Goal: Task Accomplishment & Management: Manage account settings

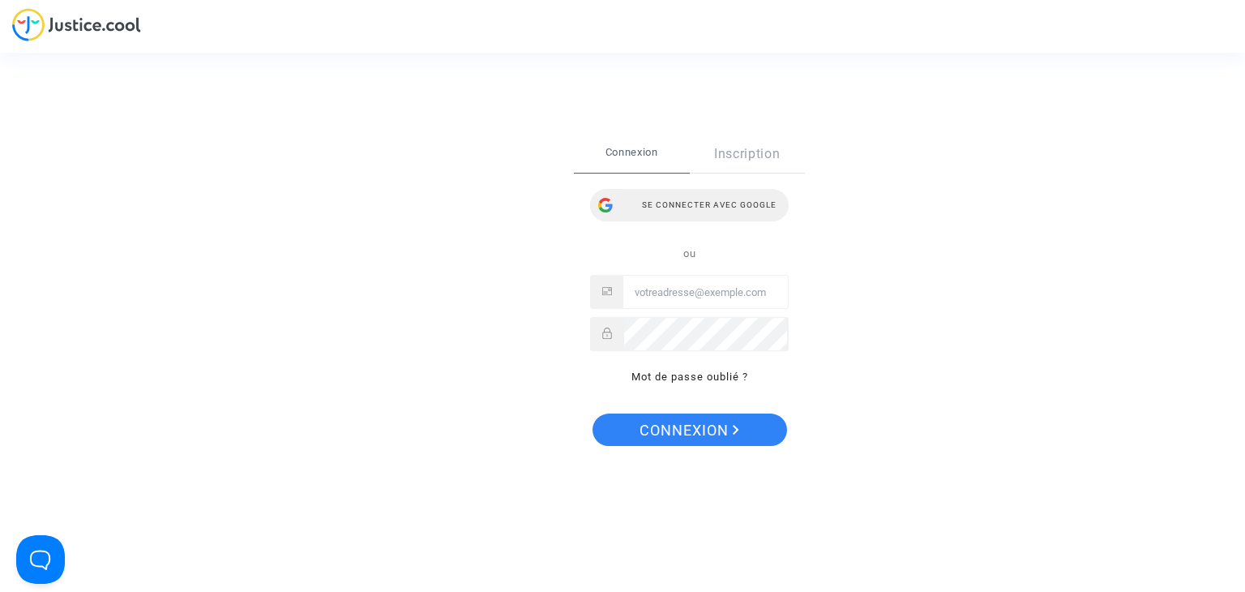
click at [690, 195] on div "Se connecter avec Google" at bounding box center [689, 205] width 199 height 32
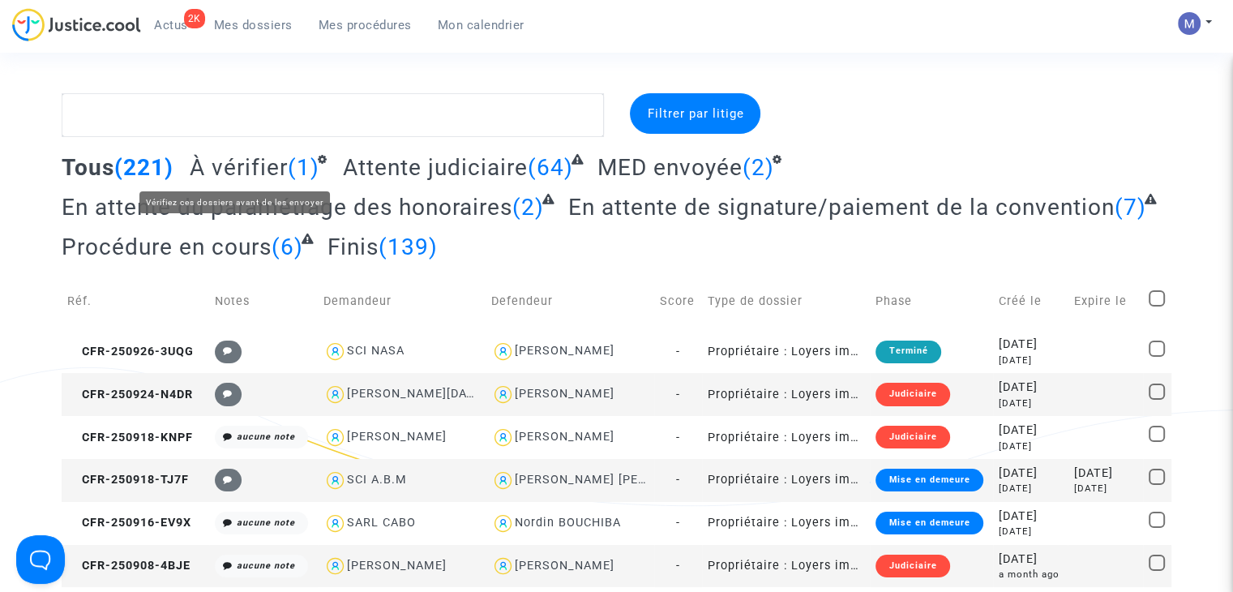
click at [240, 168] on span "À vérifier" at bounding box center [239, 167] width 98 height 27
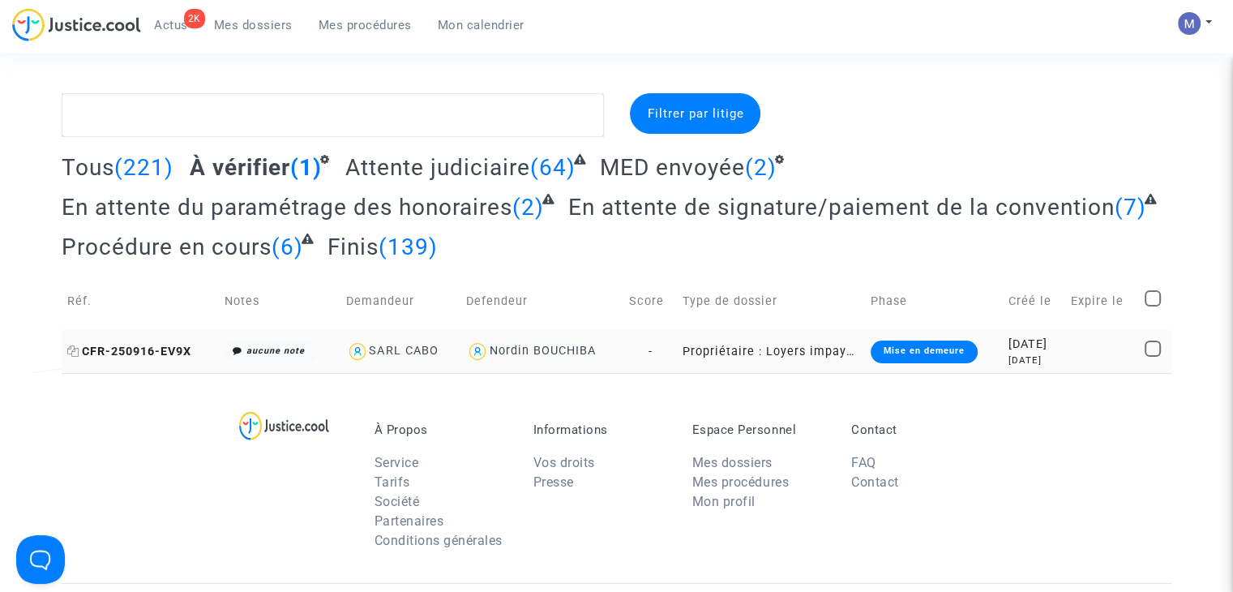
click at [177, 355] on span "CFR-250916-EV9X" at bounding box center [129, 352] width 124 height 14
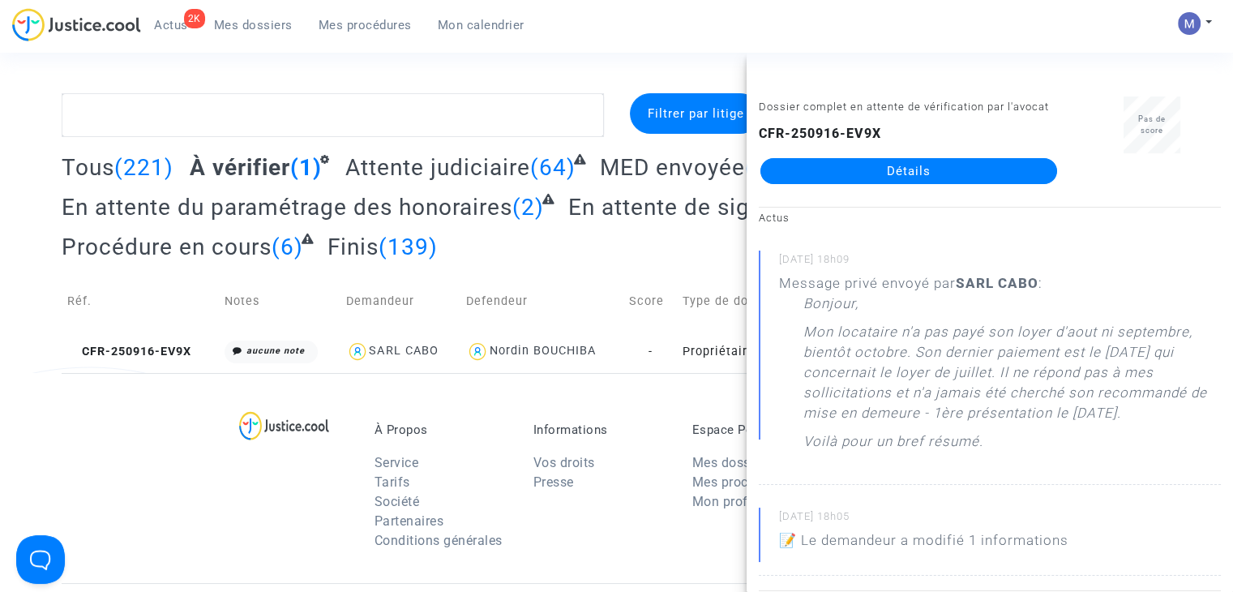
click at [894, 166] on link "Détails" at bounding box center [909, 171] width 297 height 26
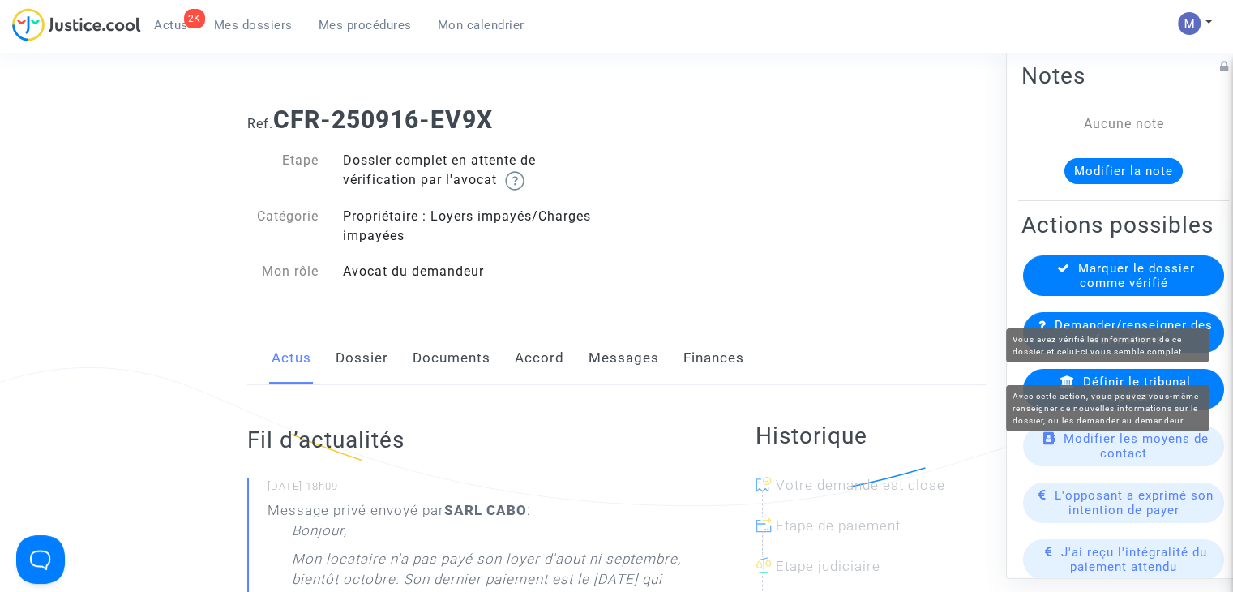
click at [1121, 290] on span "Marquer le dossier comme vérifié" at bounding box center [1136, 275] width 117 height 29
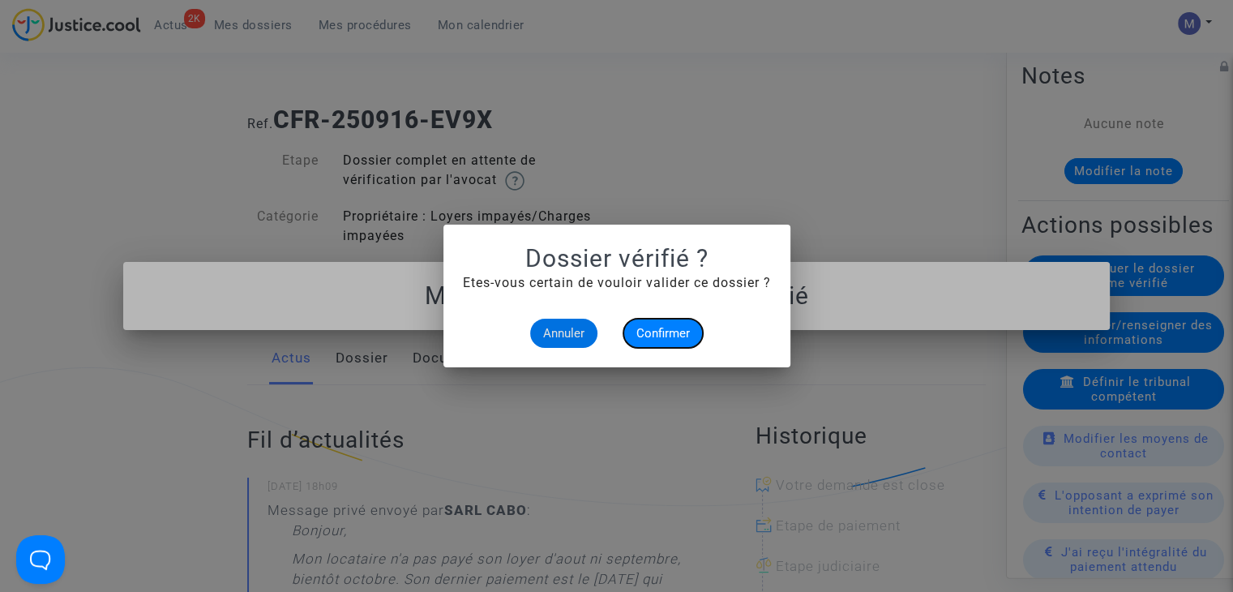
click at [675, 330] on span "Confirmer" at bounding box center [664, 333] width 54 height 15
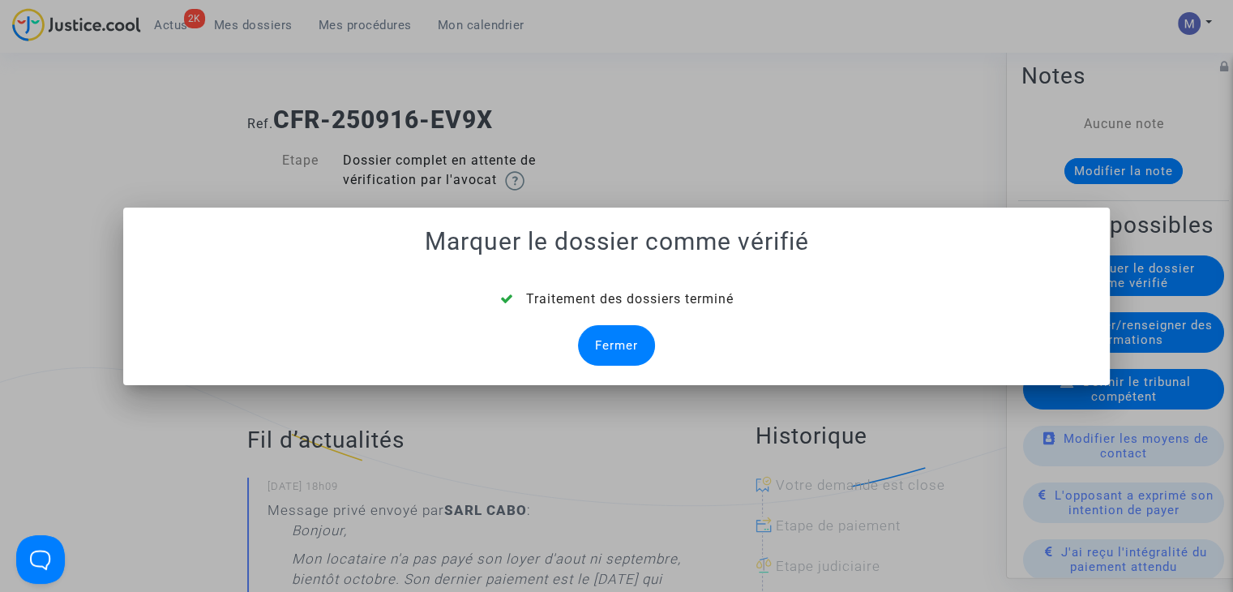
click at [627, 345] on div "Fermer" at bounding box center [616, 345] width 77 height 41
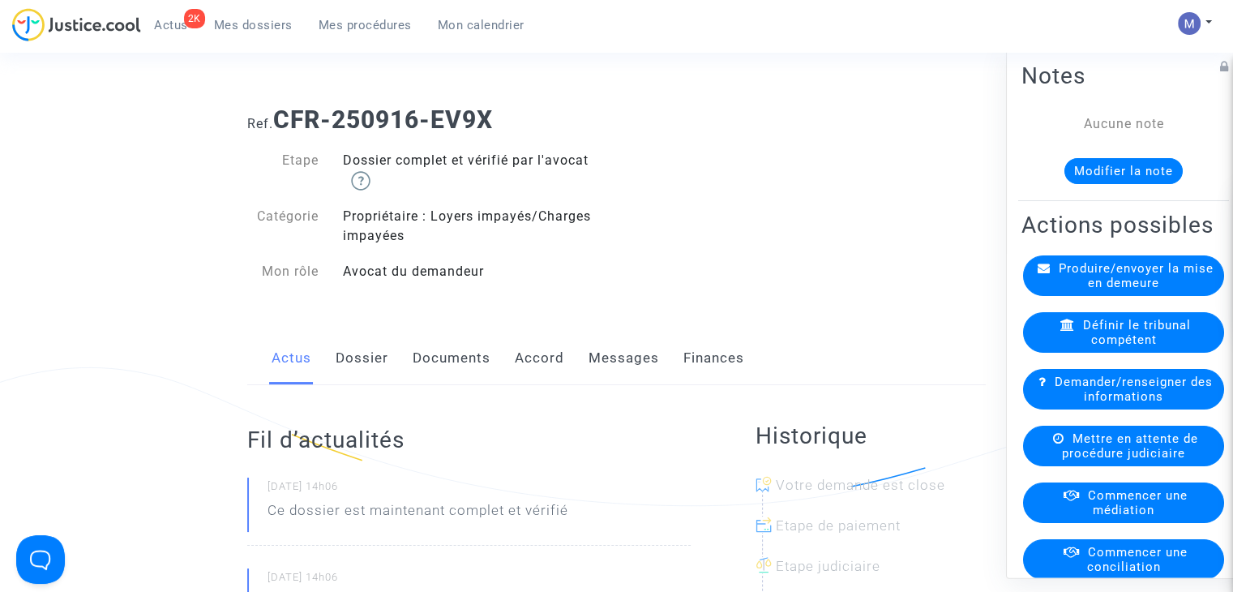
click at [367, 361] on link "Dossier" at bounding box center [362, 359] width 53 height 54
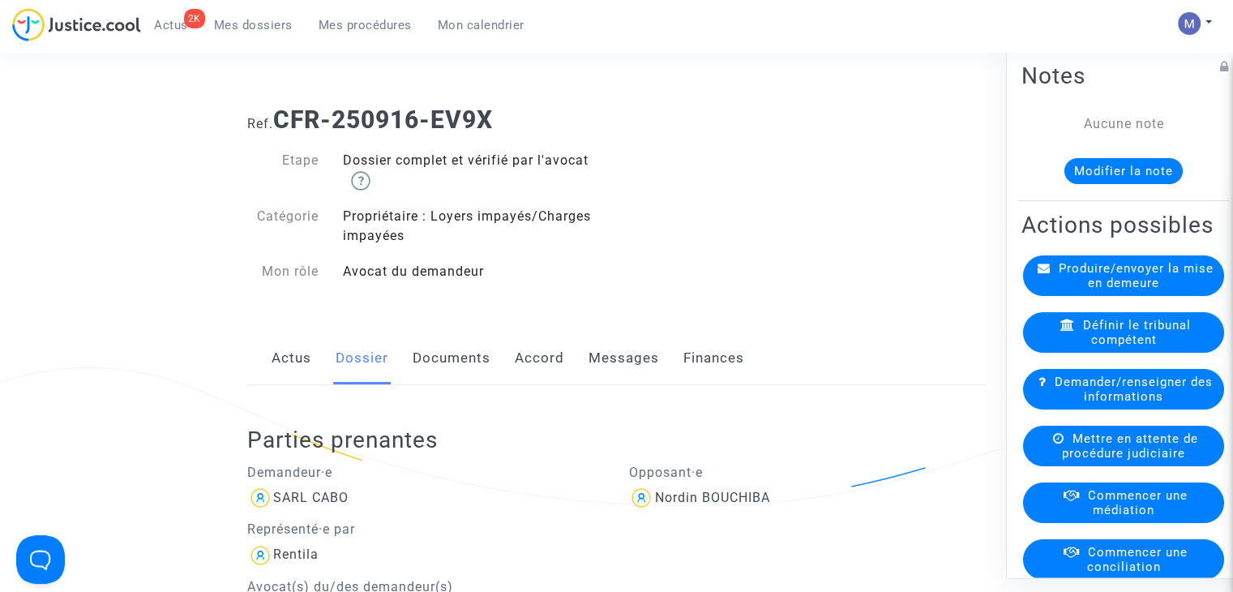
click at [454, 358] on link "Documents" at bounding box center [452, 359] width 78 height 54
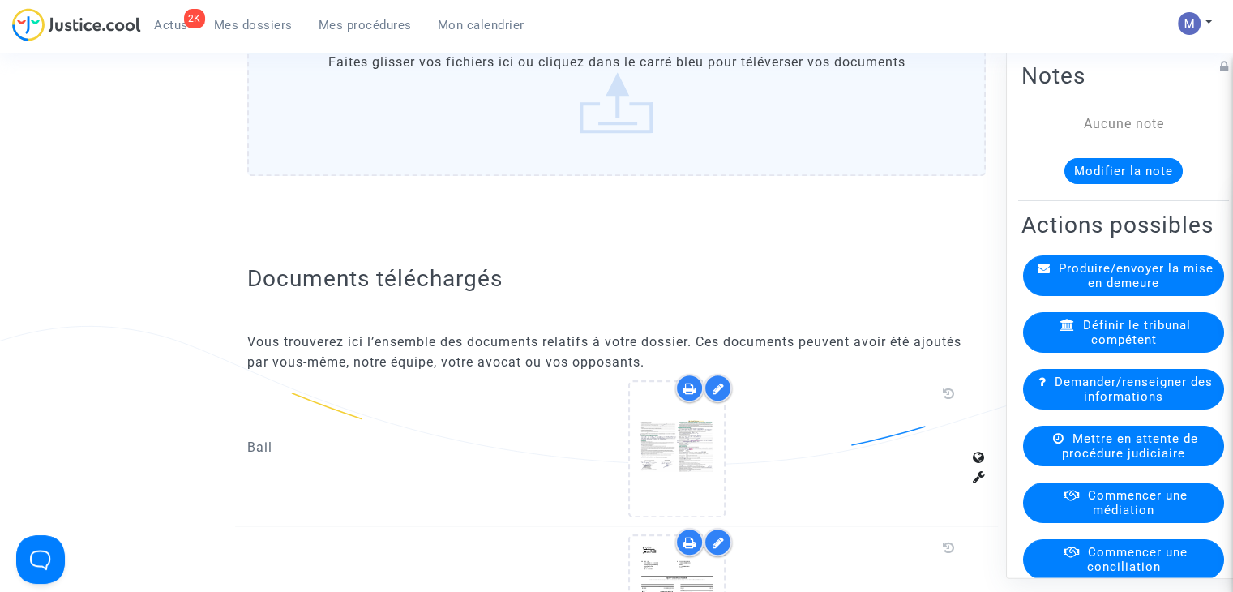
scroll to position [811, 0]
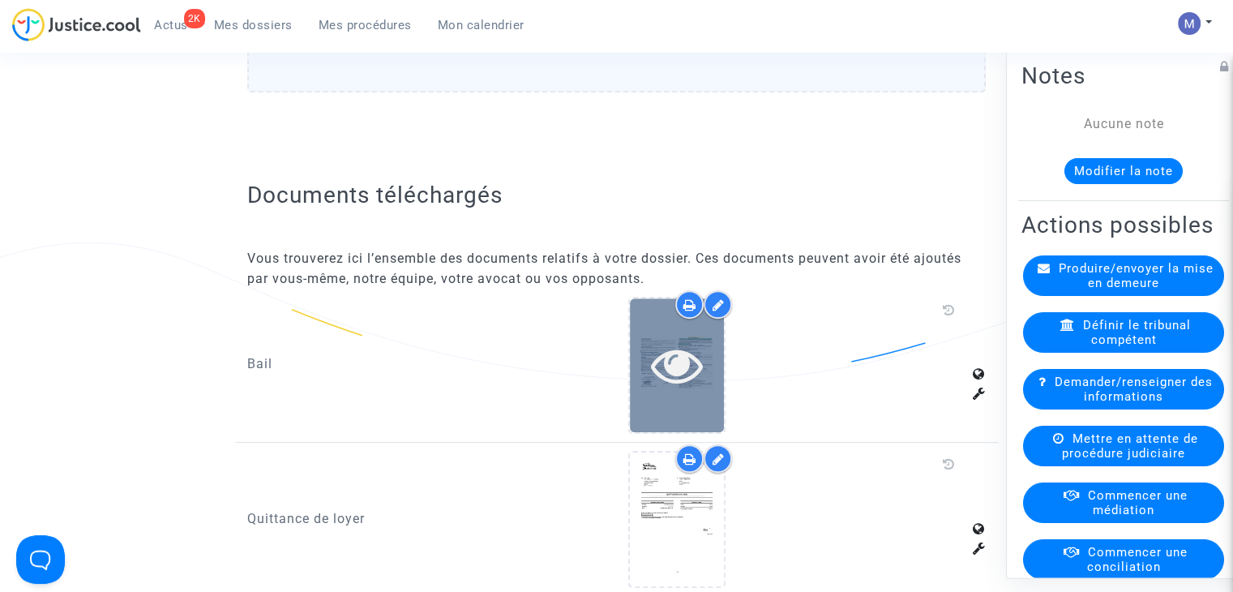
click at [656, 355] on icon at bounding box center [677, 365] width 53 height 52
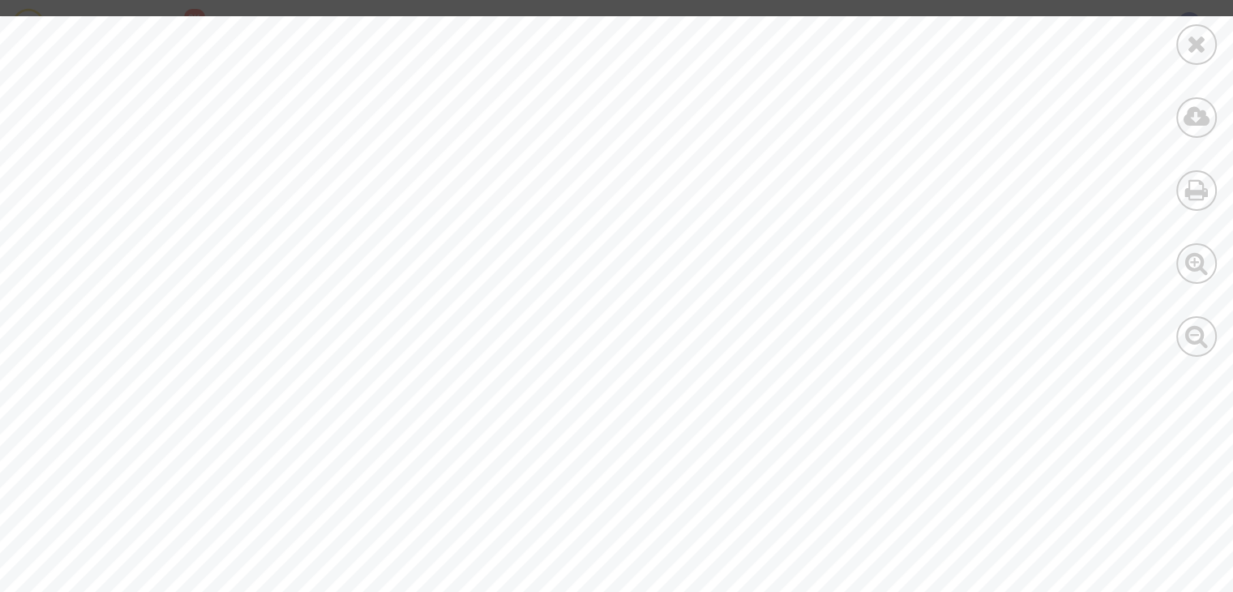
scroll to position [1297, 43]
click at [1210, 24] on div at bounding box center [1196, 186] width 73 height 373
click at [1200, 40] on icon at bounding box center [1197, 44] width 20 height 24
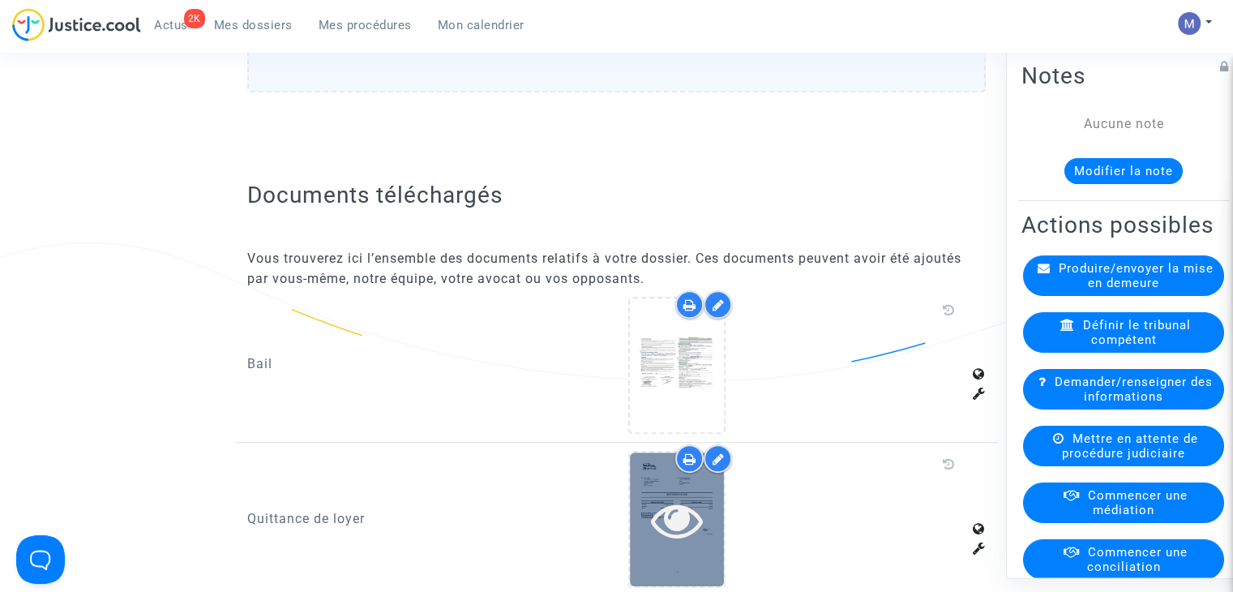
click at [677, 494] on icon at bounding box center [677, 520] width 53 height 52
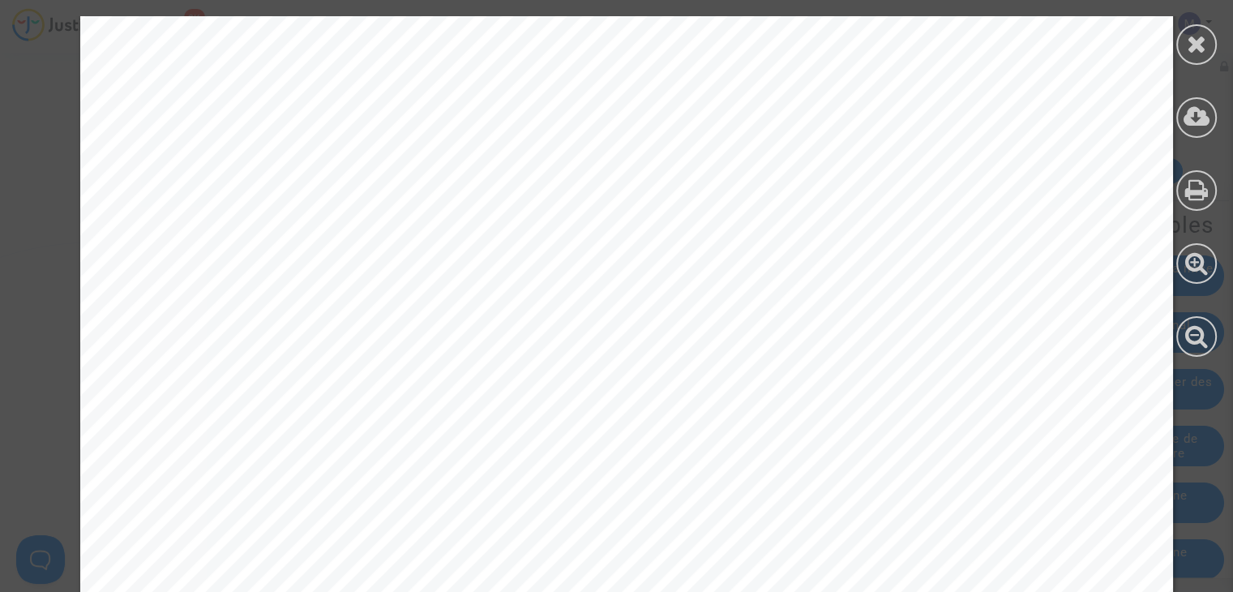
scroll to position [405, 0]
click at [1196, 48] on icon at bounding box center [1197, 44] width 20 height 24
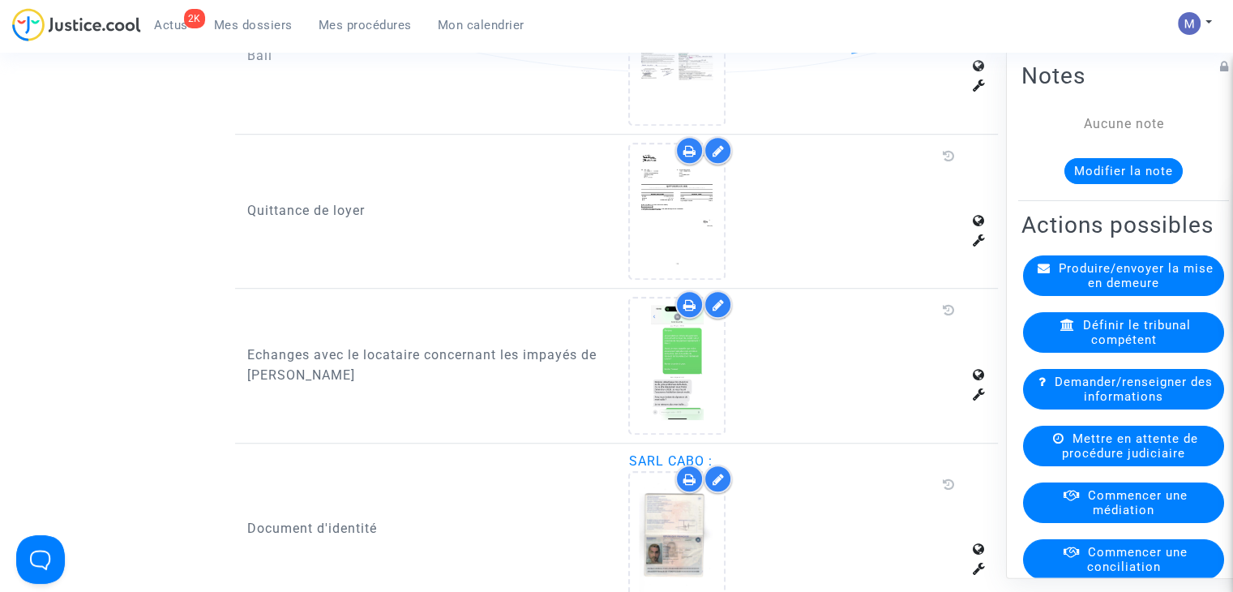
scroll to position [1135, 0]
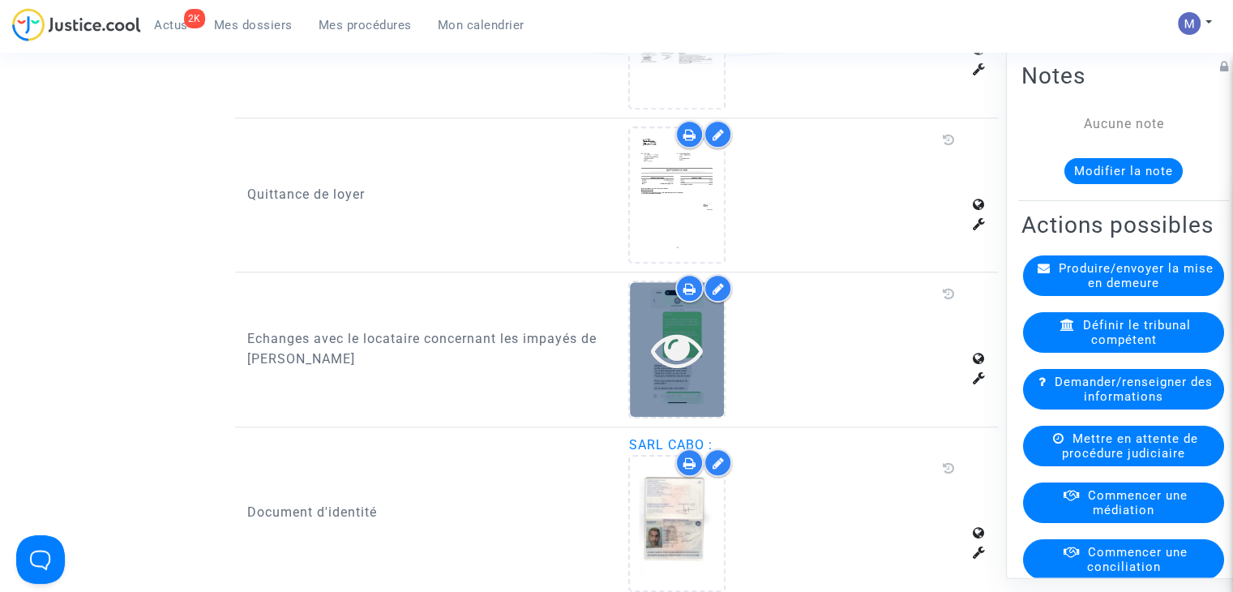
click at [684, 340] on icon at bounding box center [677, 350] width 53 height 52
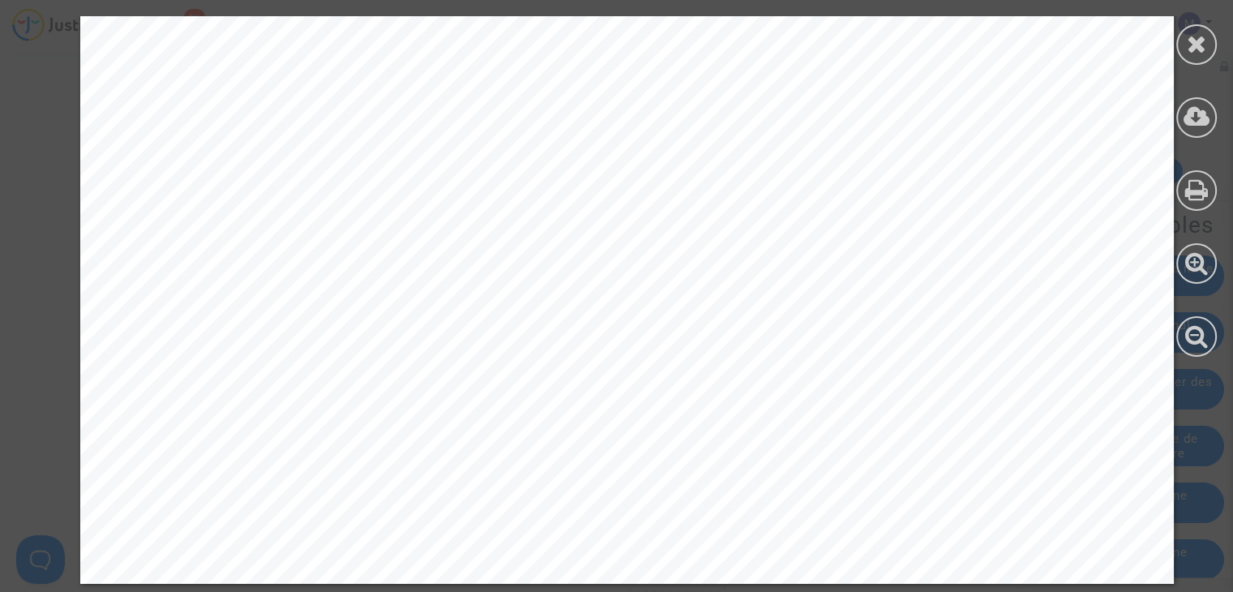
scroll to position [2547, 0]
click at [1193, 32] on icon at bounding box center [1197, 44] width 20 height 24
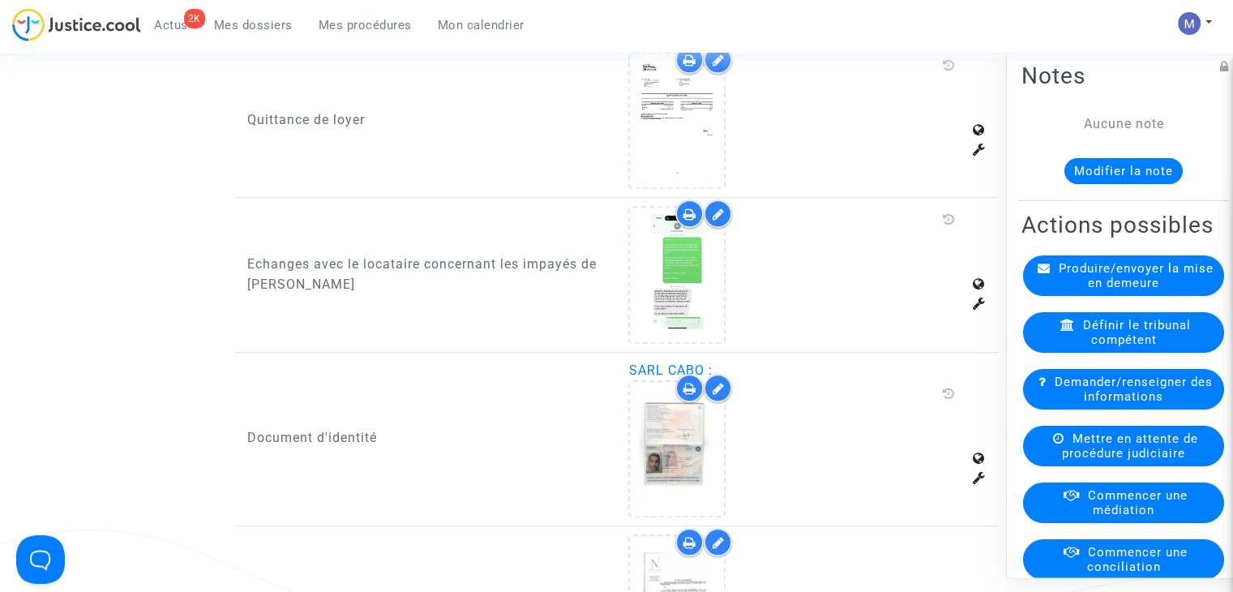
scroll to position [1378, 0]
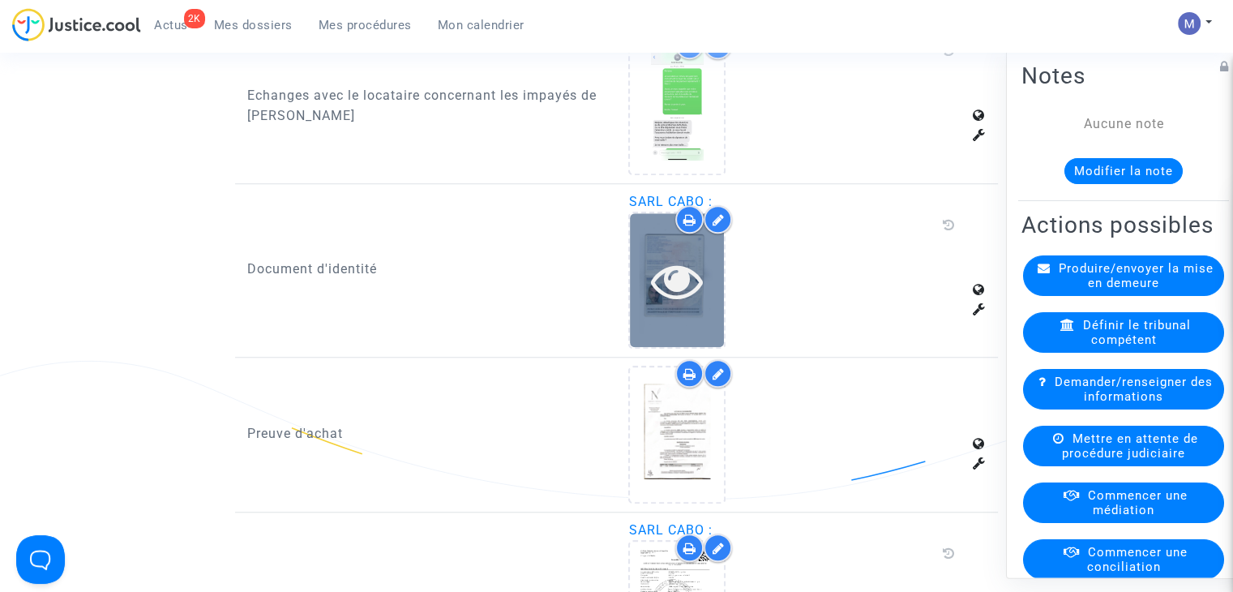
click at [691, 285] on icon at bounding box center [677, 281] width 53 height 52
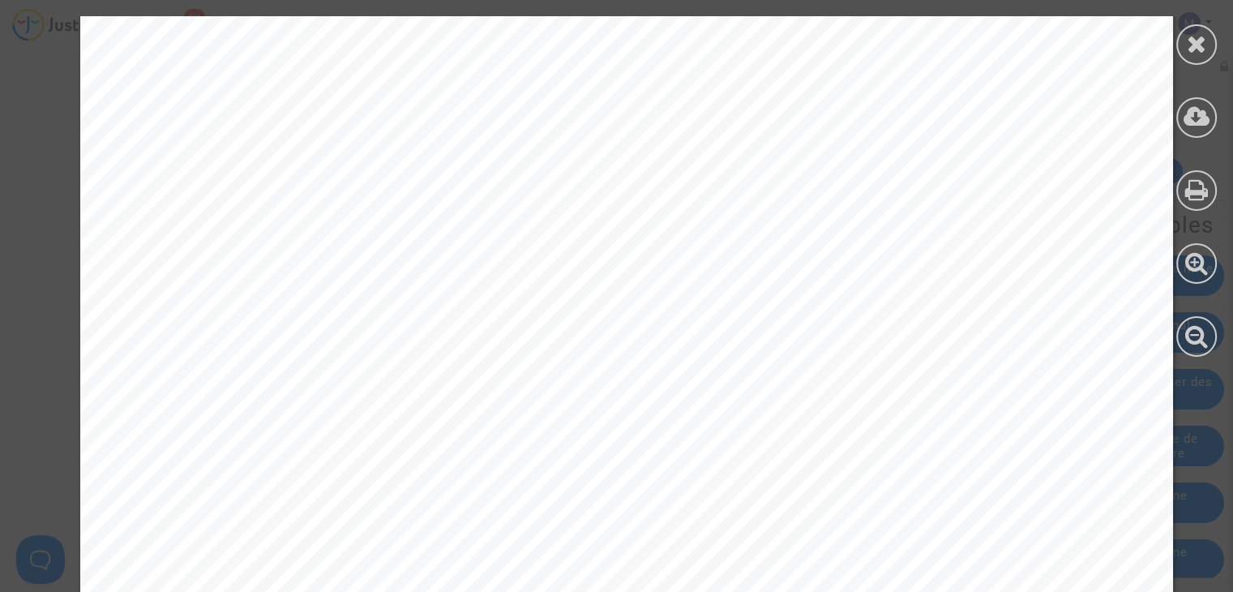
scroll to position [730, 0]
click at [1200, 46] on icon at bounding box center [1197, 44] width 20 height 24
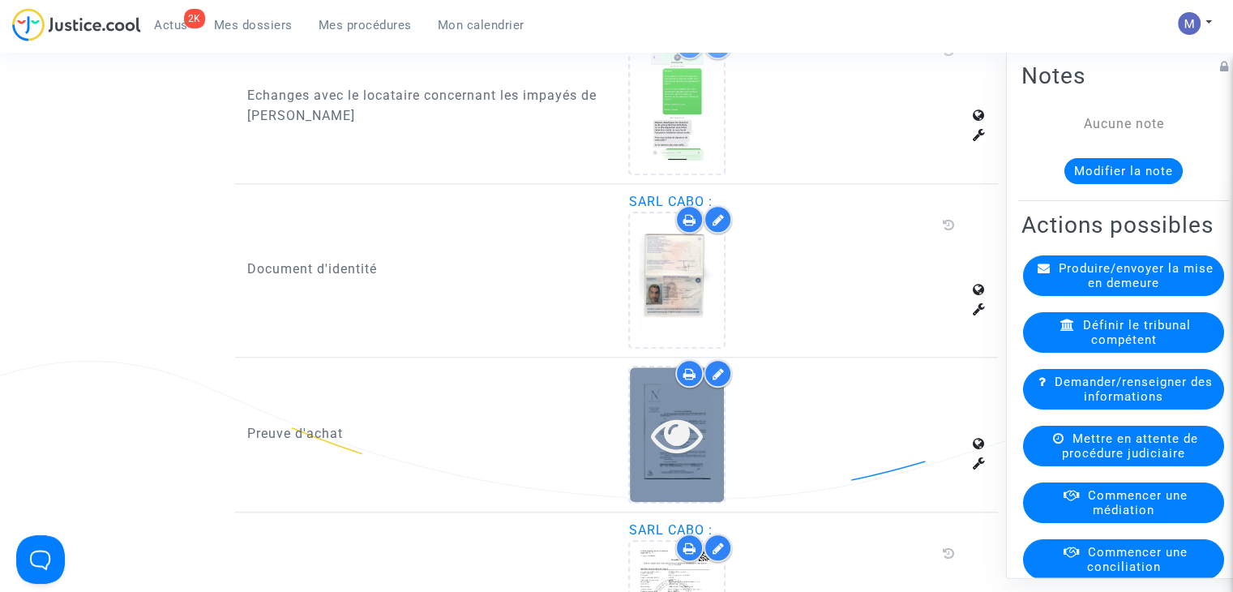
click at [689, 436] on icon at bounding box center [677, 435] width 53 height 52
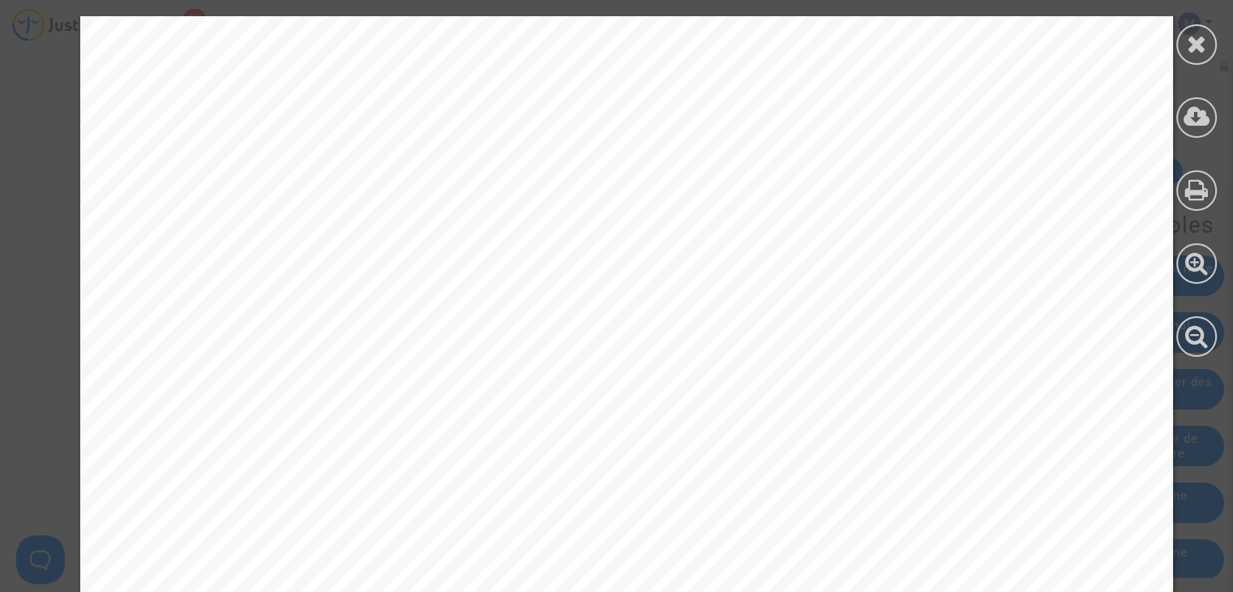
scroll to position [324, 0]
click at [1197, 43] on icon at bounding box center [1197, 44] width 20 height 24
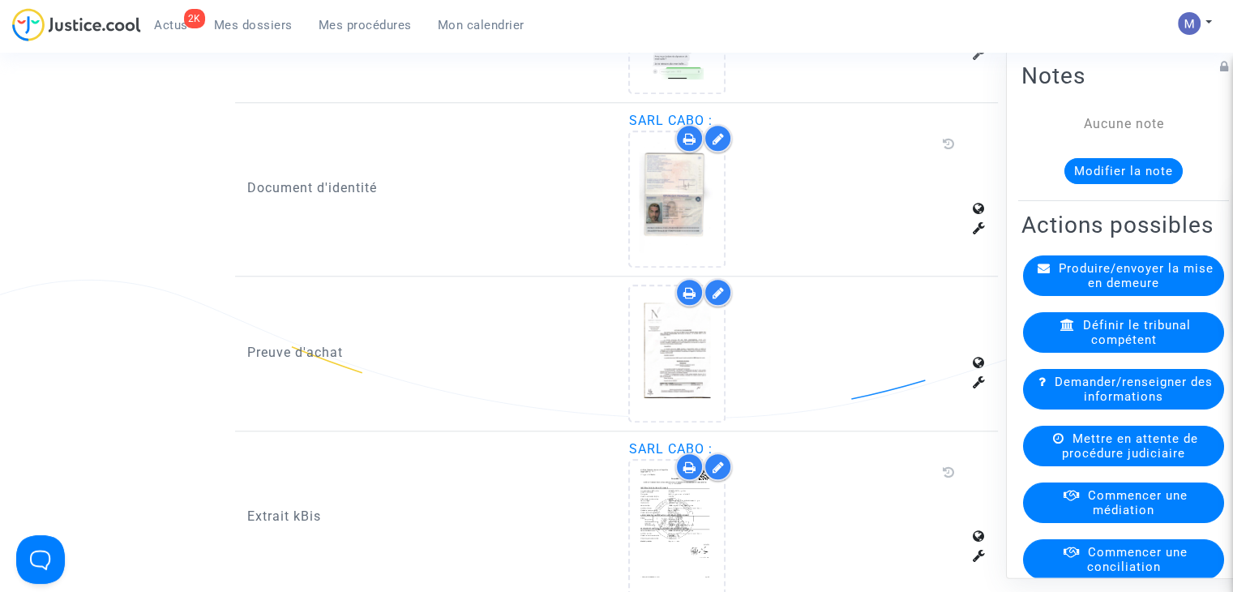
scroll to position [1703, 0]
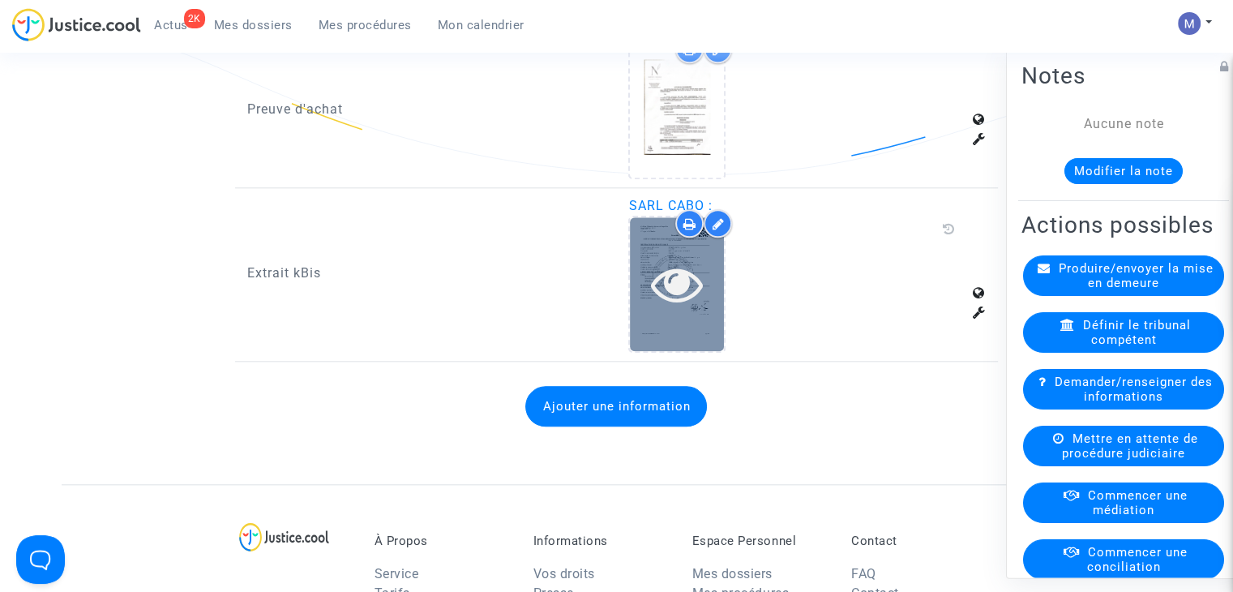
click at [671, 268] on icon at bounding box center [677, 284] width 53 height 52
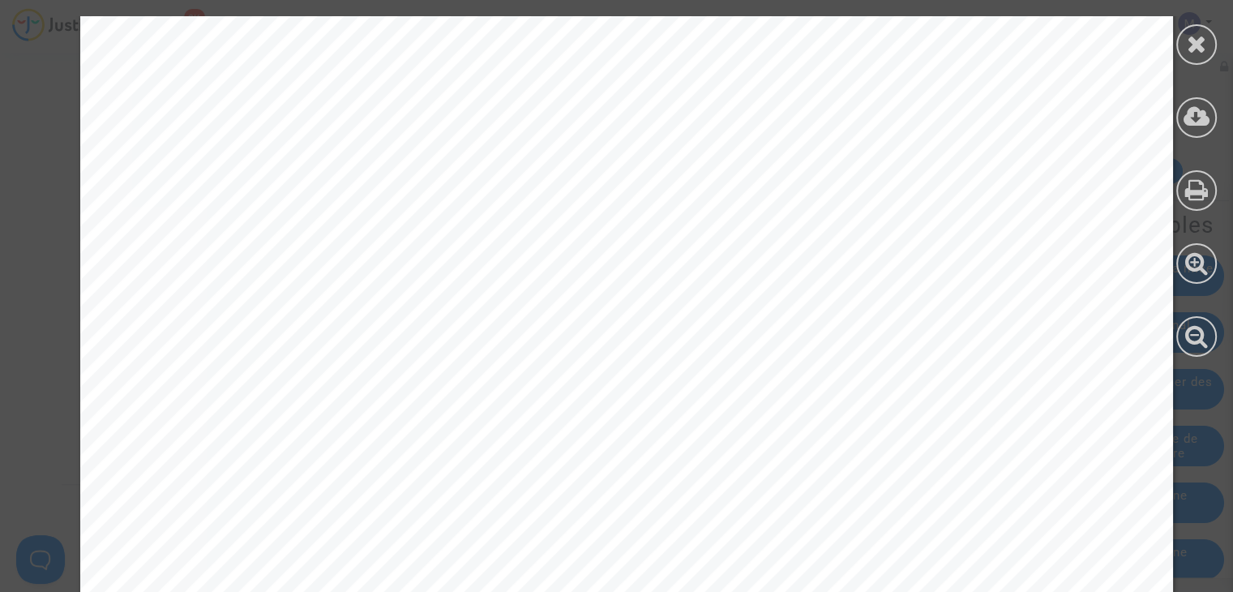
scroll to position [487, 0]
click at [1203, 44] on icon at bounding box center [1197, 44] width 20 height 24
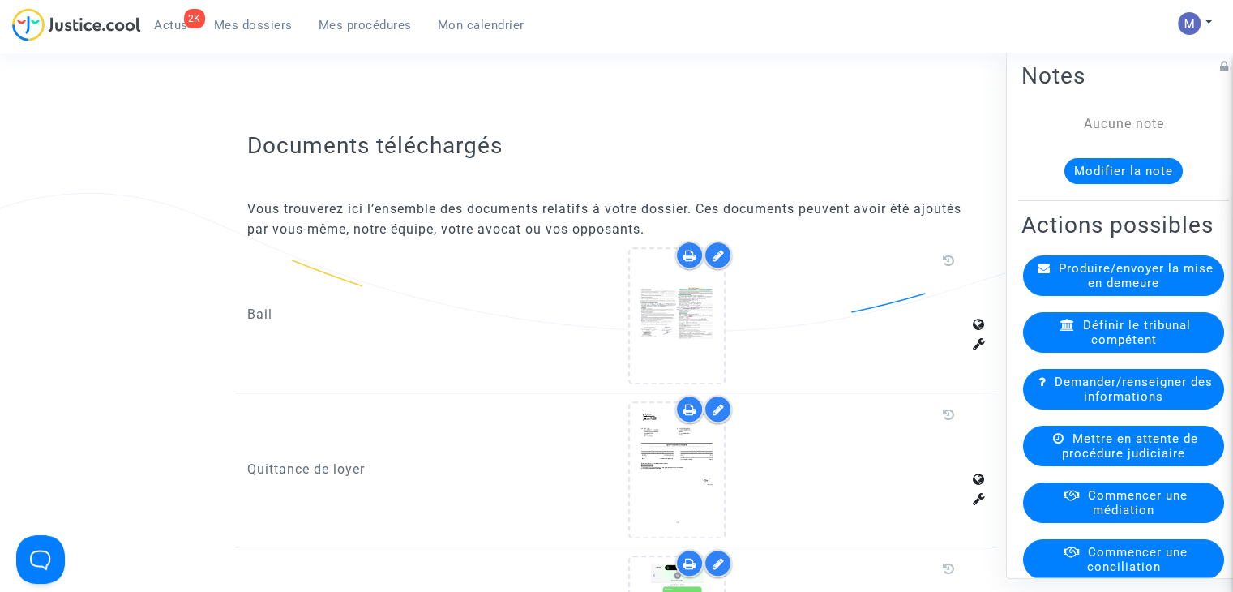
scroll to position [811, 0]
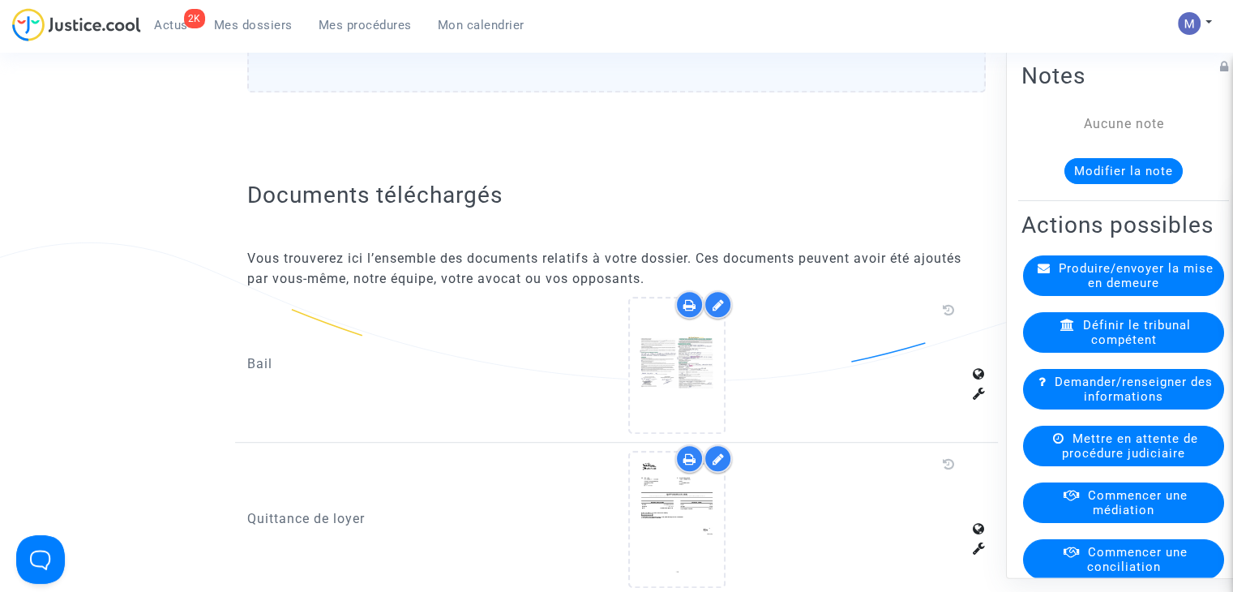
click at [1132, 290] on span "Produire/envoyer la mise en demeure" at bounding box center [1136, 275] width 155 height 29
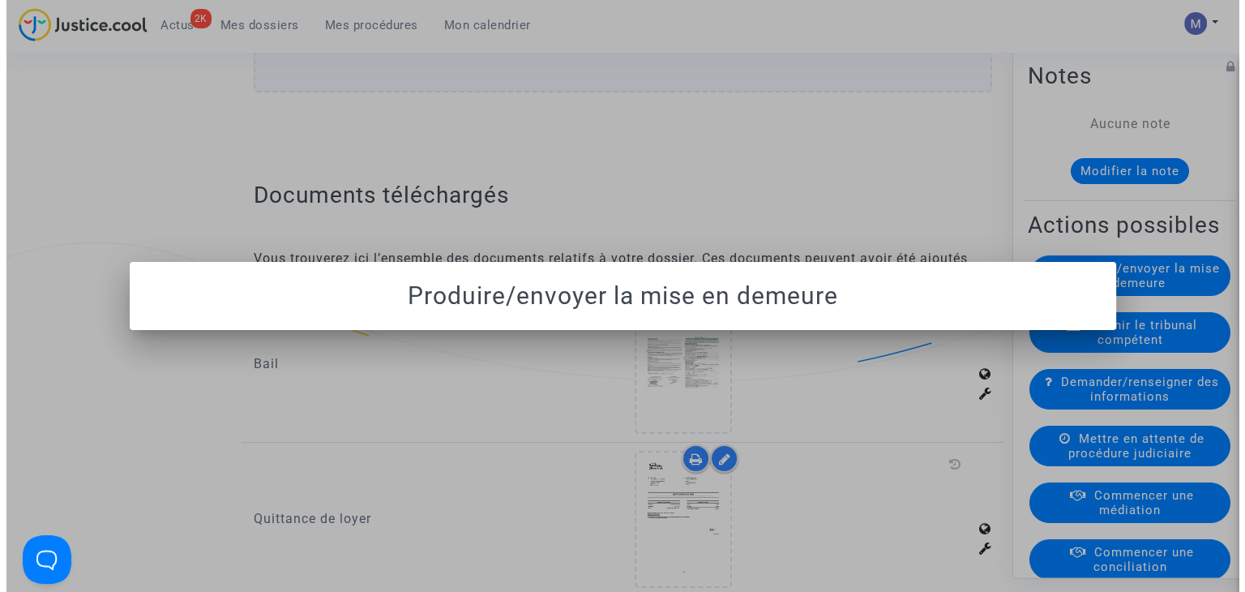
scroll to position [0, 0]
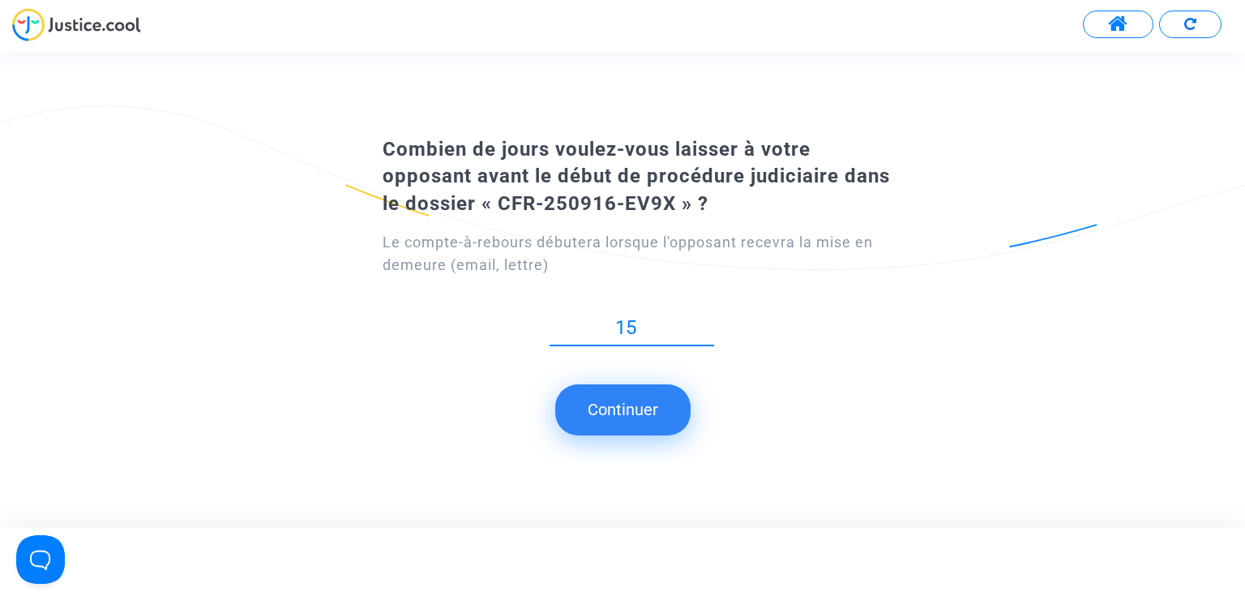
click at [628, 406] on button "Continuer" at bounding box center [622, 409] width 135 height 50
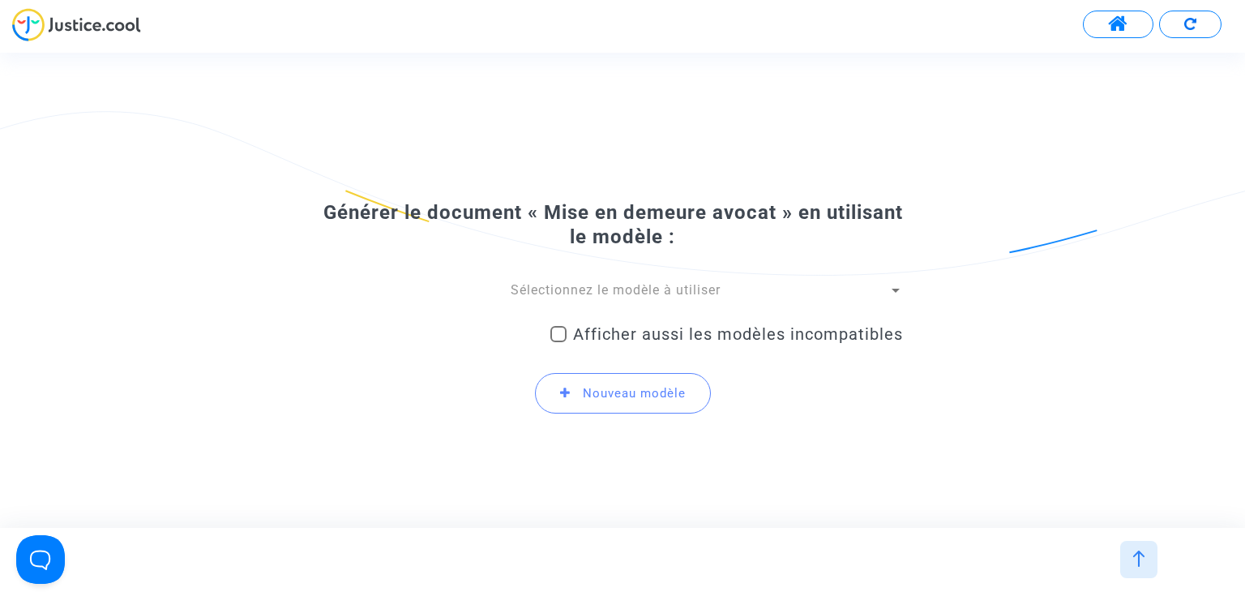
click at [654, 281] on div "Sélectionnez le modèle à utiliser" at bounding box center [615, 290] width 546 height 18
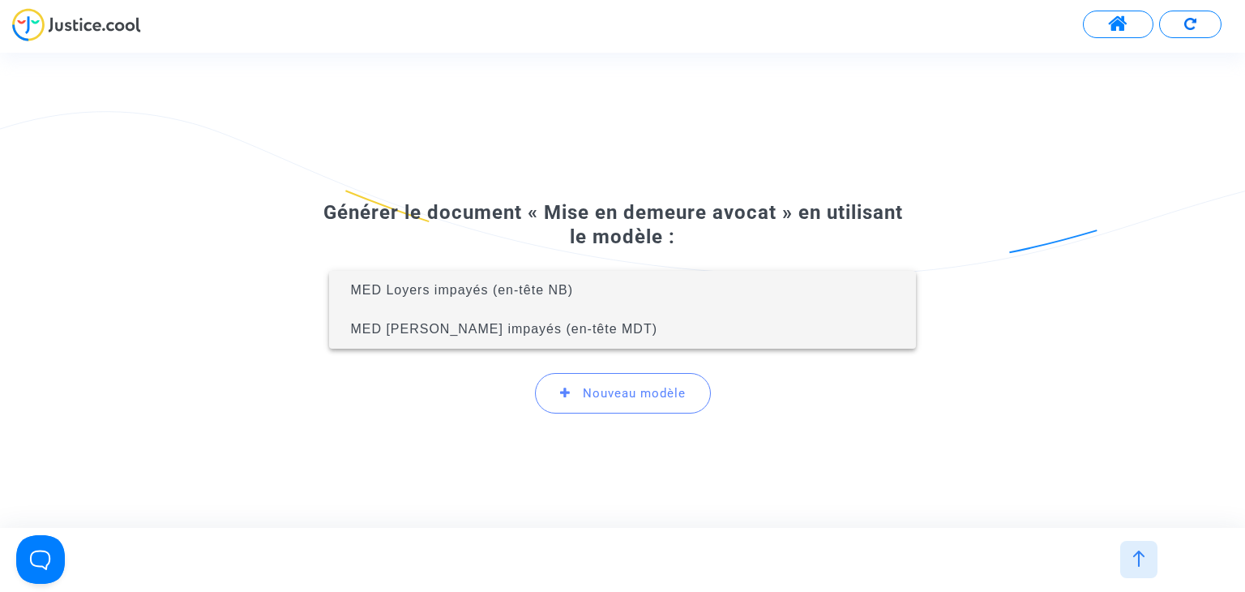
click at [585, 337] on span "MED [PERSON_NAME] impayés (en-tête MDT)" at bounding box center [622, 329] width 560 height 39
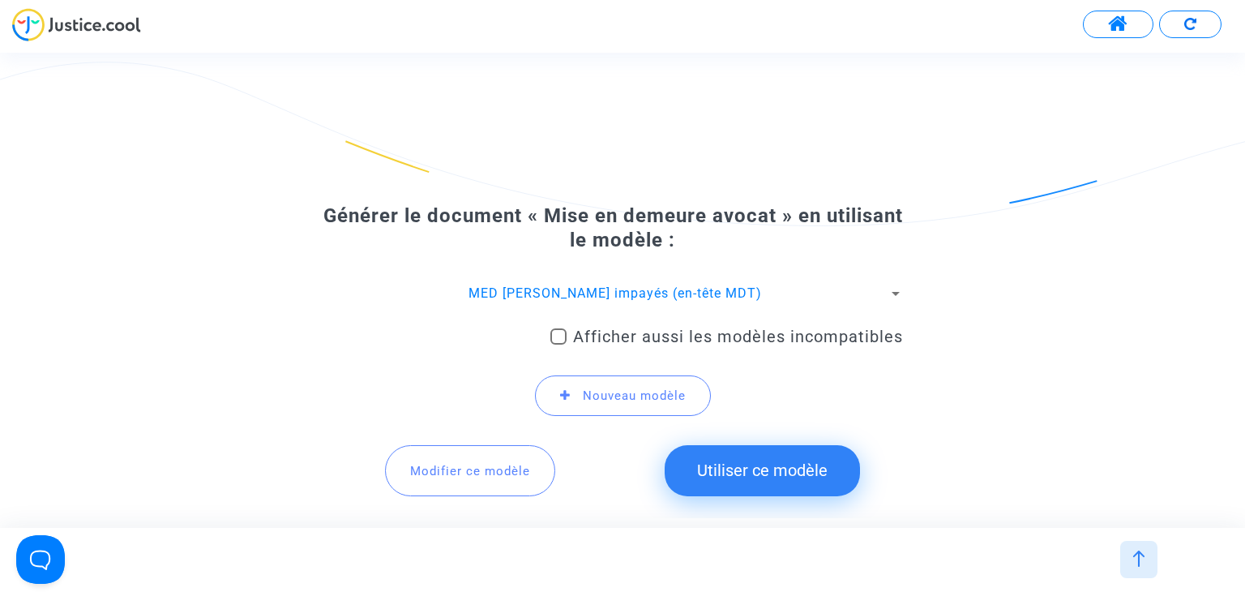
drag, startPoint x: 767, startPoint y: 489, endPoint x: 765, endPoint y: 476, distance: 13.2
click at [766, 485] on button "Utiliser ce modèle" at bounding box center [762, 470] width 195 height 50
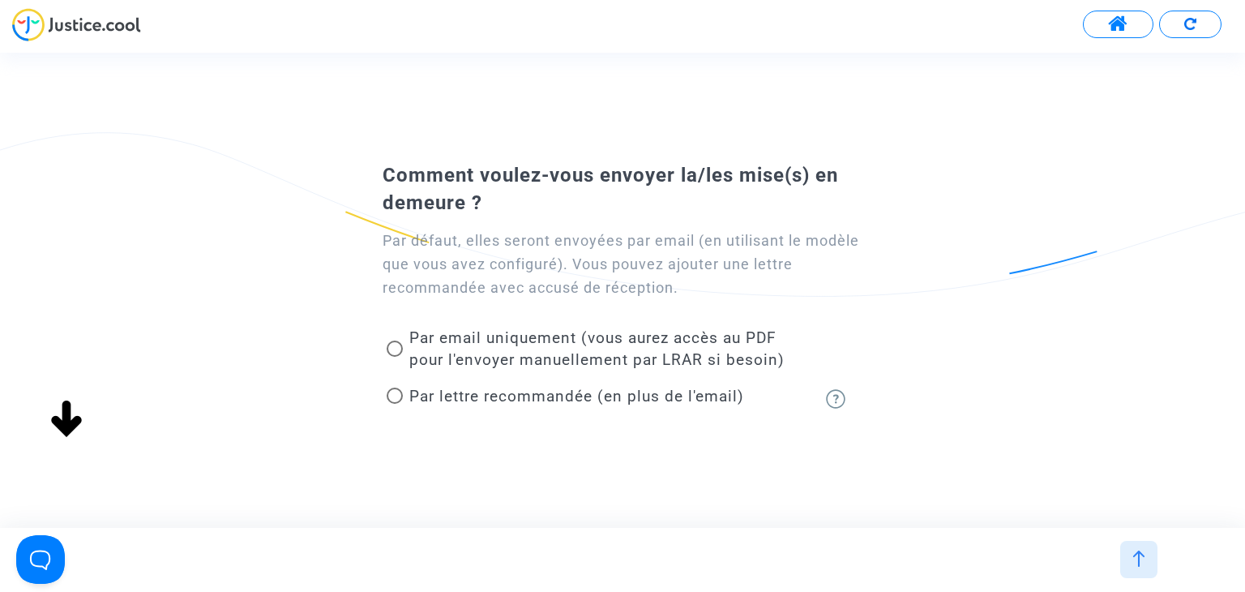
click at [487, 389] on span "Par lettre recommandée (en plus de l'email)" at bounding box center [576, 396] width 335 height 19
click at [395, 404] on input "Par lettre recommandée (en plus de l'email)" at bounding box center [394, 404] width 1 height 1
radio input "true"
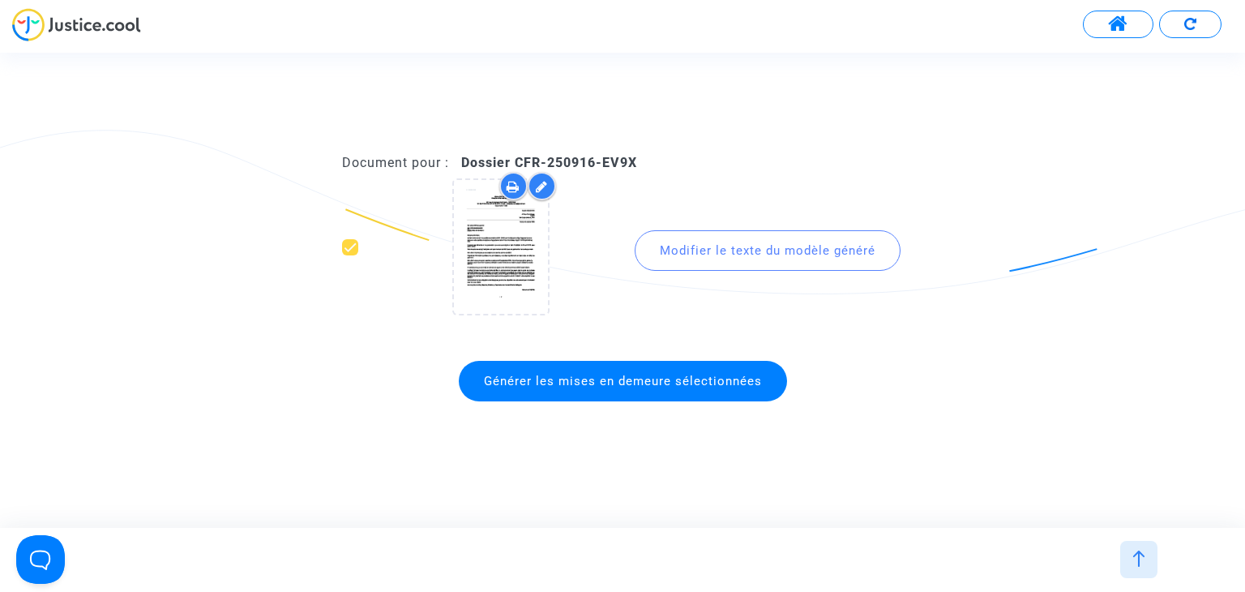
click at [725, 252] on div "Modifier le texte du modèle généré" at bounding box center [768, 250] width 266 height 41
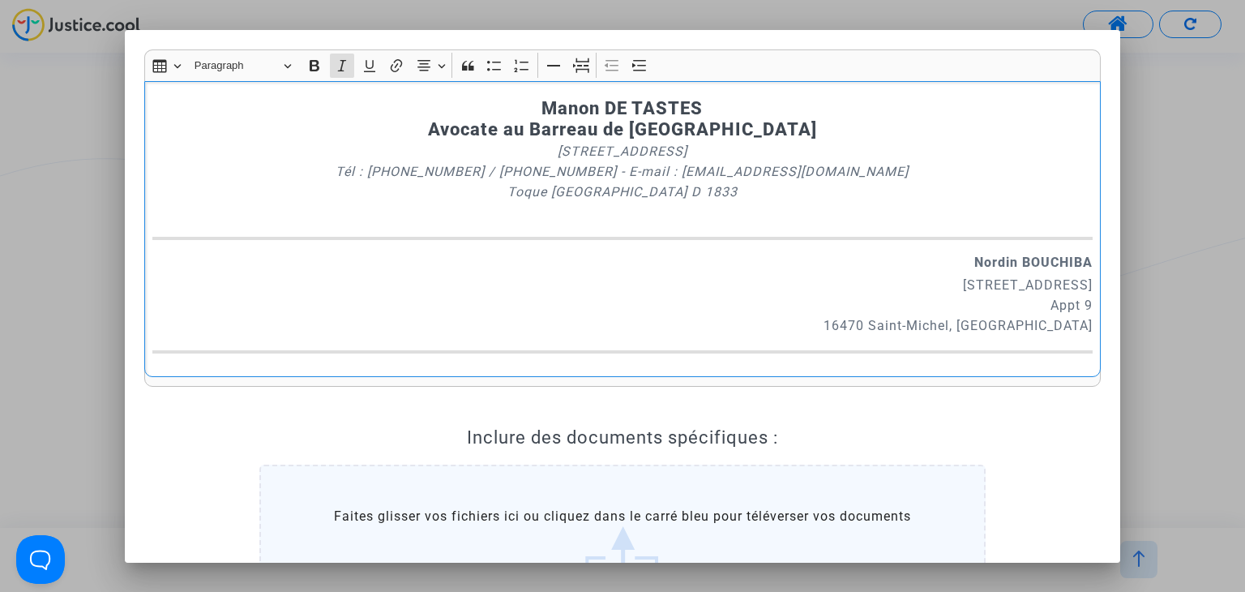
drag, startPoint x: 701, startPoint y: 187, endPoint x: 338, endPoint y: 171, distance: 362.8
click at [345, 174] on p "[STREET_ADDRESS] Tél : [PHONE_NUMBER] / [PHONE_NUMBER] - E-mail : [EMAIL_ADDRES…" at bounding box center [622, 181] width 941 height 81
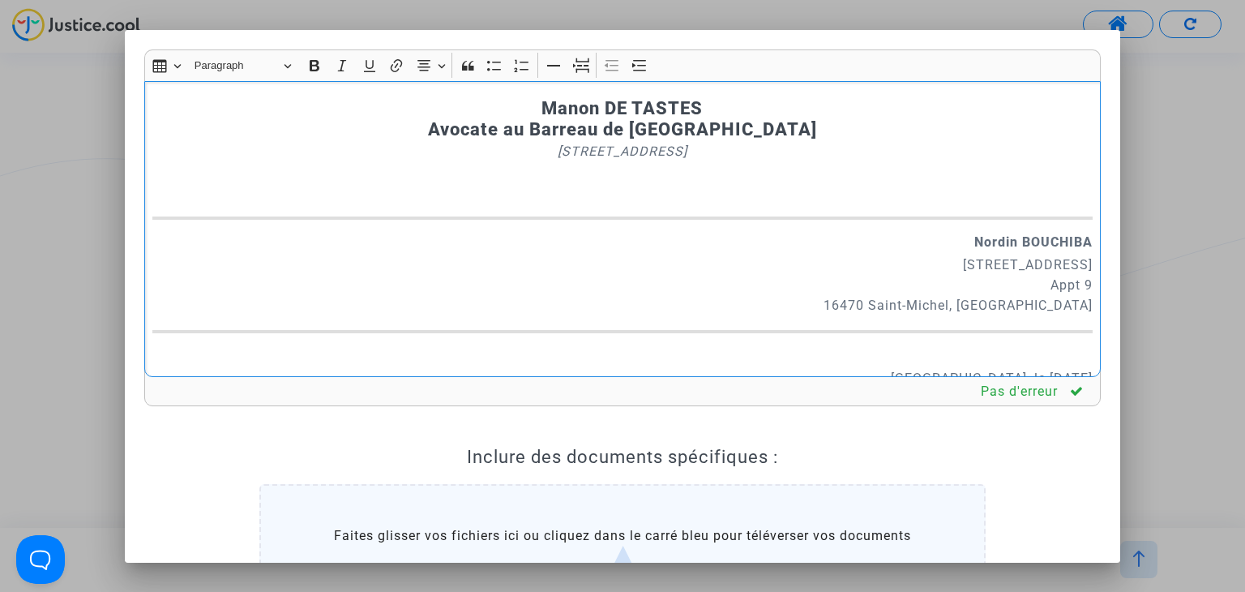
click at [938, 241] on p "Nordin BOUCHIBA" at bounding box center [622, 242] width 941 height 20
drag, startPoint x: 1042, startPoint y: 303, endPoint x: 1083, endPoint y: 307, distance: 41.6
click at [1083, 307] on div "Manon DE TASTES Avocate au [GEOGRAPHIC_DATA] [STREET_ADDRESS] Monsieur [PERSON_…" at bounding box center [623, 229] width 958 height 296
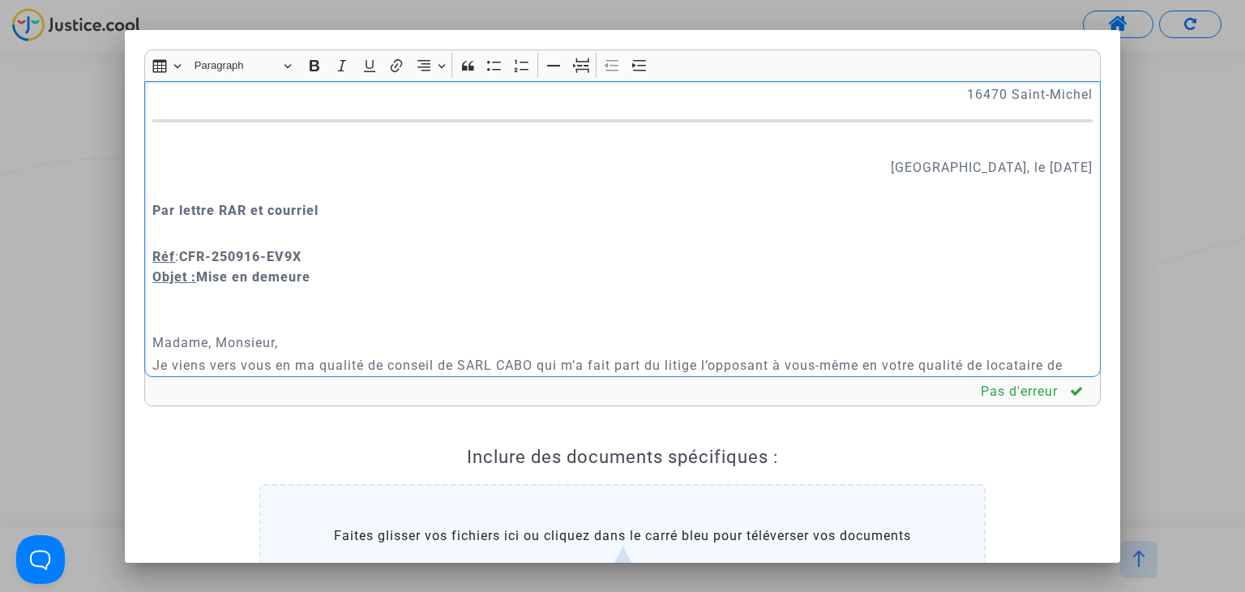
scroll to position [324, 0]
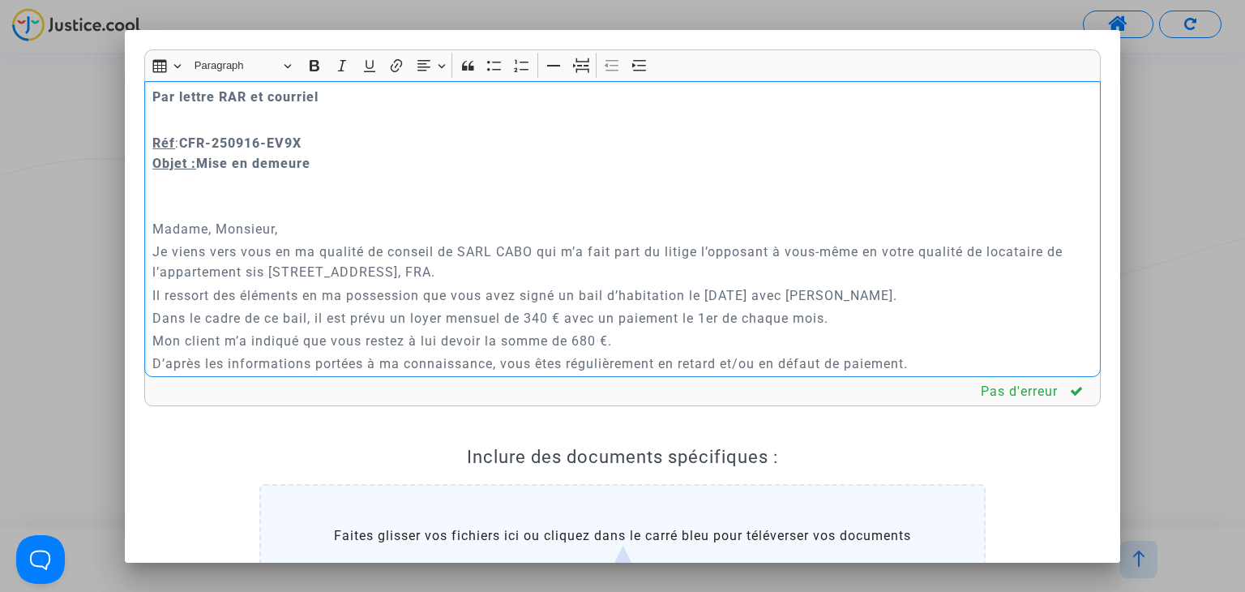
drag, startPoint x: 215, startPoint y: 228, endPoint x: 127, endPoint y: 218, distance: 88.1
click at [128, 218] on mat-dialog-container "Rich Text Editor Insert table Insert table Heading Paragraph Paragraph Heading …" at bounding box center [623, 296] width 997 height 533
click at [461, 248] on p "Je viens vers vous en ma qualité de conseil de SARL CABO qui m’a fait part du l…" at bounding box center [622, 262] width 941 height 41
drag, startPoint x: 637, startPoint y: 269, endPoint x: 596, endPoint y: 271, distance: 40.6
click at [596, 271] on p "Je viens vers vous en ma qualité de conseil de la SARL CABO qui m’a fait part d…" at bounding box center [622, 262] width 941 height 41
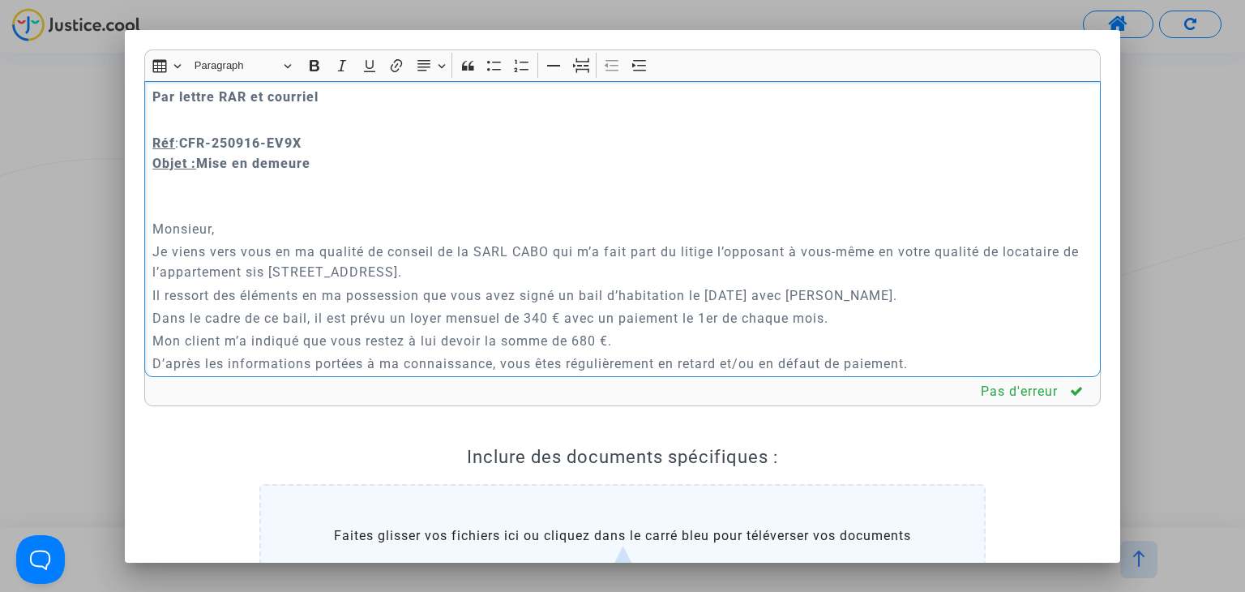
drag, startPoint x: 812, startPoint y: 296, endPoint x: 956, endPoint y: 297, distance: 144.3
click at [956, 297] on p "Il ressort des éléments en ma possession que vous avez signé un bail d’habitati…" at bounding box center [622, 295] width 941 height 20
click at [508, 319] on p "Dans le cadre de ce bail, il est prévu un loyer mensuel de 340 € avec un paieme…" at bounding box center [622, 318] width 941 height 20
drag, startPoint x: 1005, startPoint y: 324, endPoint x: 812, endPoint y: 320, distance: 193.8
click at [812, 322] on p "Dans le cadre de ce bail, il est prévu un loyer mensuel charges comprises de 34…" at bounding box center [622, 318] width 941 height 20
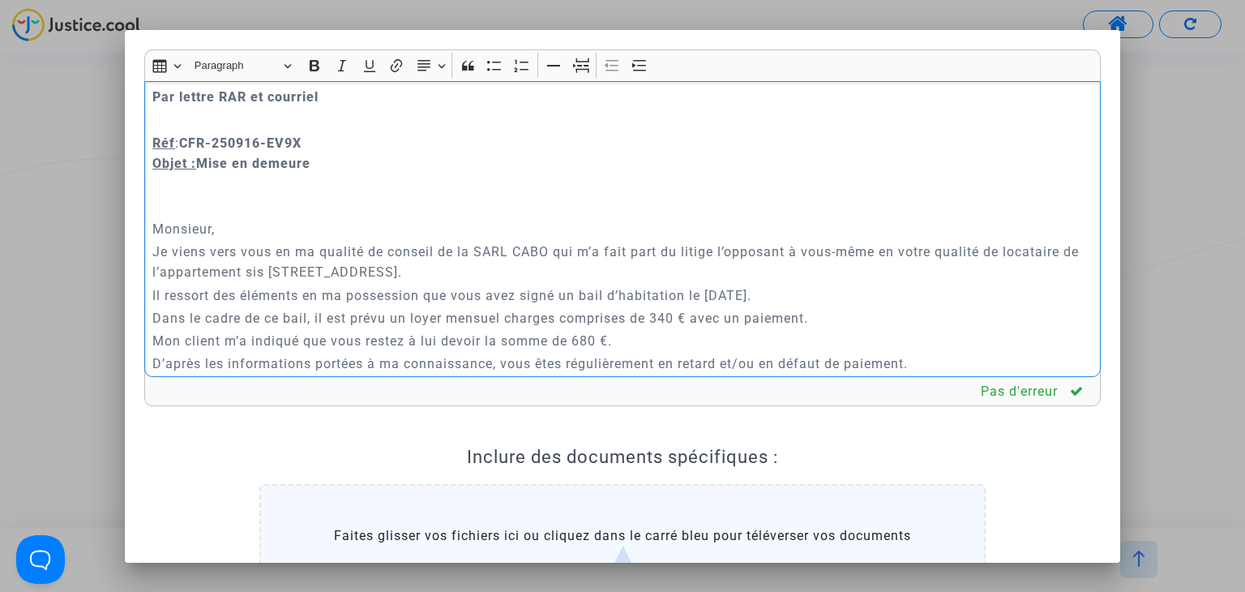
click at [478, 335] on p "Mon client m’a indiqué que vous restez à lui devoir la somme de 680 €." at bounding box center [622, 341] width 941 height 20
drag, startPoint x: 663, startPoint y: 341, endPoint x: 634, endPoint y: 341, distance: 29.2
click at [634, 340] on p "Mon client m’a indiqué que vous restez à lui devoir à ce jour la somme de 680 €." at bounding box center [622, 341] width 941 height 20
click at [701, 342] on p "Mon client m’a indiqué que vous restez à lui devoir à ce jour la somme de 1.020…" at bounding box center [622, 341] width 941 height 20
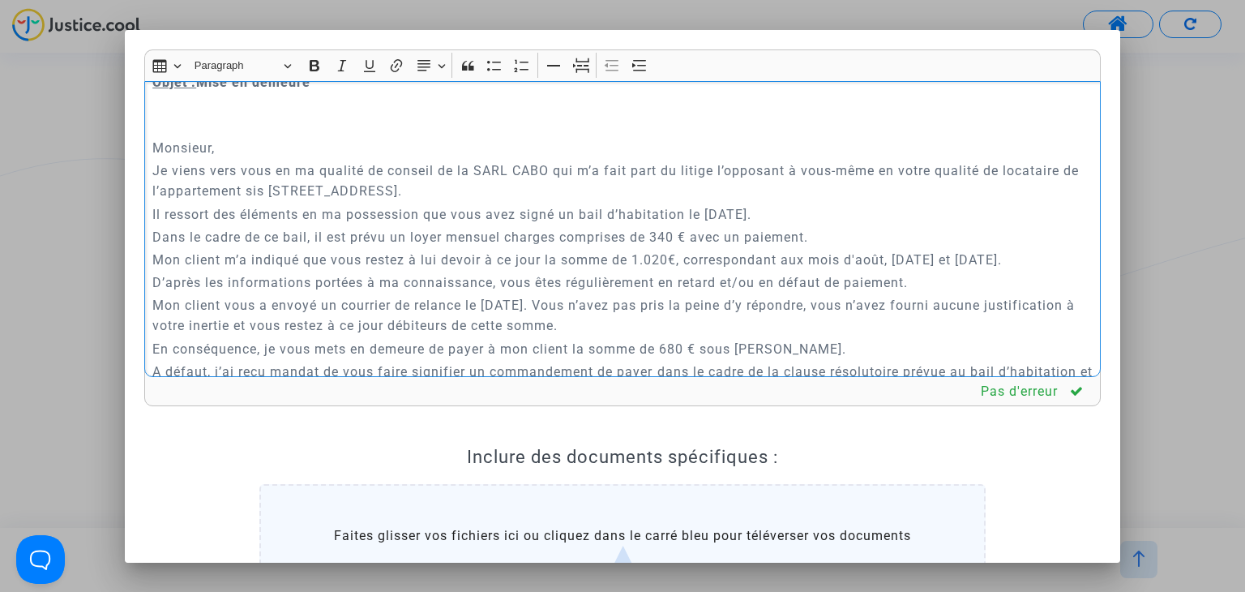
scroll to position [487, 0]
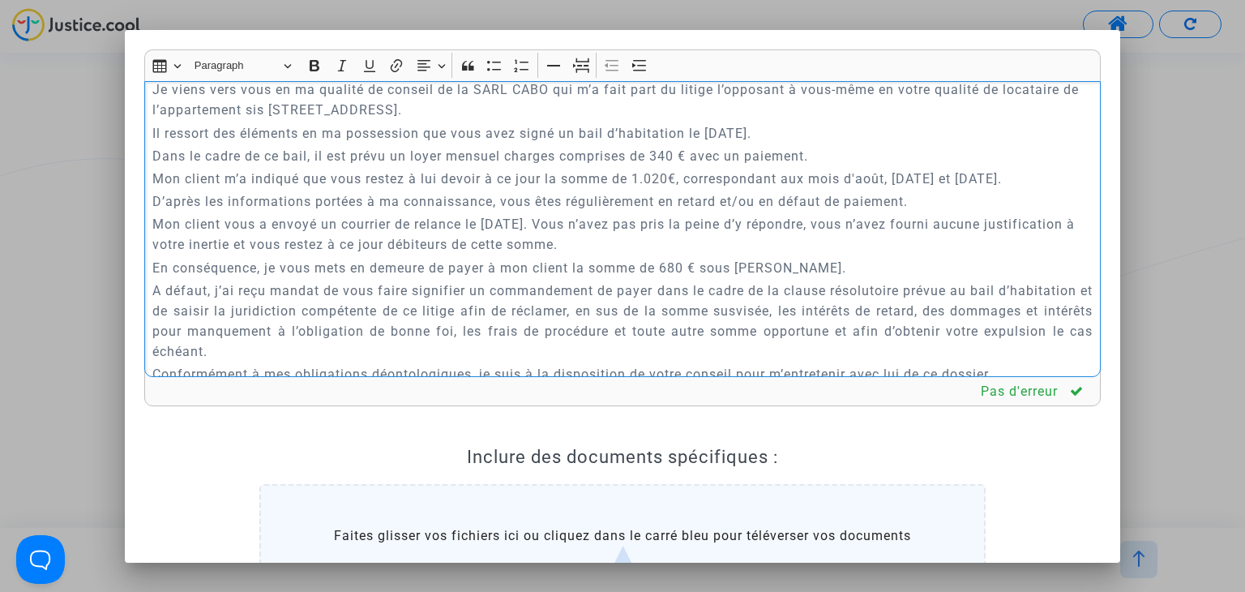
click at [545, 255] on p "Mon client vous a envoyé un courrier de relance le [DATE]. Vous n’avez pas pris…" at bounding box center [622, 234] width 941 height 41
drag, startPoint x: 694, startPoint y: 283, endPoint x: 662, endPoint y: 283, distance: 31.6
click at [665, 278] on p "En conséquence, je vous mets en demeure de payer à mon client la somme de 680 €…" at bounding box center [622, 268] width 941 height 20
drag, startPoint x: 800, startPoint y: 286, endPoint x: 751, endPoint y: 289, distance: 48.8
click at [751, 278] on p "En conséquence, je vous mets en demeure de payer à mon client la somme de 1.020…" at bounding box center [622, 268] width 941 height 20
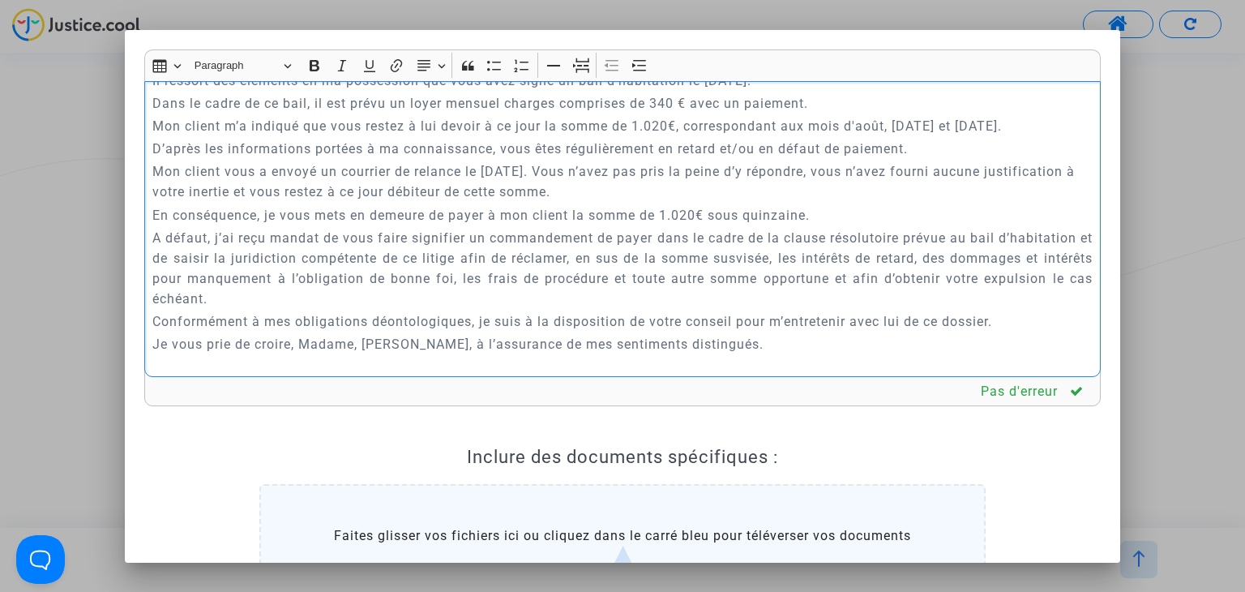
scroll to position [649, 0]
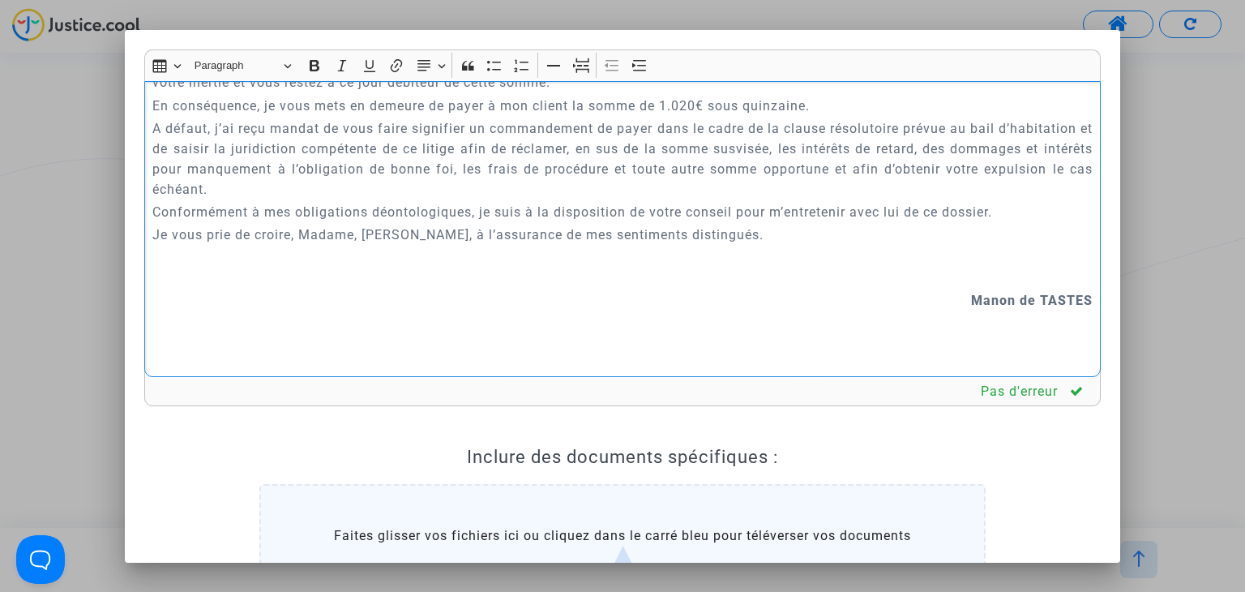
drag, startPoint x: 366, startPoint y: 257, endPoint x: 305, endPoint y: 259, distance: 60.9
click at [305, 245] on p "Je vous prie de croire, Madame, [PERSON_NAME], à l’assurance de mes sentiments …" at bounding box center [622, 235] width 941 height 20
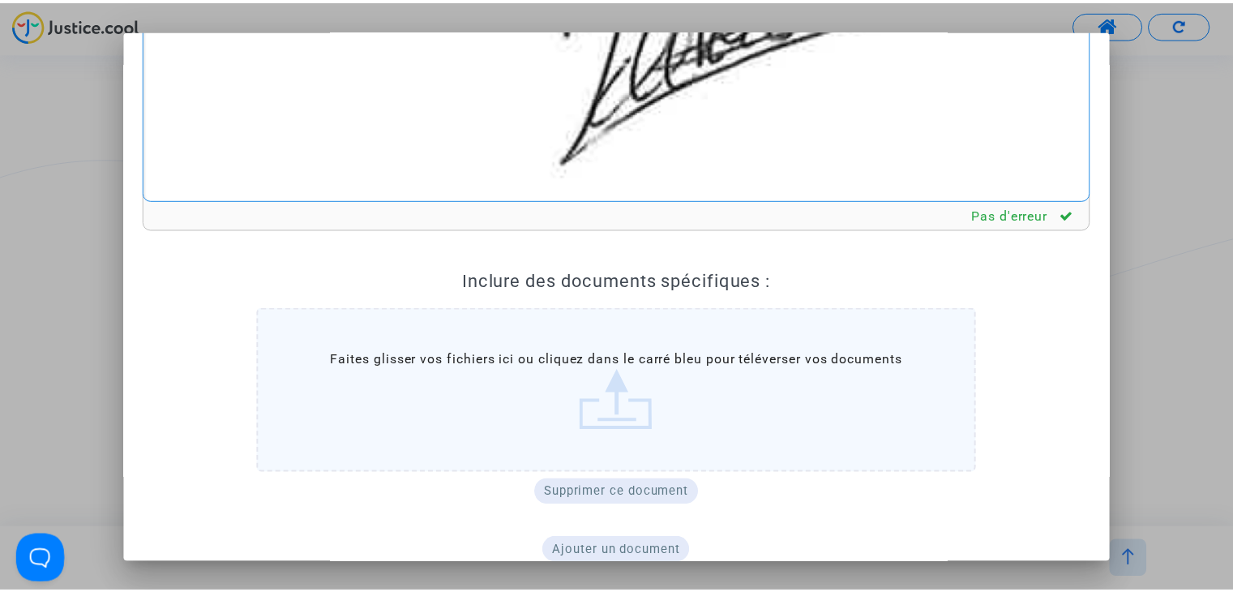
scroll to position [252, 0]
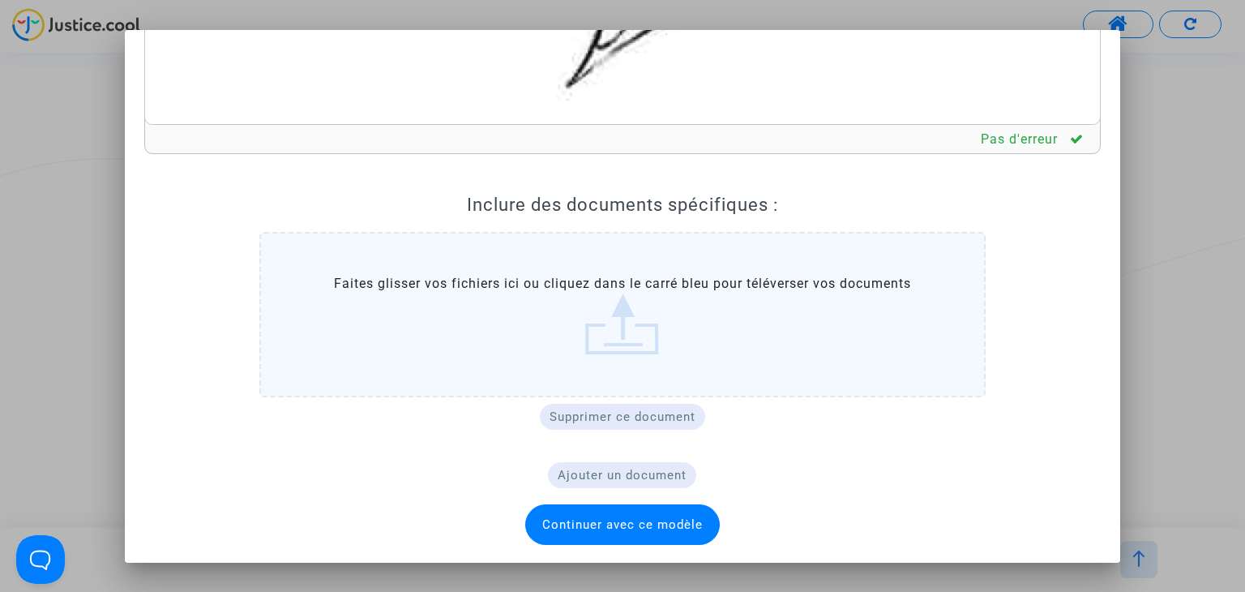
click at [606, 526] on span "Continuer avec ce modèle" at bounding box center [622, 524] width 161 height 15
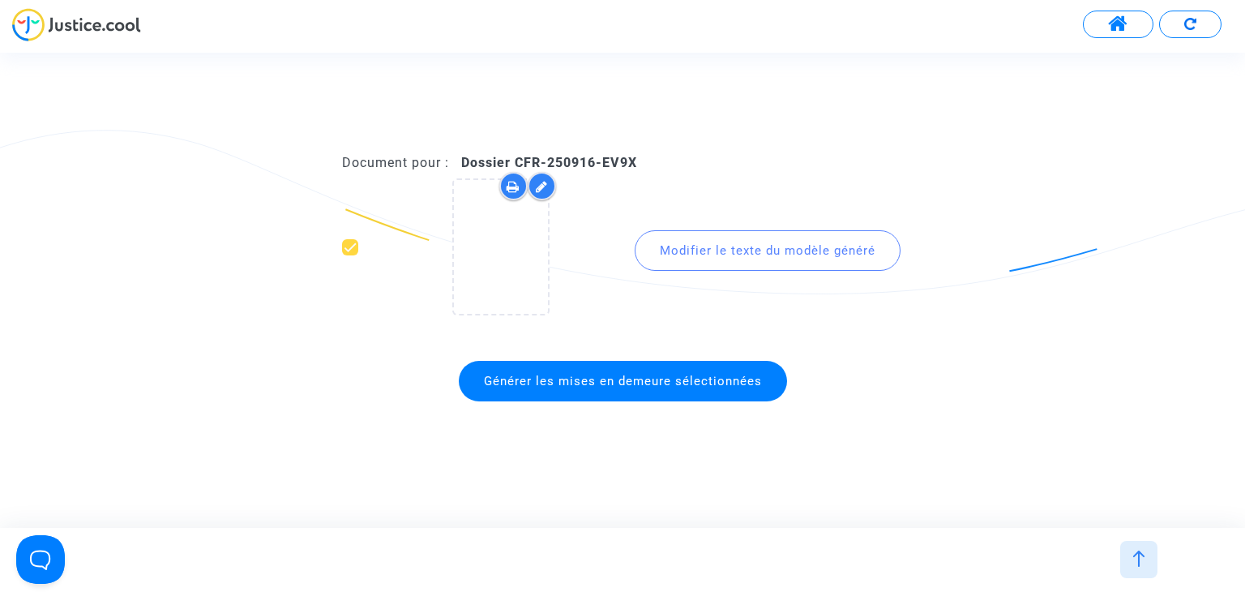
click at [642, 374] on span "Générer les mises en demeure sélectionnées" at bounding box center [623, 381] width 278 height 15
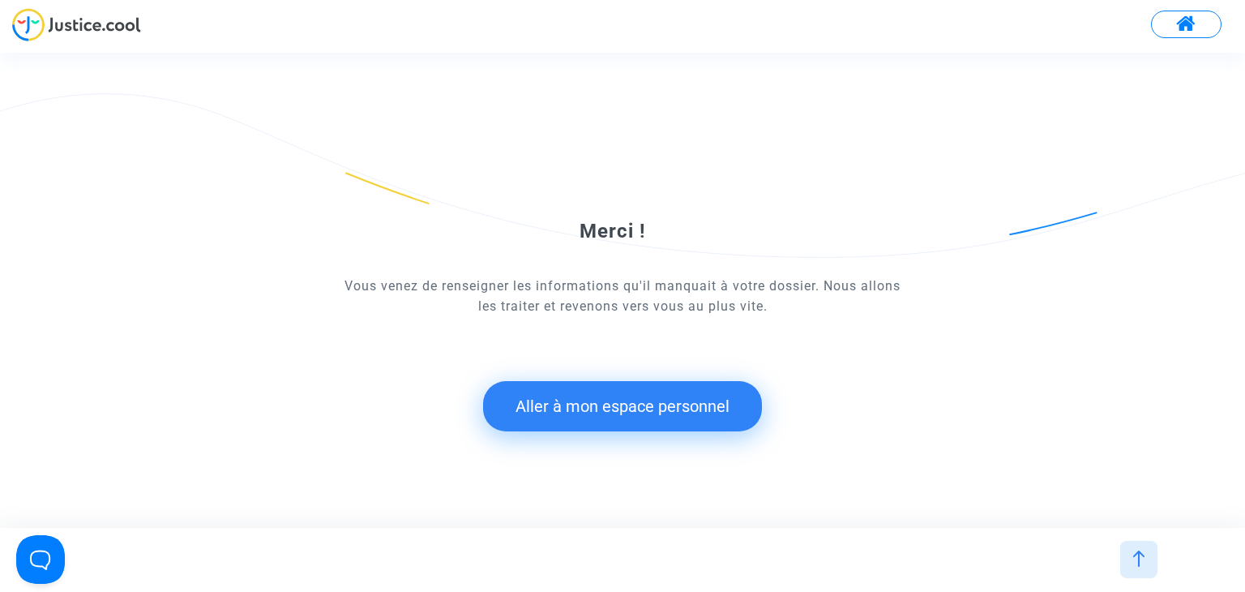
click at [580, 409] on button "Aller à mon espace personnel" at bounding box center [622, 406] width 279 height 50
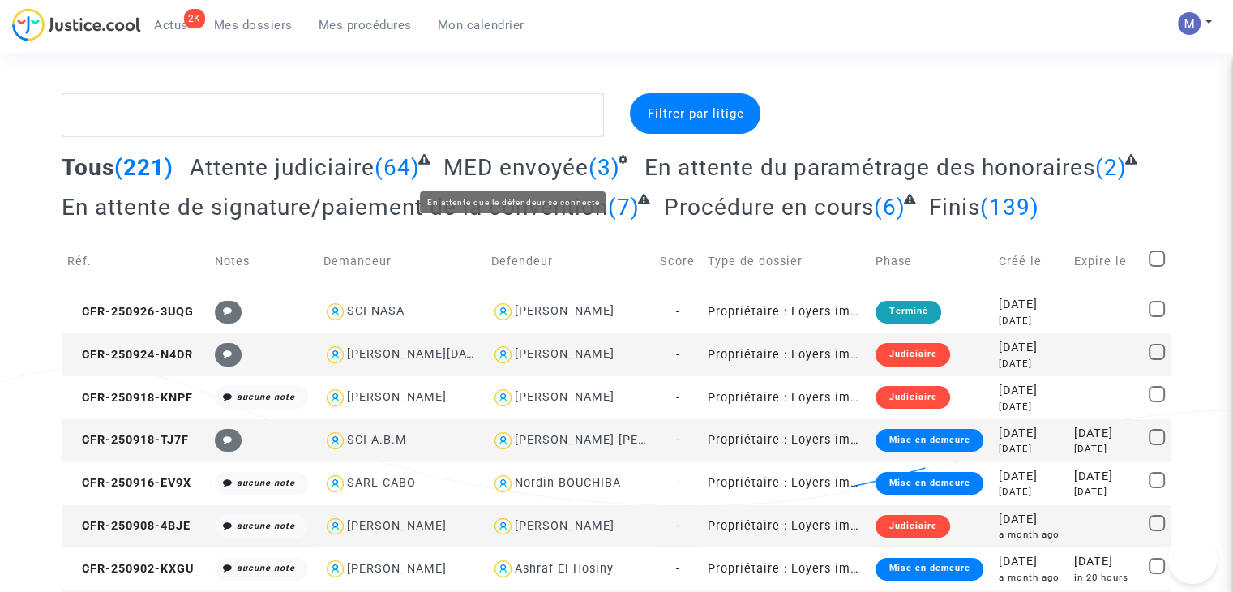
click at [487, 167] on span "MED envoyée" at bounding box center [516, 167] width 145 height 27
click at [491, 163] on span "MED envoyée" at bounding box center [516, 167] width 145 height 27
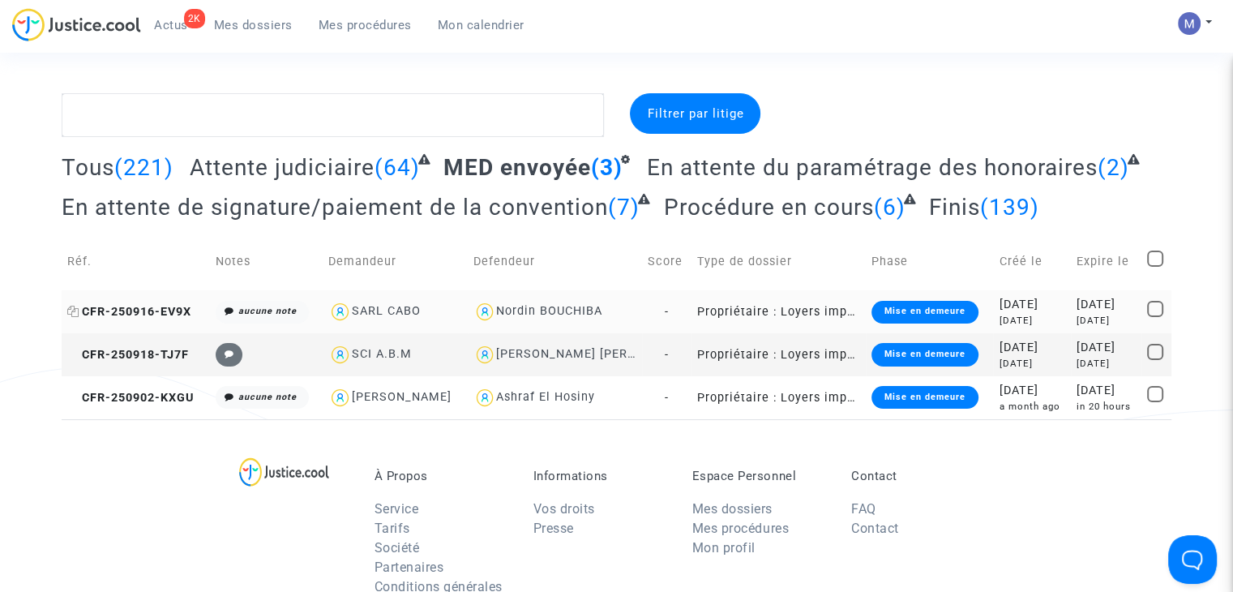
click at [138, 306] on span "CFR-250916-EV9X" at bounding box center [129, 312] width 124 height 14
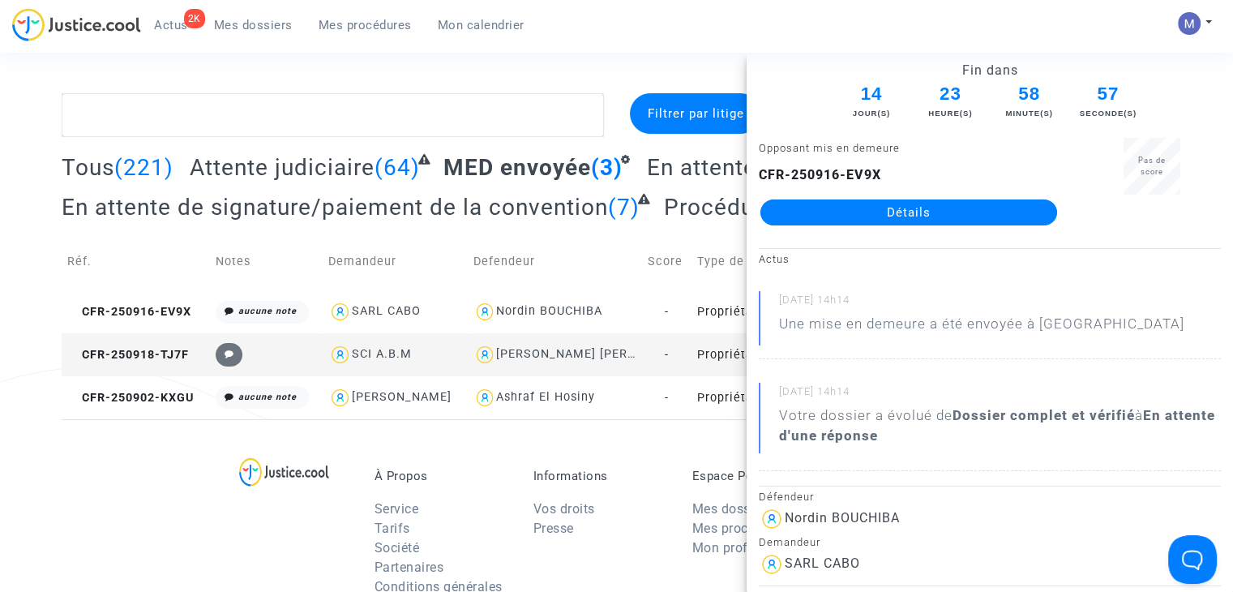
click at [877, 208] on link "Détails" at bounding box center [909, 212] width 297 height 26
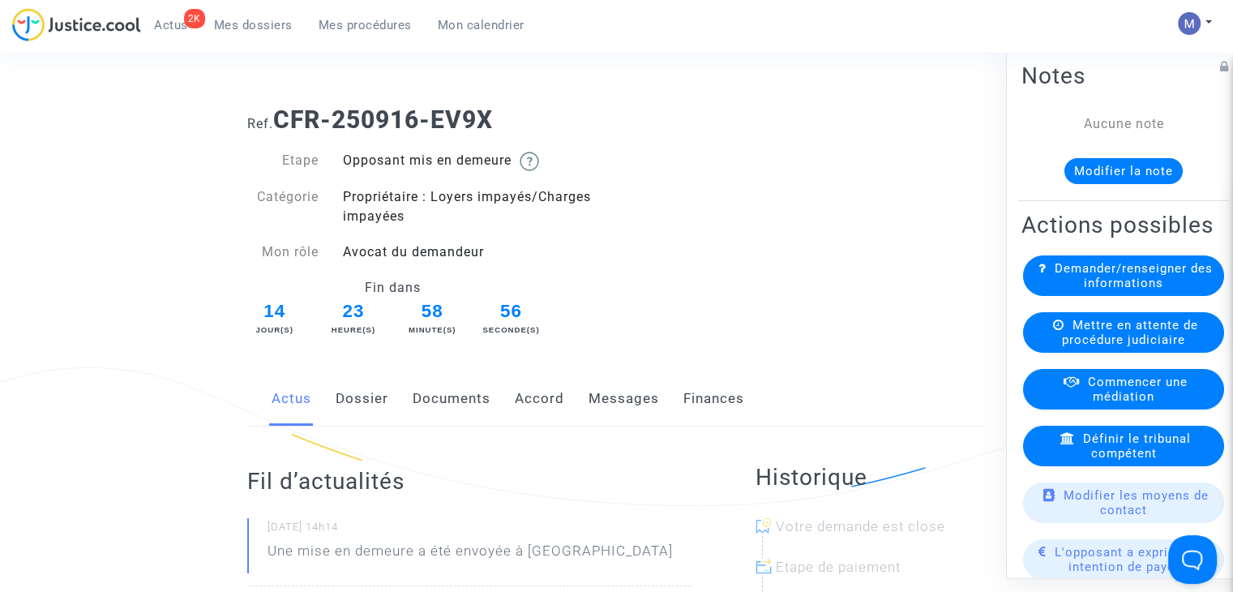
click at [365, 404] on link "Dossier" at bounding box center [362, 399] width 53 height 54
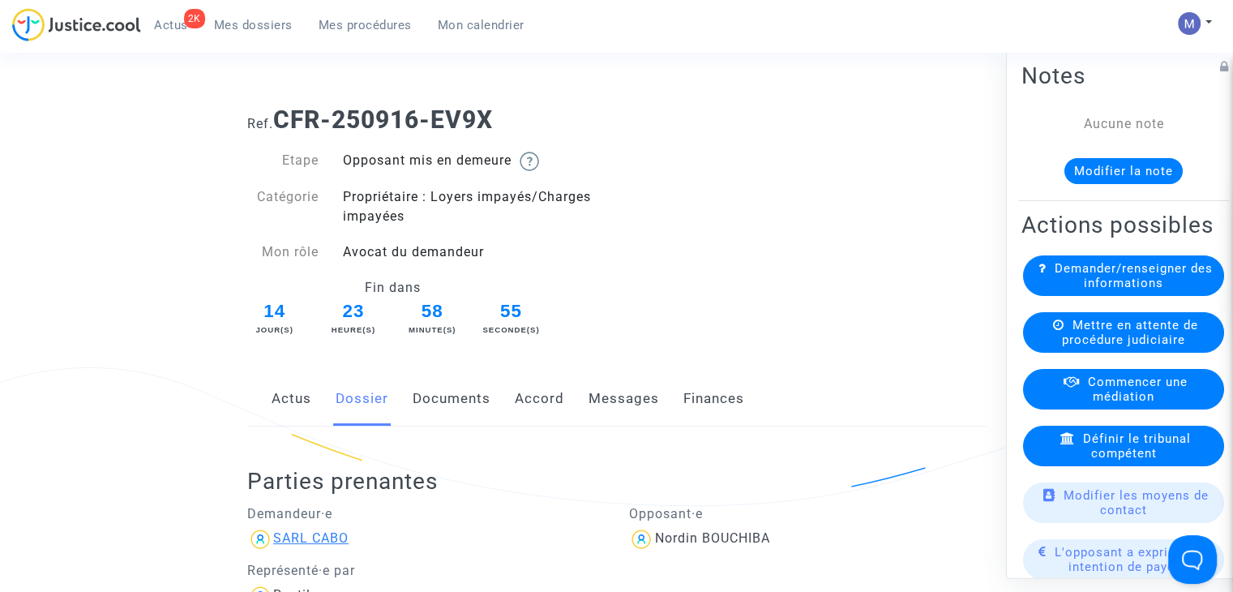
click at [315, 538] on div "SARL CABO" at bounding box center [310, 537] width 75 height 15
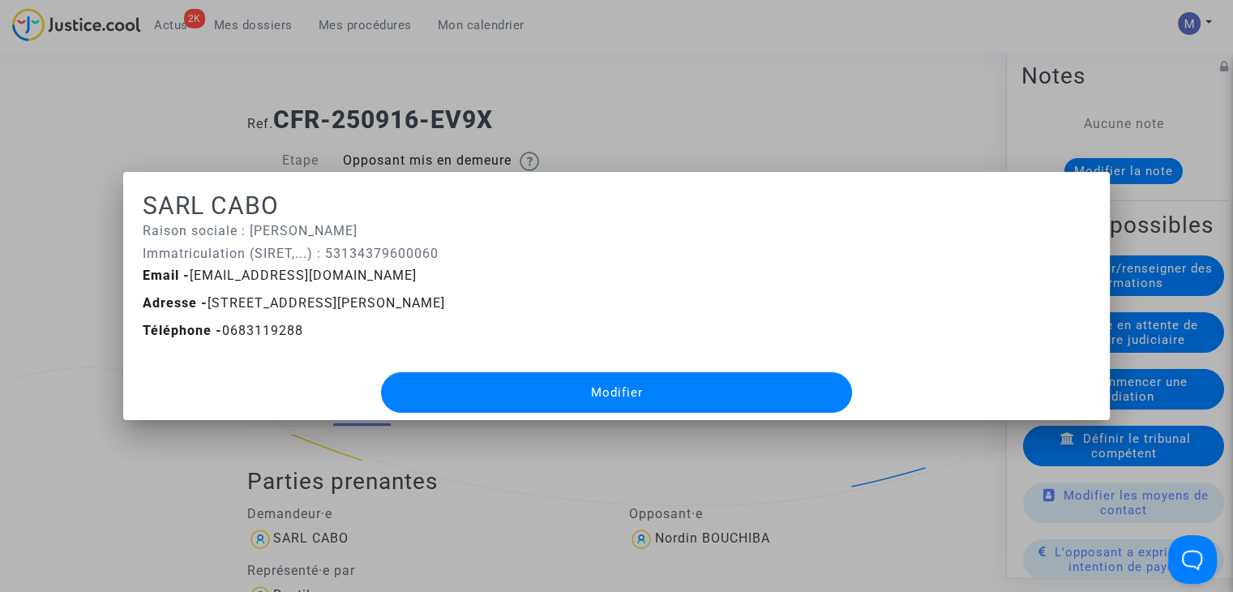
drag, startPoint x: 208, startPoint y: 302, endPoint x: 499, endPoint y: 301, distance: 291.9
click at [445, 301] on span "Adresse - [STREET_ADDRESS][PERSON_NAME]" at bounding box center [294, 302] width 302 height 15
copy span "[STREET_ADDRESS][PERSON_NAME]"
drag, startPoint x: 609, startPoint y: 94, endPoint x: 590, endPoint y: 174, distance: 82.4
click at [612, 88] on div at bounding box center [616, 296] width 1233 height 592
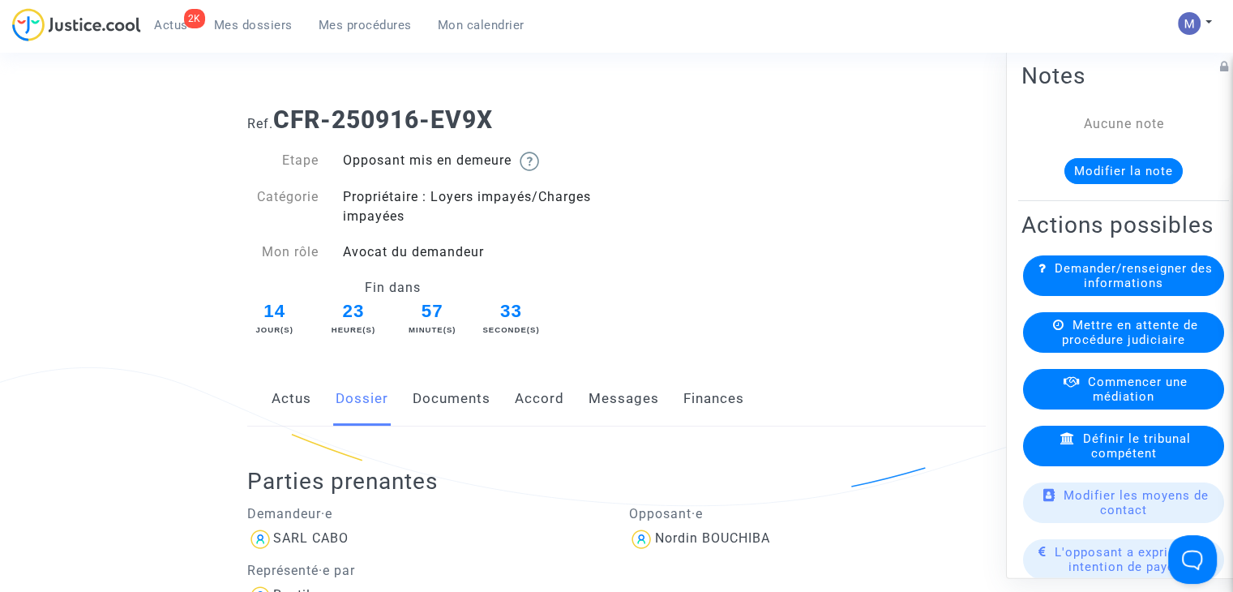
click at [473, 397] on link "Documents" at bounding box center [452, 399] width 78 height 54
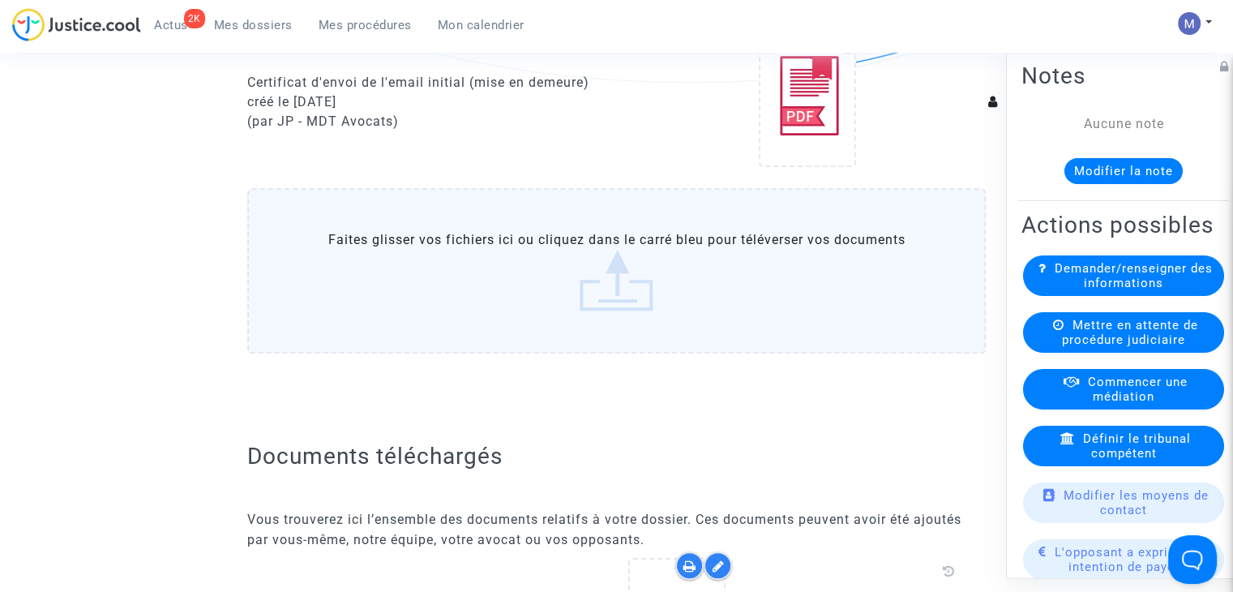
scroll to position [1135, 0]
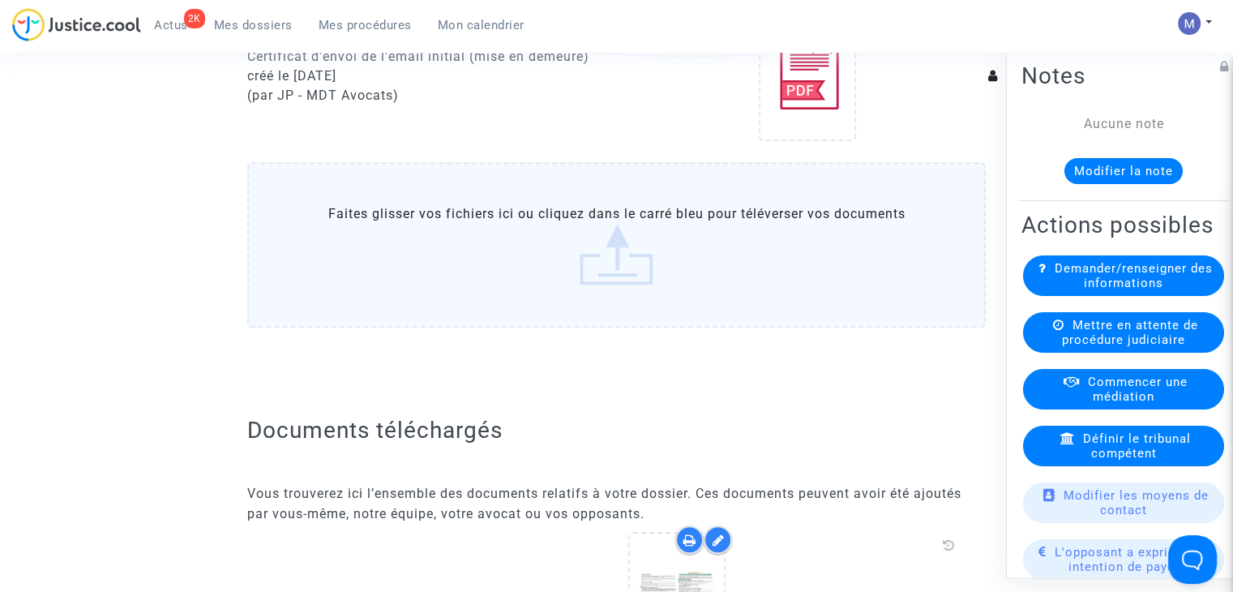
click at [605, 263] on label "Faites glisser vos fichiers ici ou cliquez dans le carré bleu pour téléverser v…" at bounding box center [616, 244] width 739 height 165
click at [0, 0] on input "Faites glisser vos fichiers ici ou cliquez dans le carré bleu pour téléverser v…" at bounding box center [0, 0] width 0 height 0
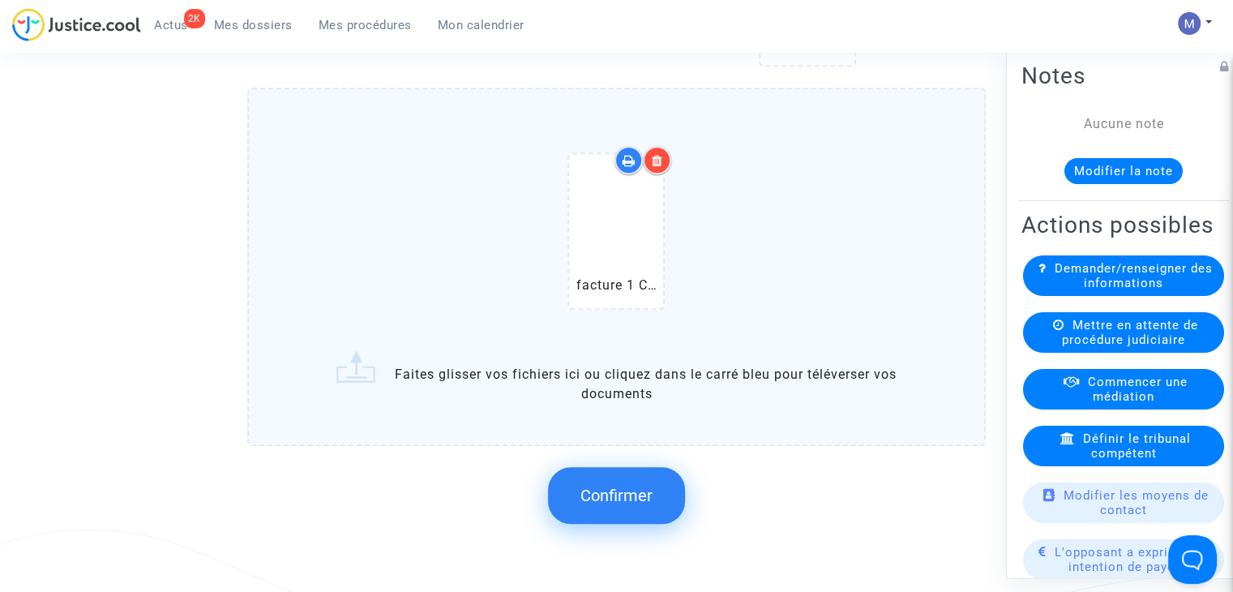
scroll to position [1216, 0]
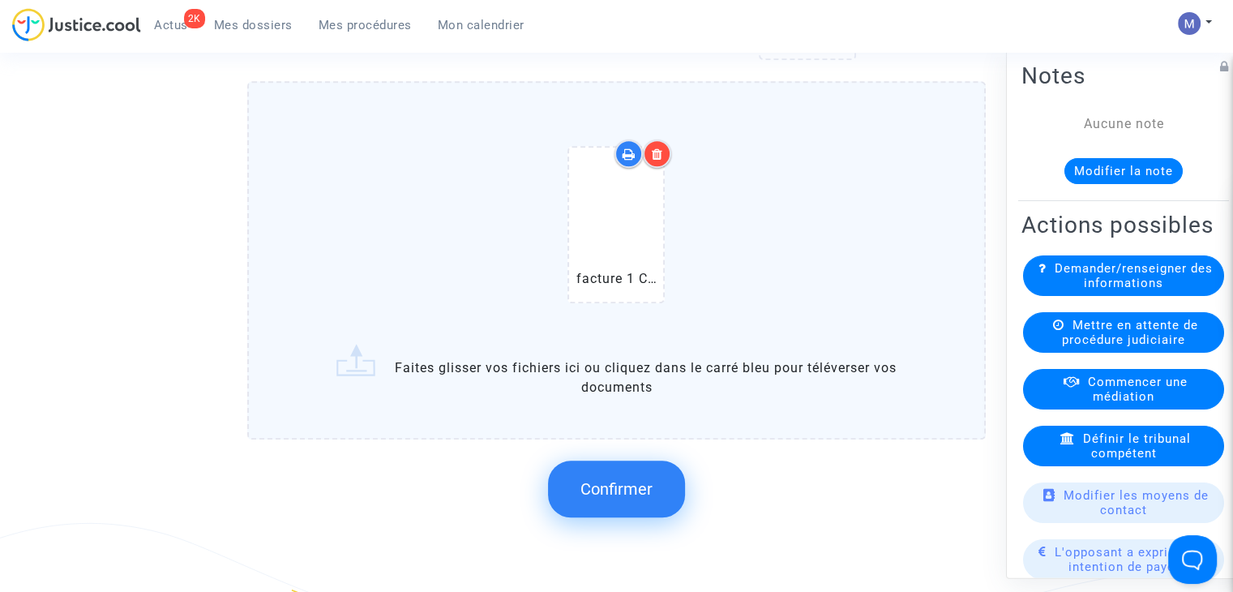
click at [641, 512] on button "Confirmer" at bounding box center [616, 489] width 137 height 57
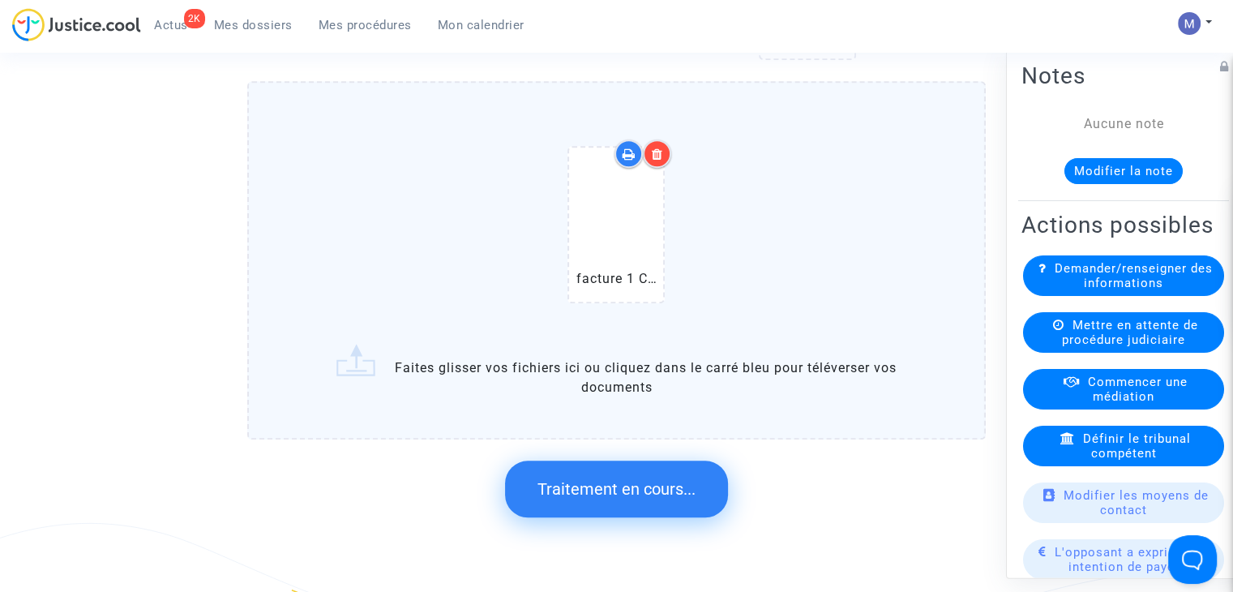
scroll to position [0, 0]
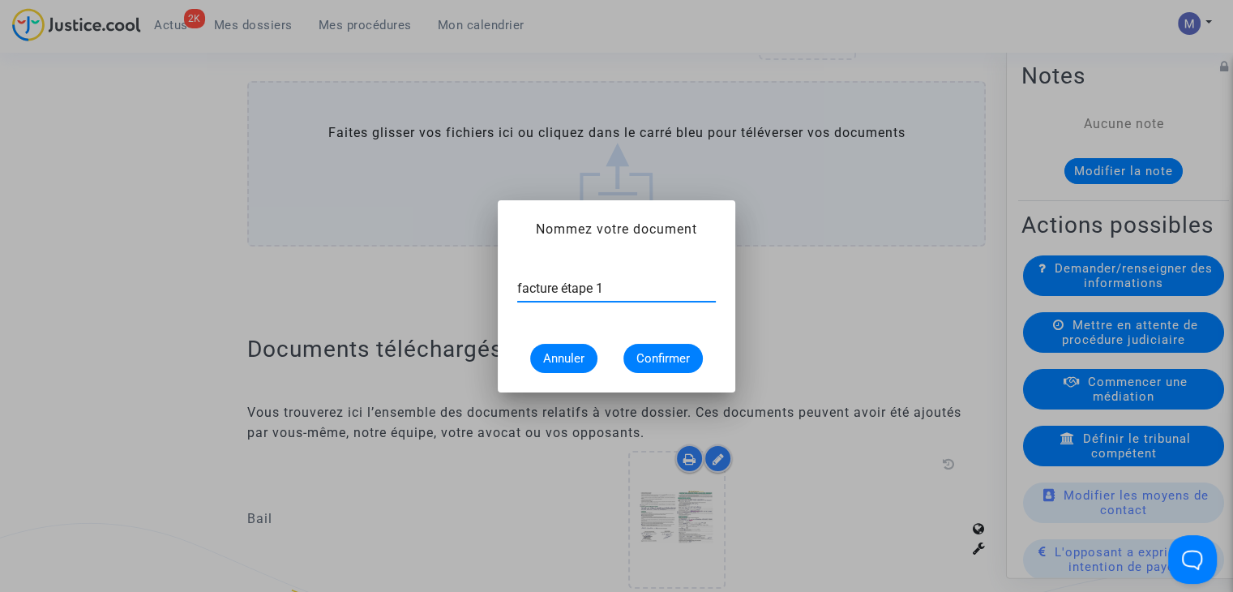
type input "facture étape 1"
click at [654, 344] on button "Confirmer" at bounding box center [663, 358] width 79 height 29
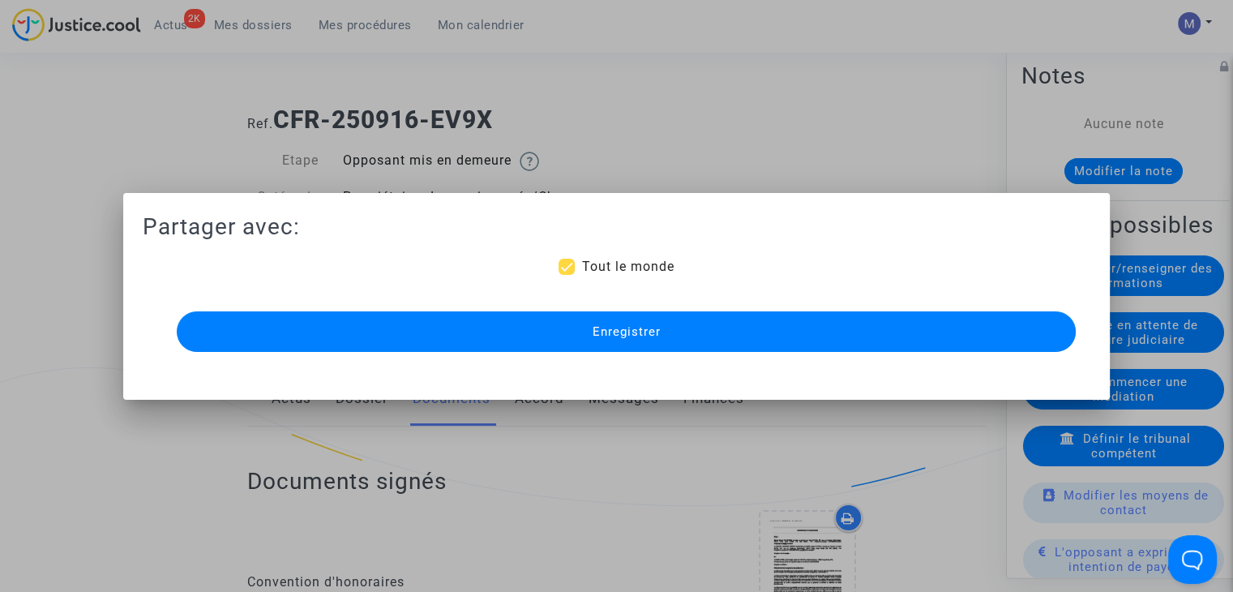
scroll to position [1216, 0]
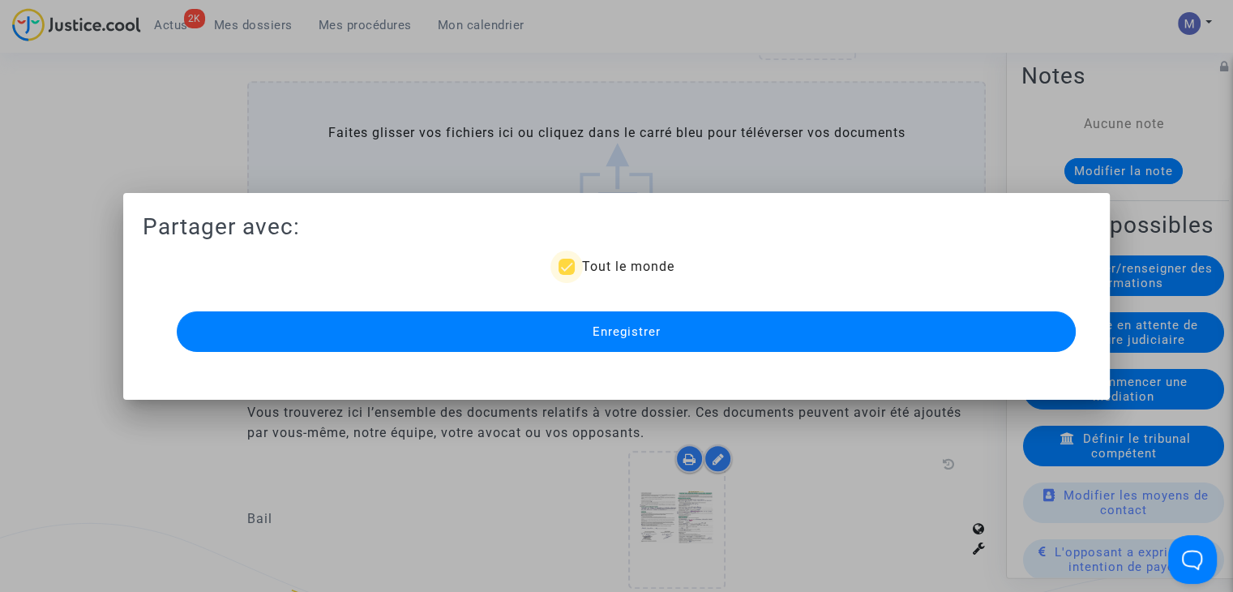
click at [609, 268] on span "Tout le monde" at bounding box center [627, 266] width 92 height 15
click at [567, 275] on input "Tout le monde" at bounding box center [566, 275] width 1 height 1
checkbox input "false"
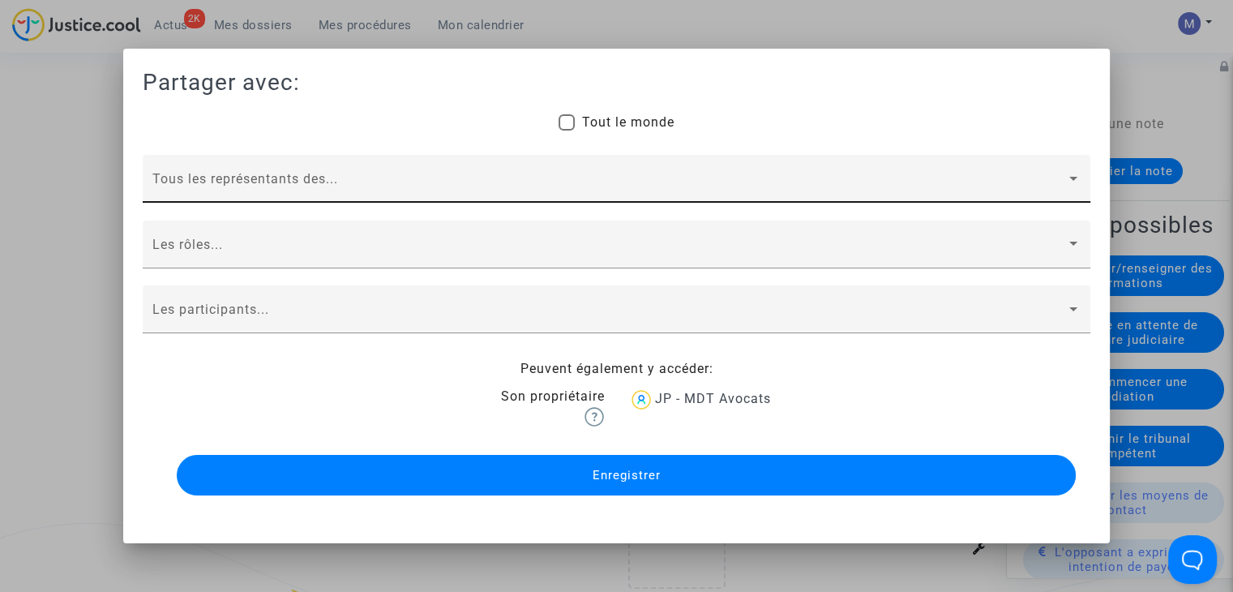
click at [191, 180] on span at bounding box center [609, 185] width 914 height 15
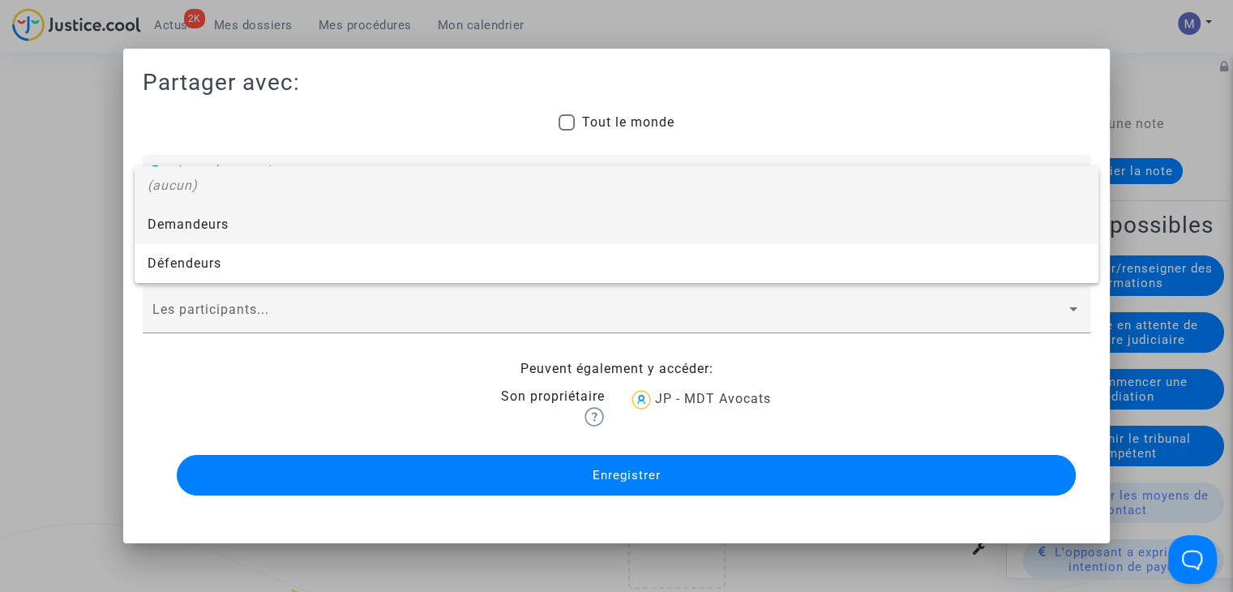
click at [182, 234] on span "Demandeurs" at bounding box center [617, 224] width 938 height 39
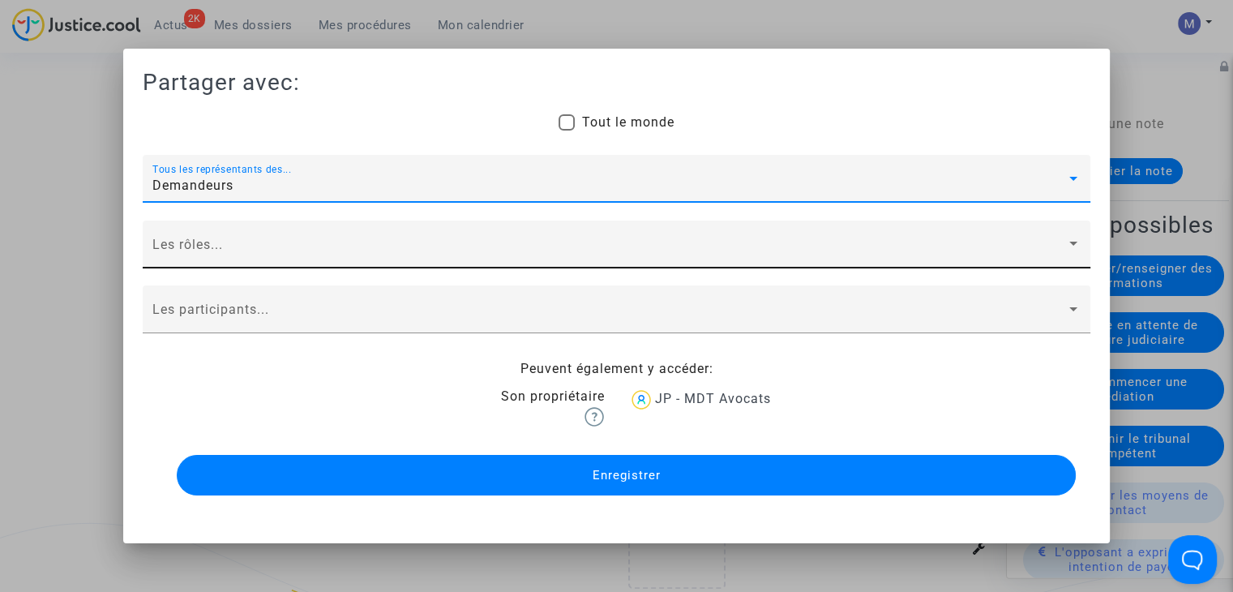
click at [182, 257] on span at bounding box center [609, 251] width 914 height 15
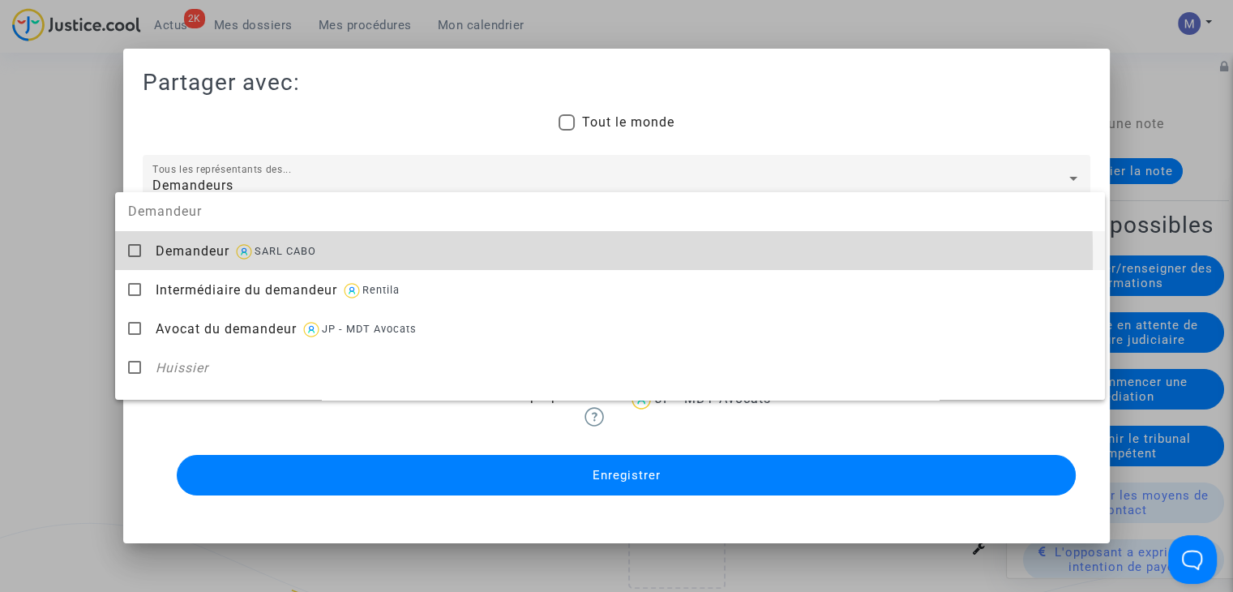
click at [182, 258] on span "Demandeur" at bounding box center [193, 250] width 74 height 15
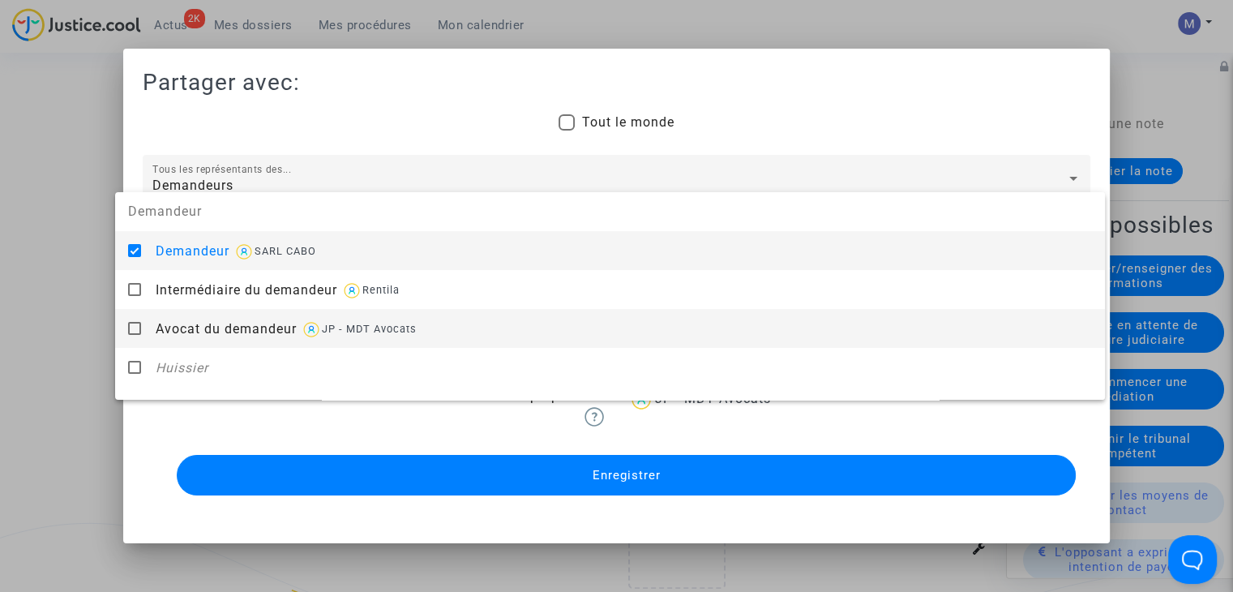
drag, startPoint x: 196, startPoint y: 332, endPoint x: 123, endPoint y: 323, distance: 73.5
click at [191, 332] on span "Avocat du demandeur" at bounding box center [226, 328] width 141 height 15
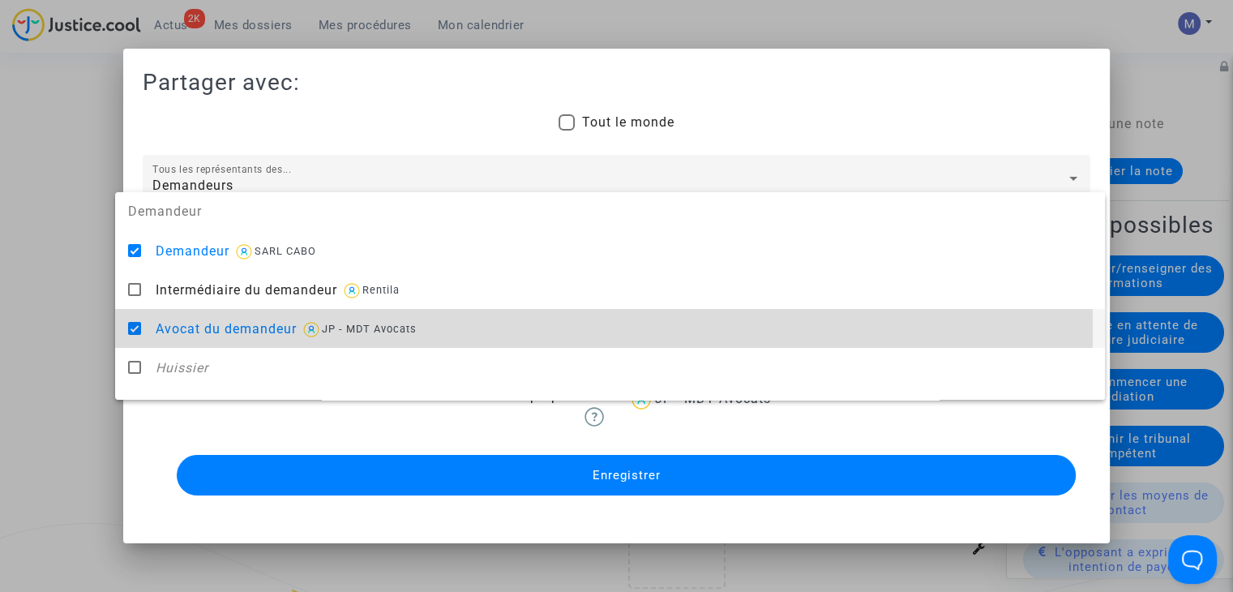
click at [95, 320] on div at bounding box center [616, 296] width 1233 height 592
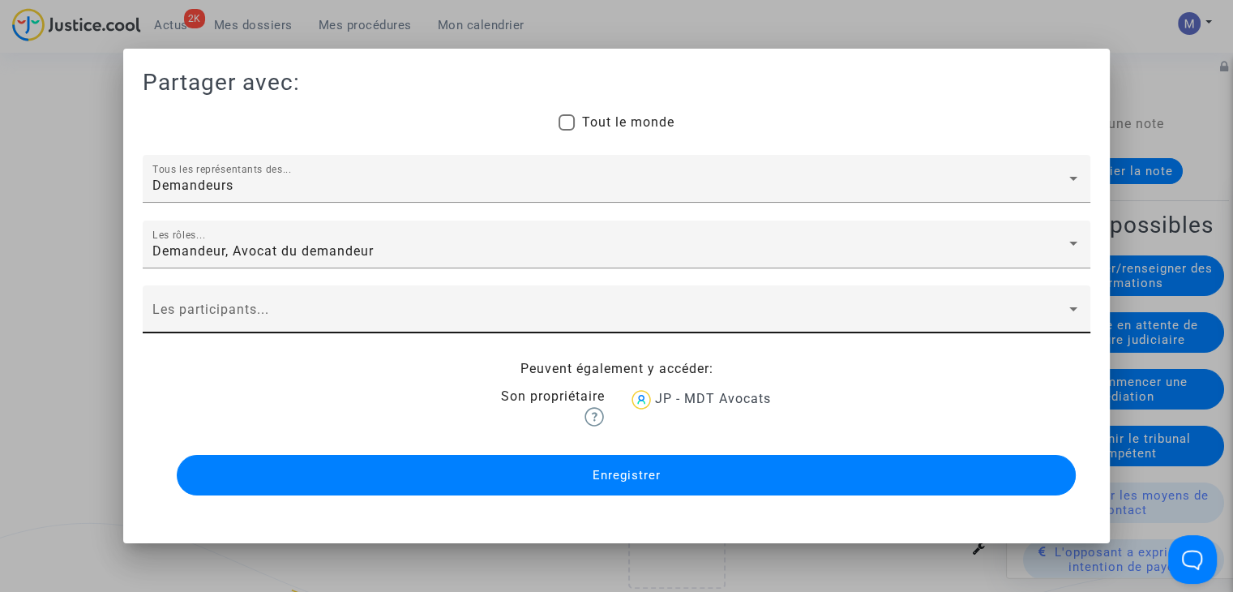
click at [178, 302] on div "Les participants..." at bounding box center [616, 314] width 928 height 38
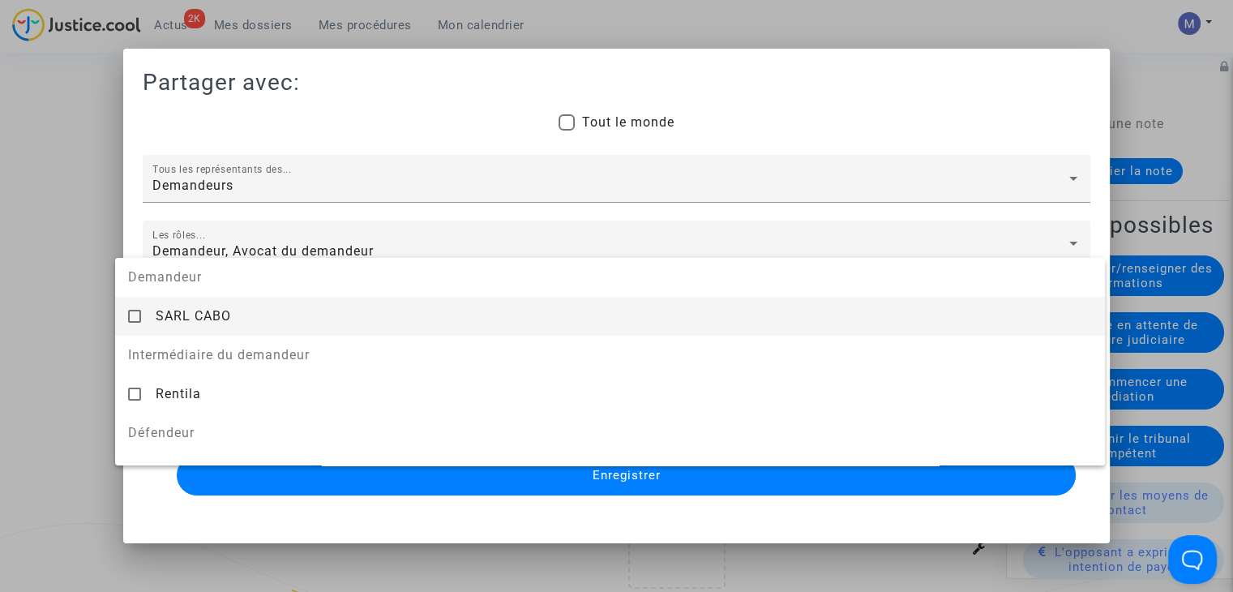
click at [182, 319] on span "SARL CABO" at bounding box center [193, 315] width 75 height 15
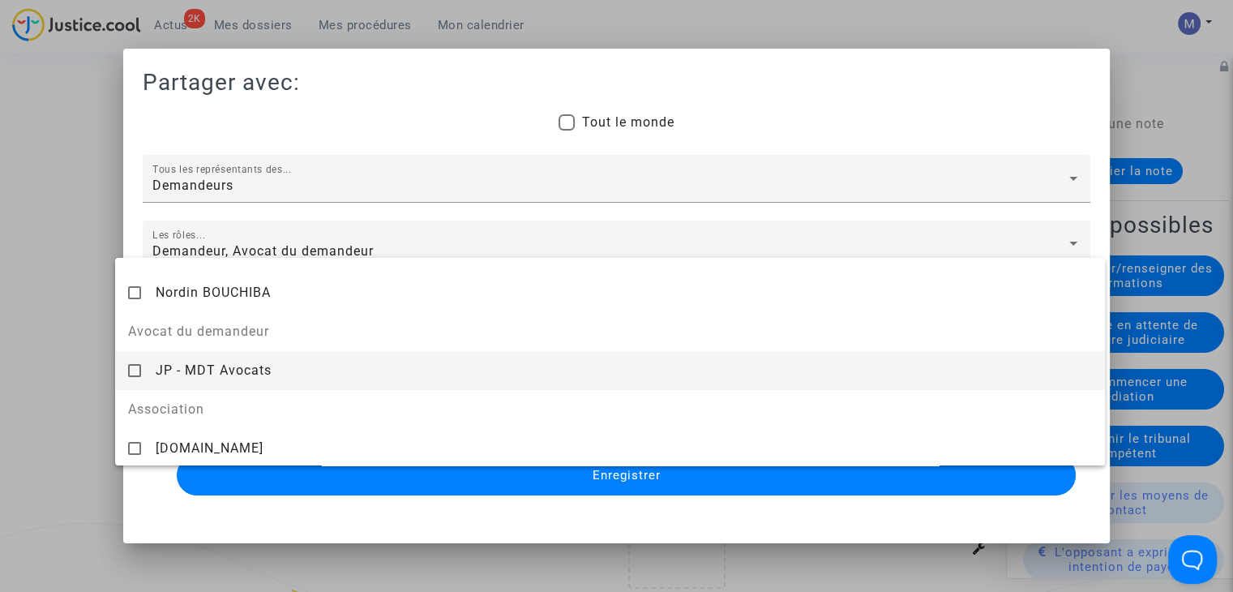
scroll to position [182, 0]
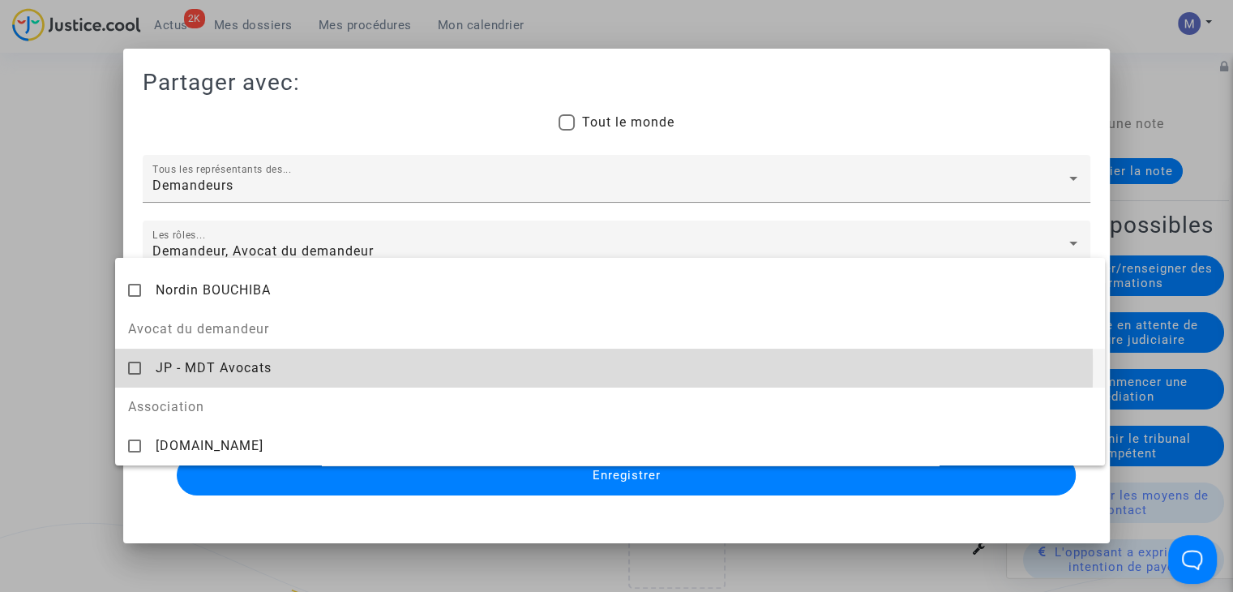
click at [178, 367] on span "JP - MDT Avocats" at bounding box center [214, 367] width 116 height 15
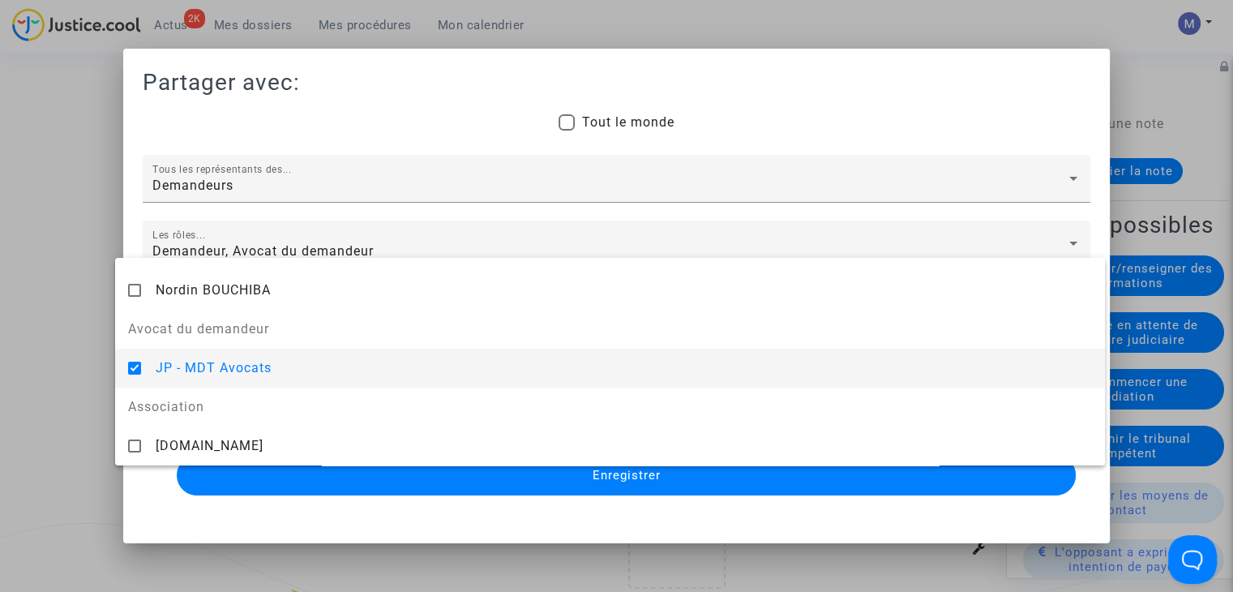
click at [50, 369] on div at bounding box center [616, 296] width 1233 height 592
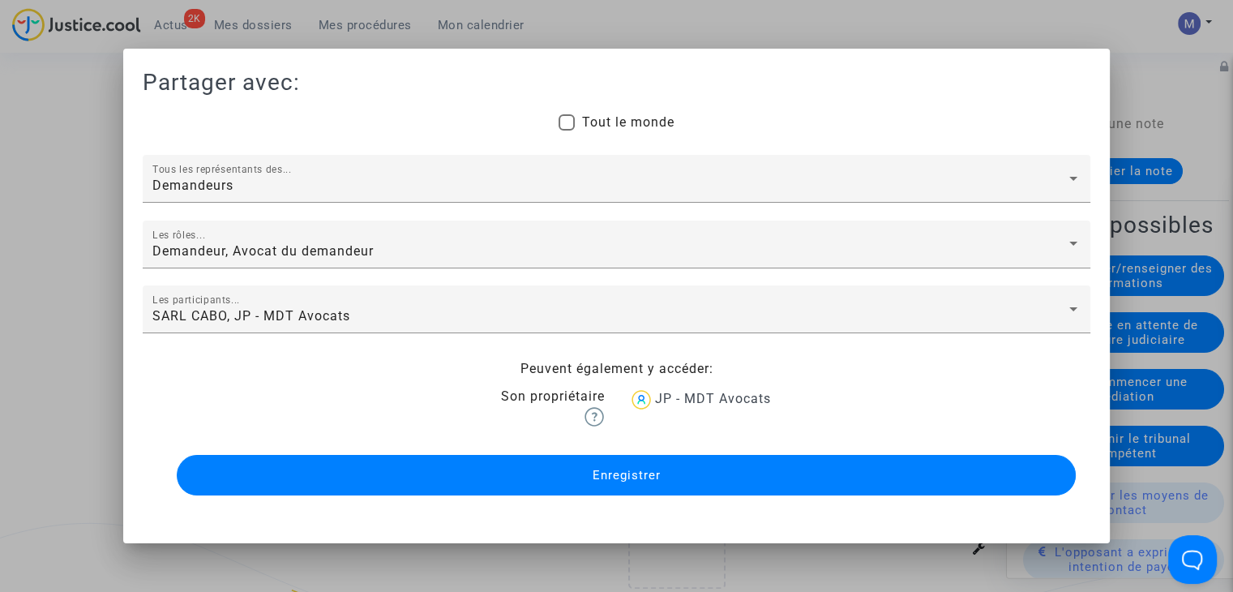
click at [555, 476] on button "Enregistrer" at bounding box center [626, 475] width 899 height 41
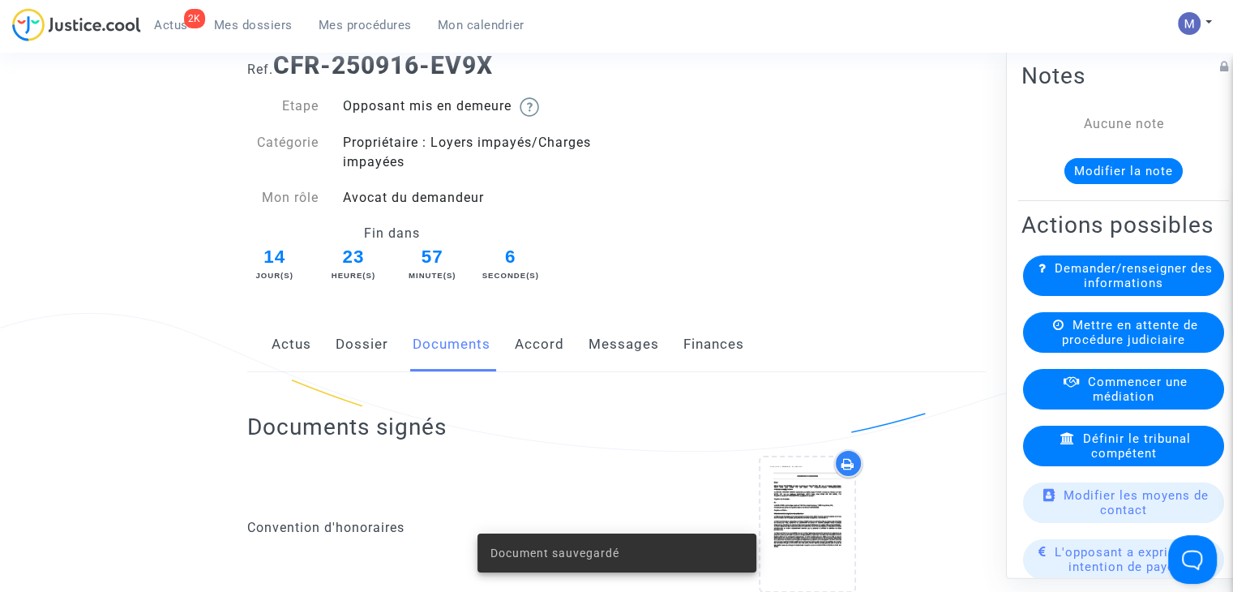
scroll to position [0, 0]
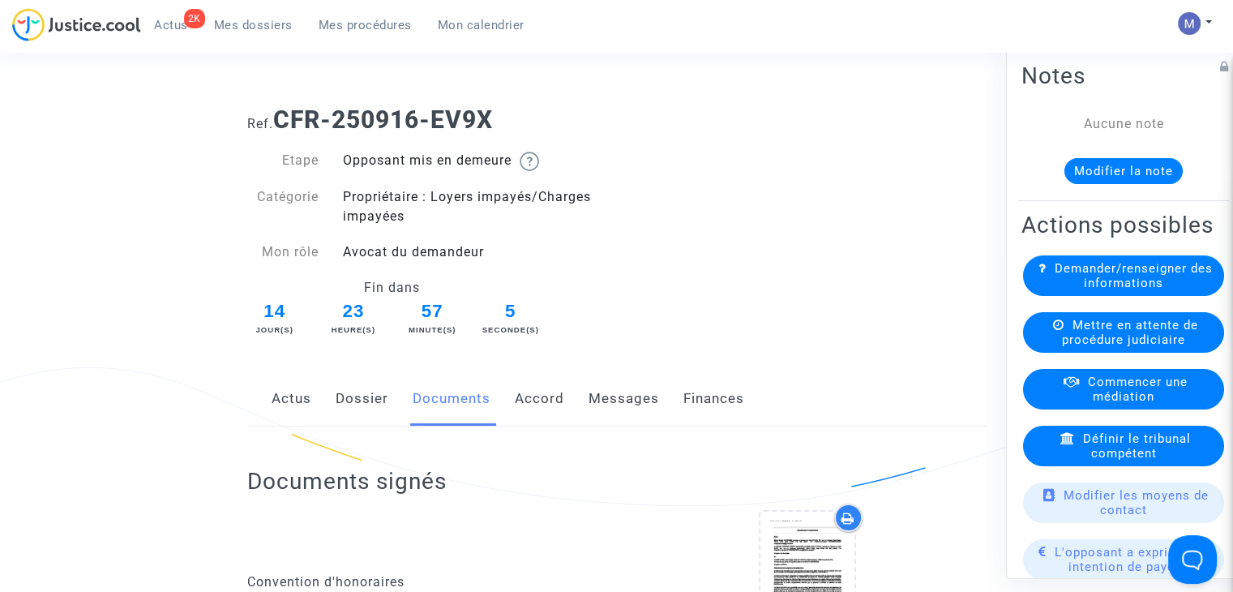
click at [245, 35] on link "Mes dossiers" at bounding box center [253, 25] width 105 height 24
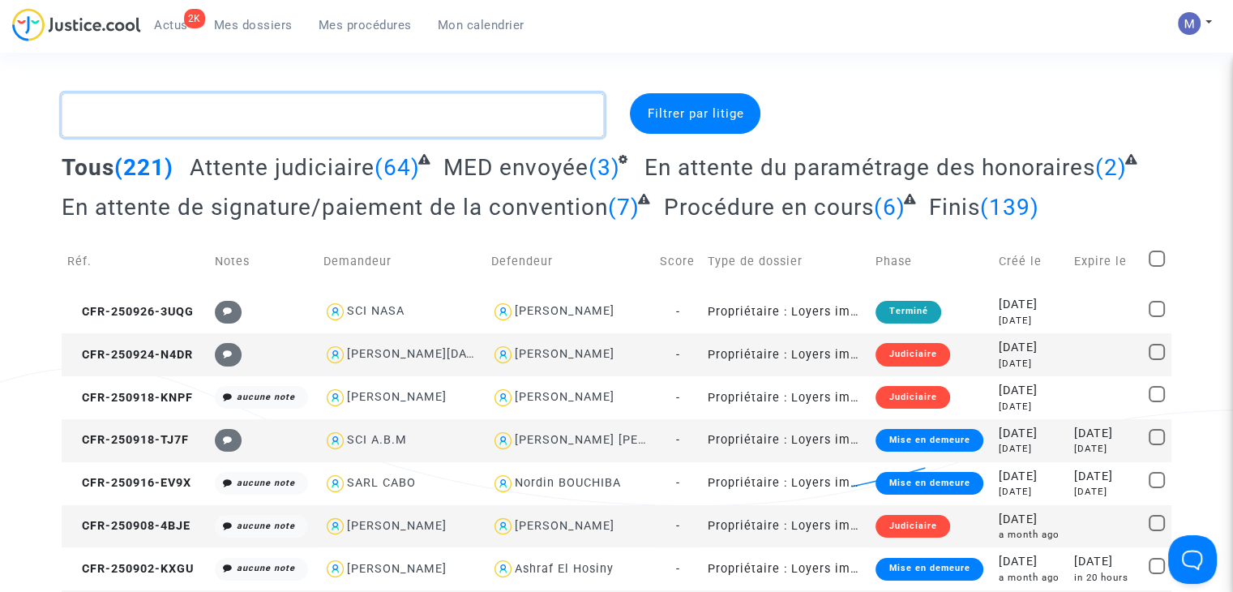
click at [265, 105] on textarea at bounding box center [333, 115] width 542 height 44
paste textarea "CFR-250707-H773"
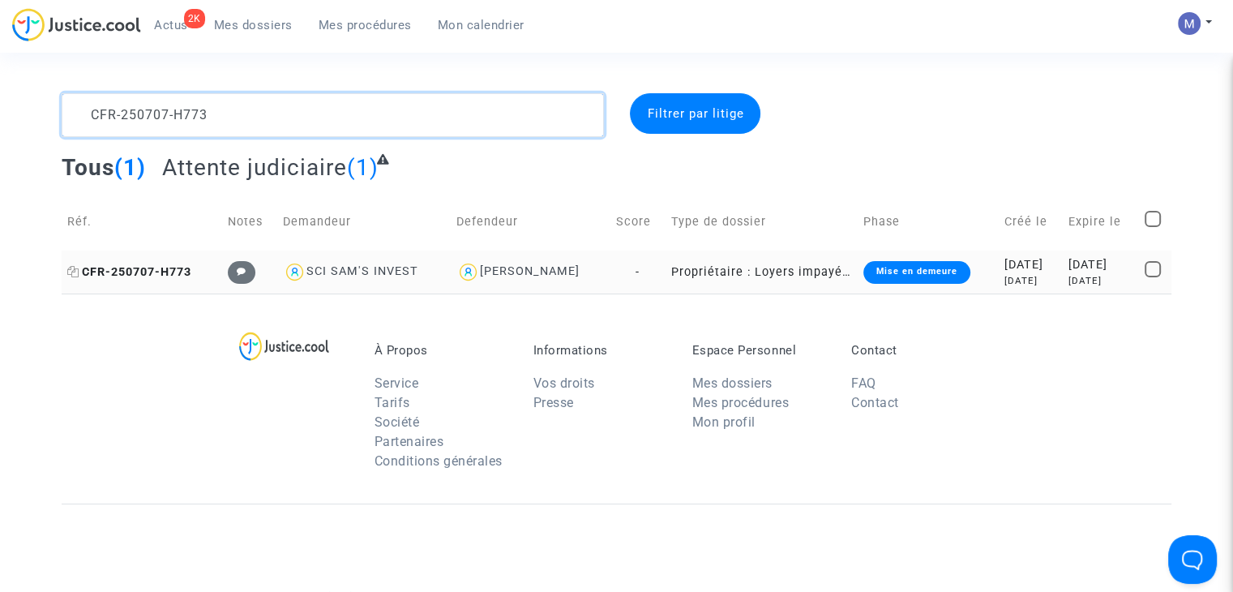
type textarea "CFR-250707-H773"
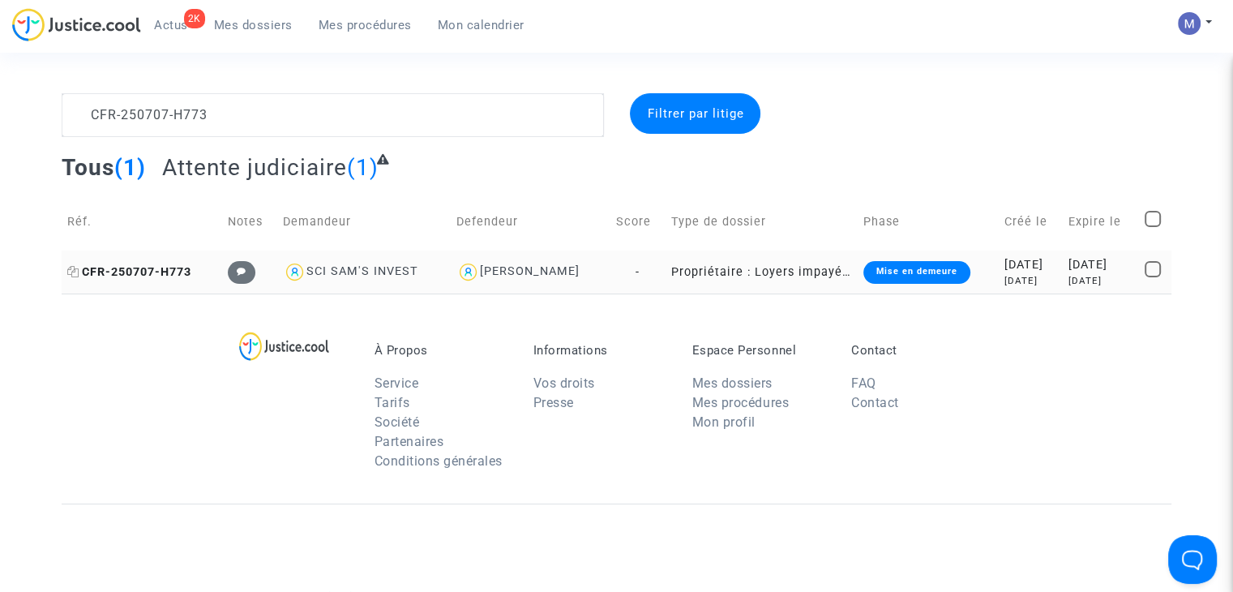
click at [109, 272] on span "CFR-250707-H773" at bounding box center [129, 272] width 124 height 14
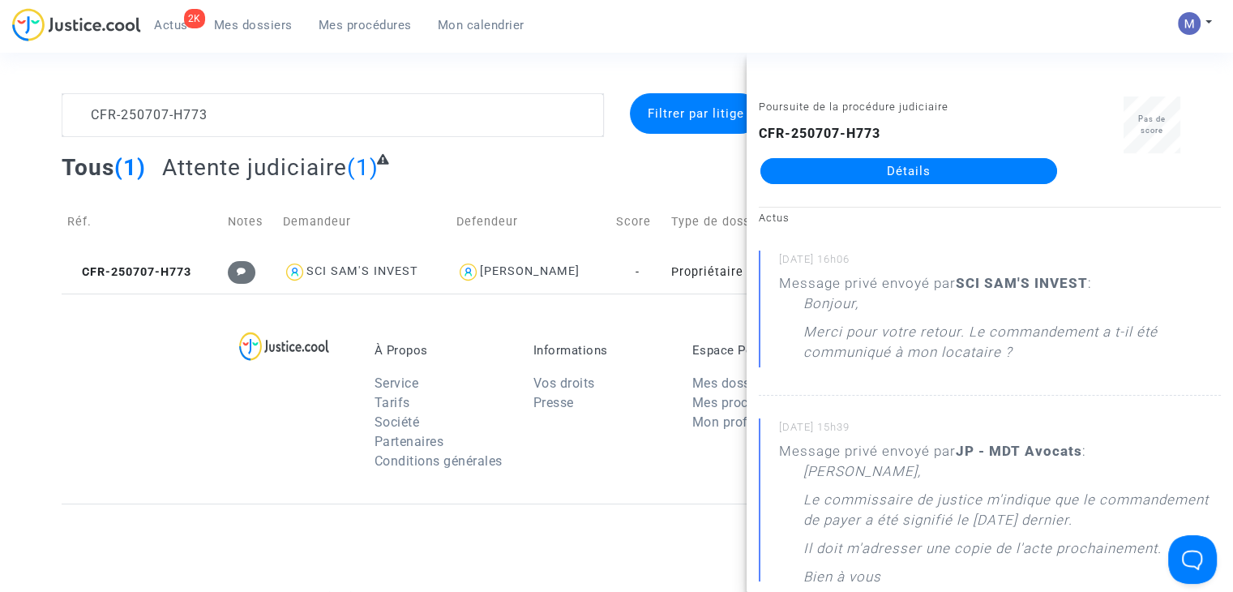
click at [990, 176] on link "Détails" at bounding box center [909, 171] width 297 height 26
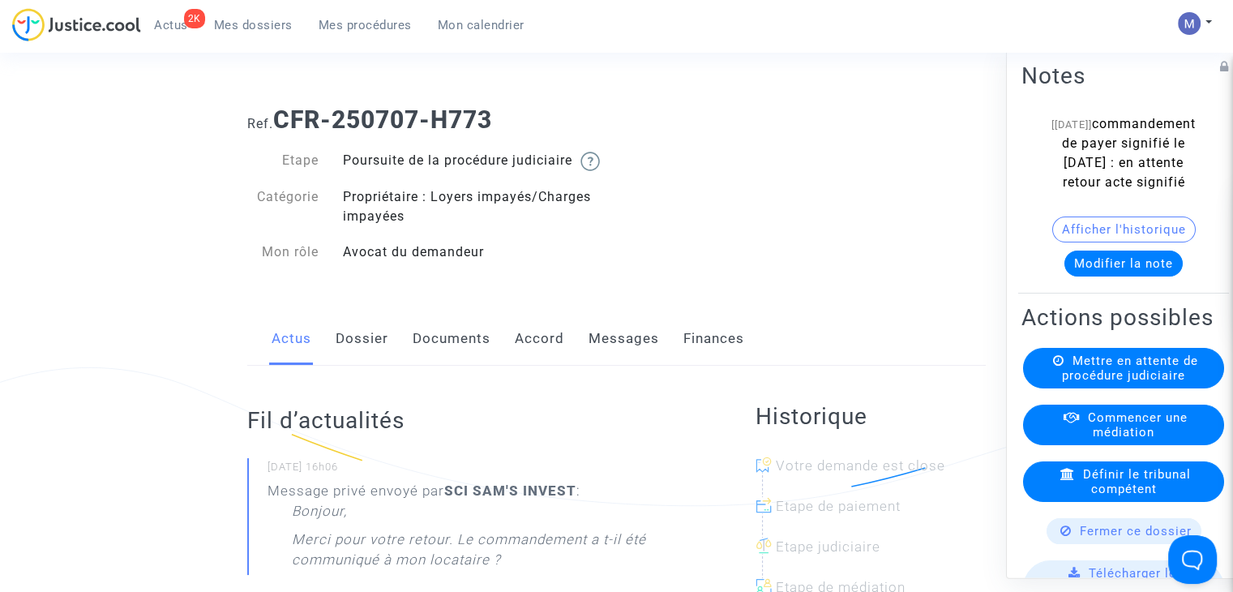
drag, startPoint x: 619, startPoint y: 355, endPoint x: 587, endPoint y: 373, distance: 37.0
click at [619, 355] on link "Messages" at bounding box center [624, 339] width 71 height 54
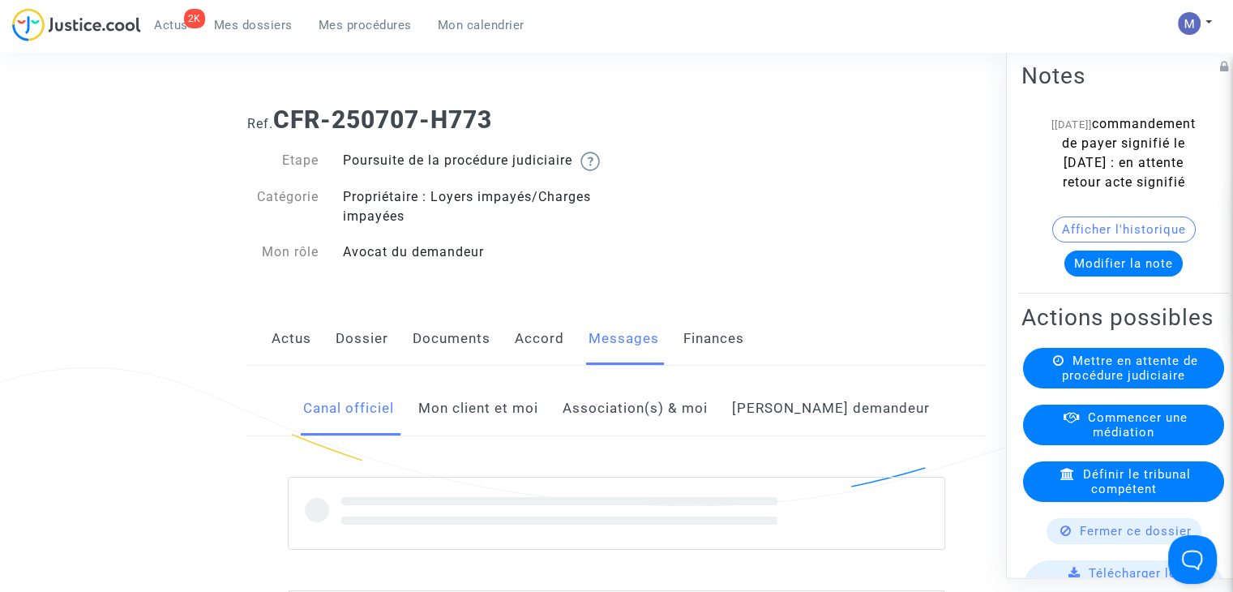
click at [488, 432] on link "Mon client et moi" at bounding box center [478, 409] width 120 height 54
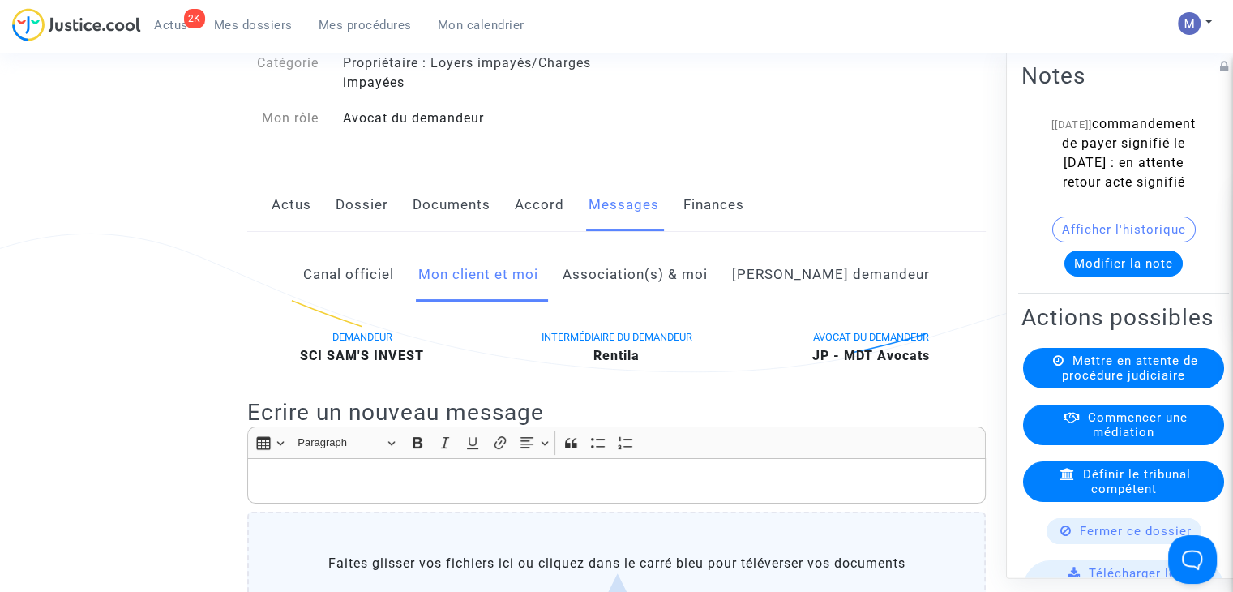
scroll to position [243, 0]
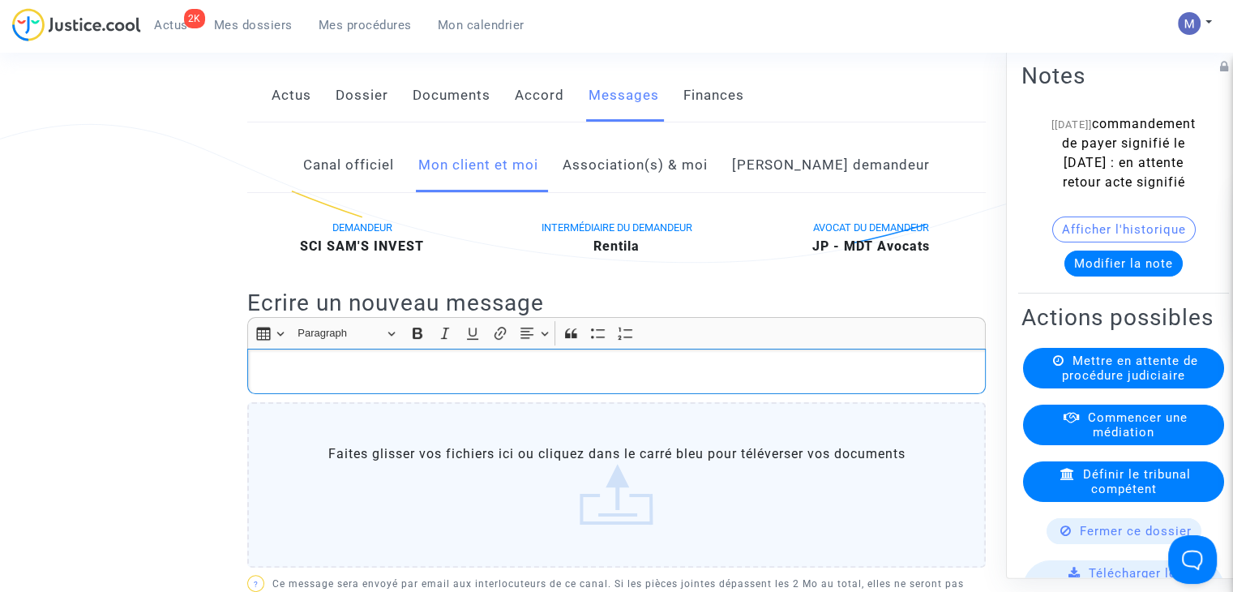
click at [267, 374] on div "Rich Text Editor, main" at bounding box center [616, 371] width 739 height 45
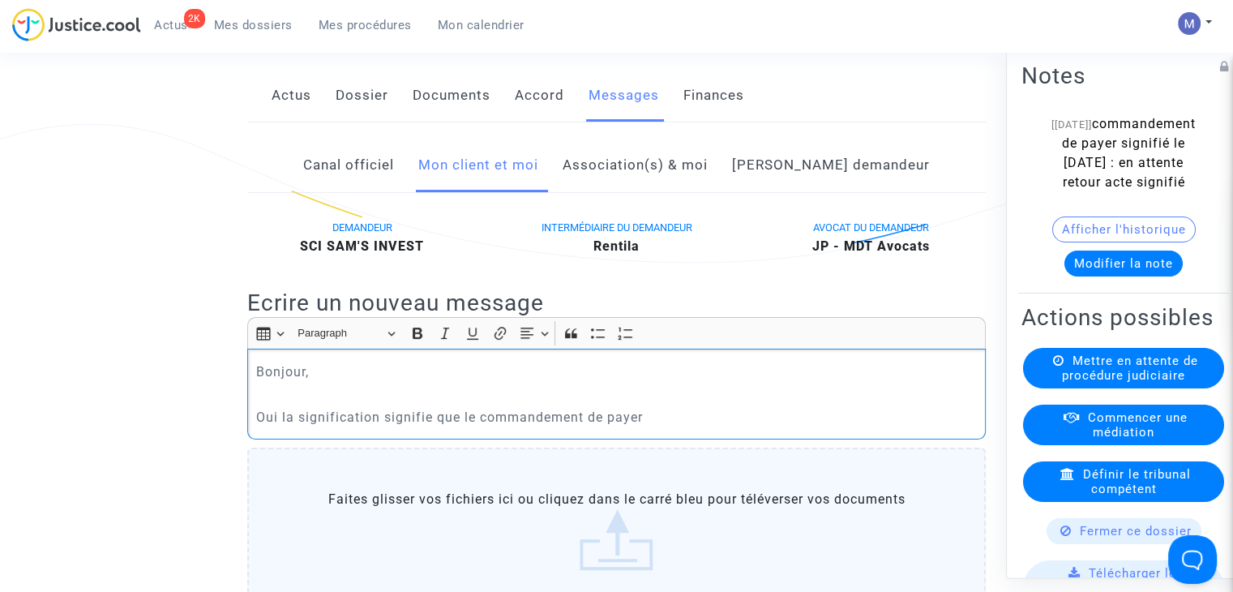
drag, startPoint x: 298, startPoint y: 439, endPoint x: 242, endPoint y: 438, distance: 55.1
click at [415, 427] on p "La signification signifie que le commandement de payer" at bounding box center [617, 417] width 722 height 20
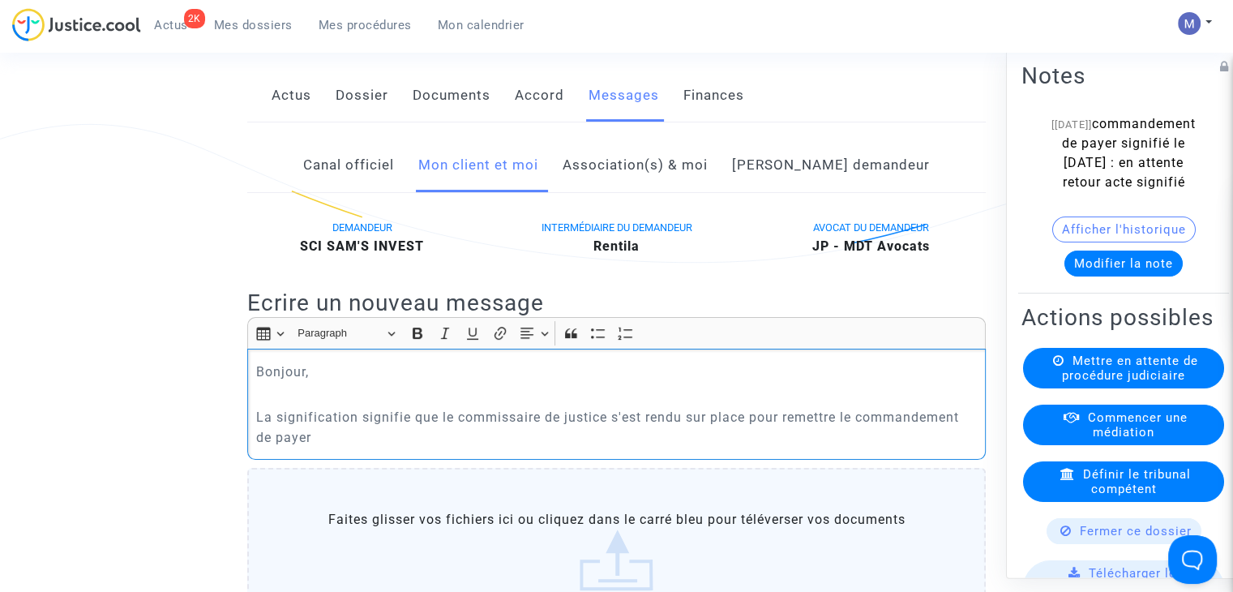
click at [344, 448] on p "La signification signifie que le commissaire de justice s'est rendu sur place p…" at bounding box center [617, 427] width 722 height 41
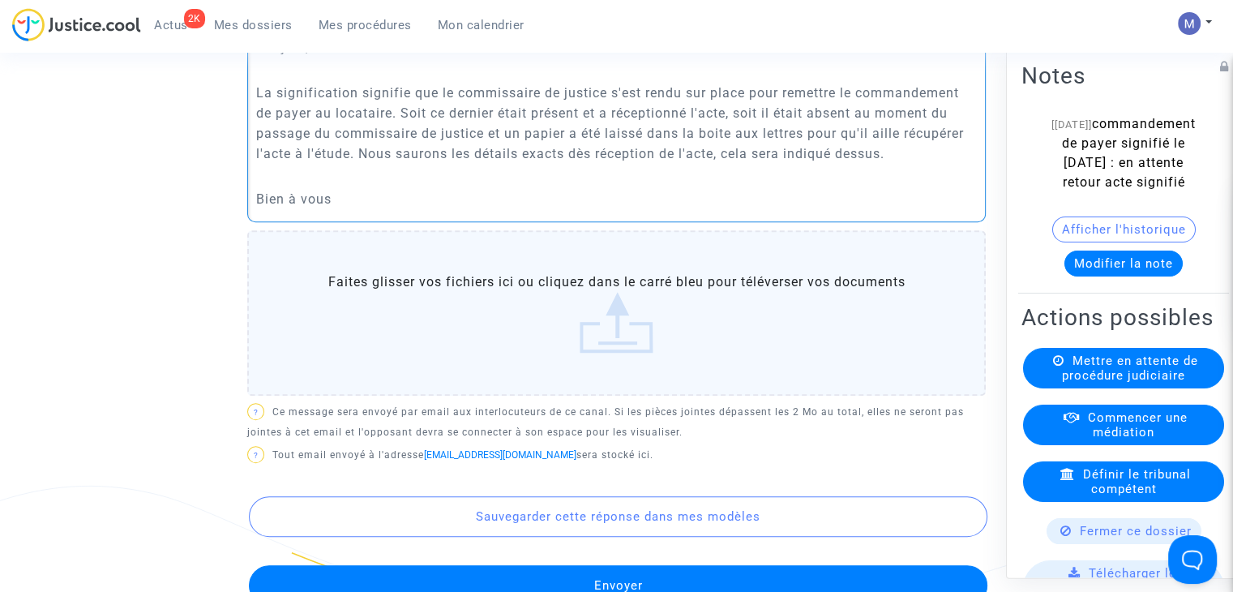
scroll to position [811, 0]
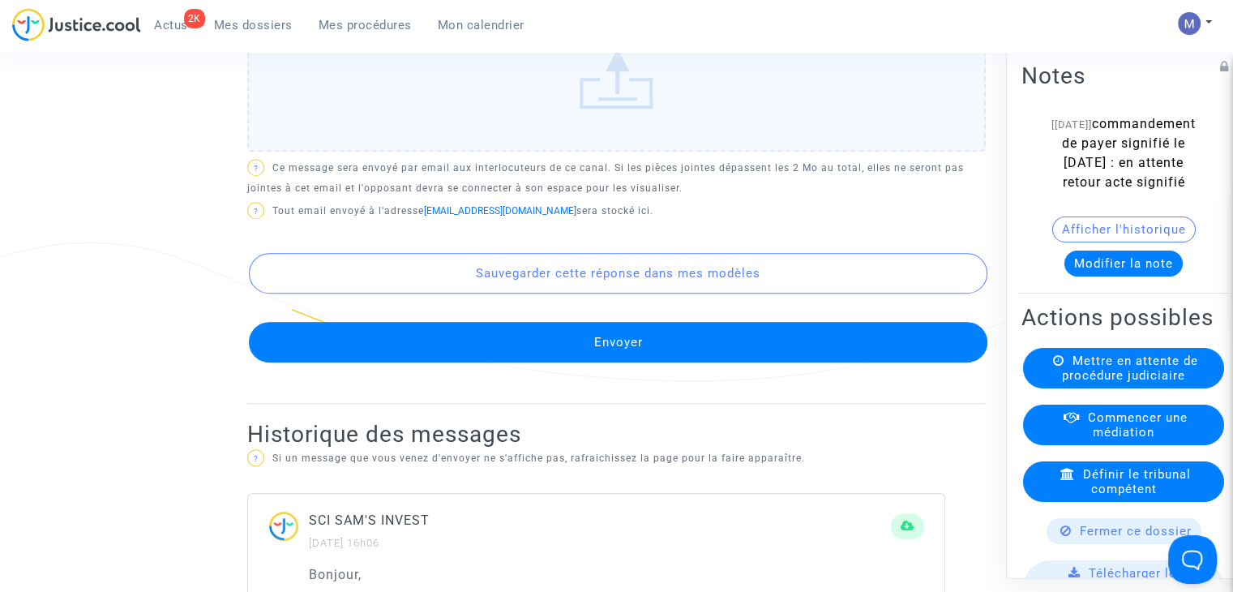
click at [623, 358] on button "Envoyer" at bounding box center [618, 342] width 739 height 41
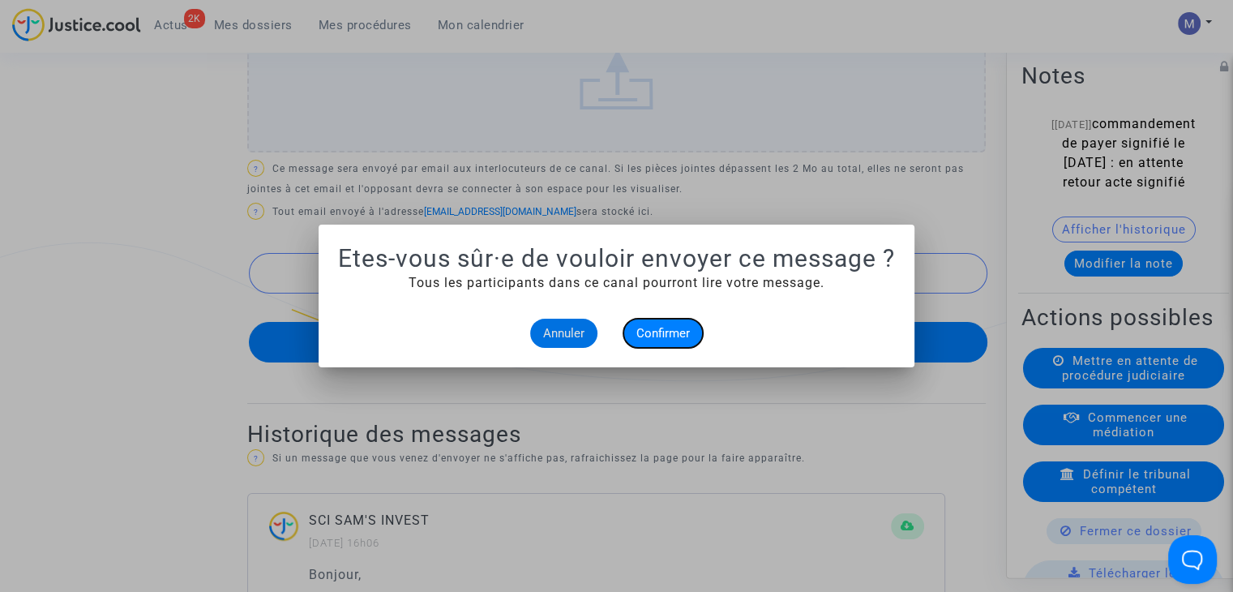
click at [659, 338] on span "Confirmer" at bounding box center [664, 333] width 54 height 15
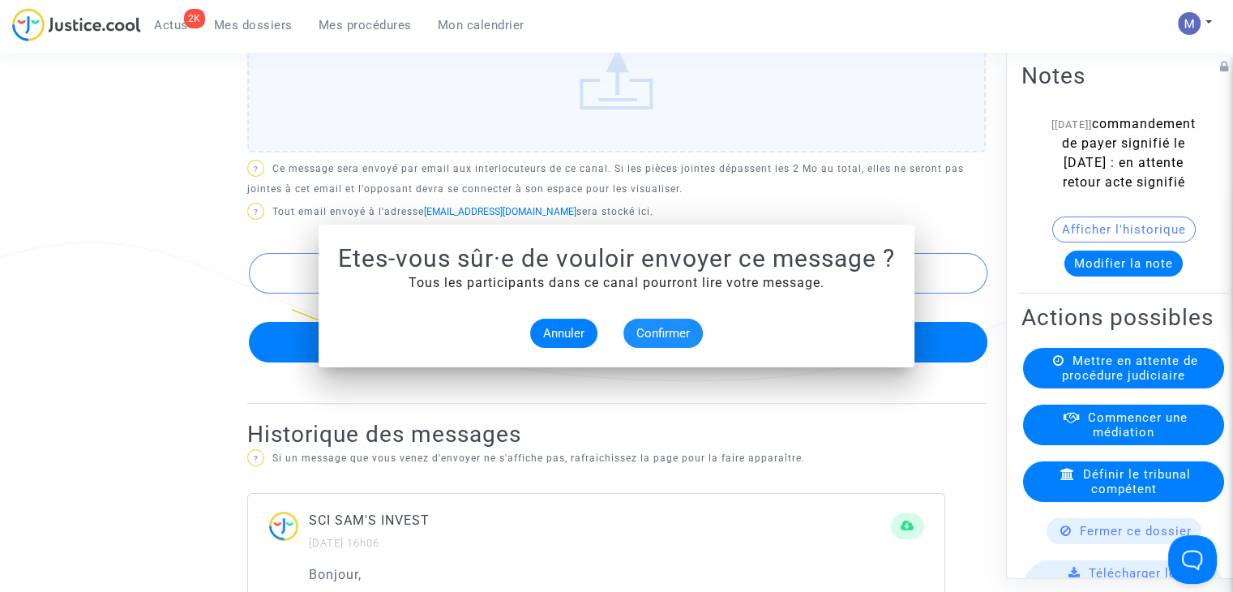
scroll to position [811, 0]
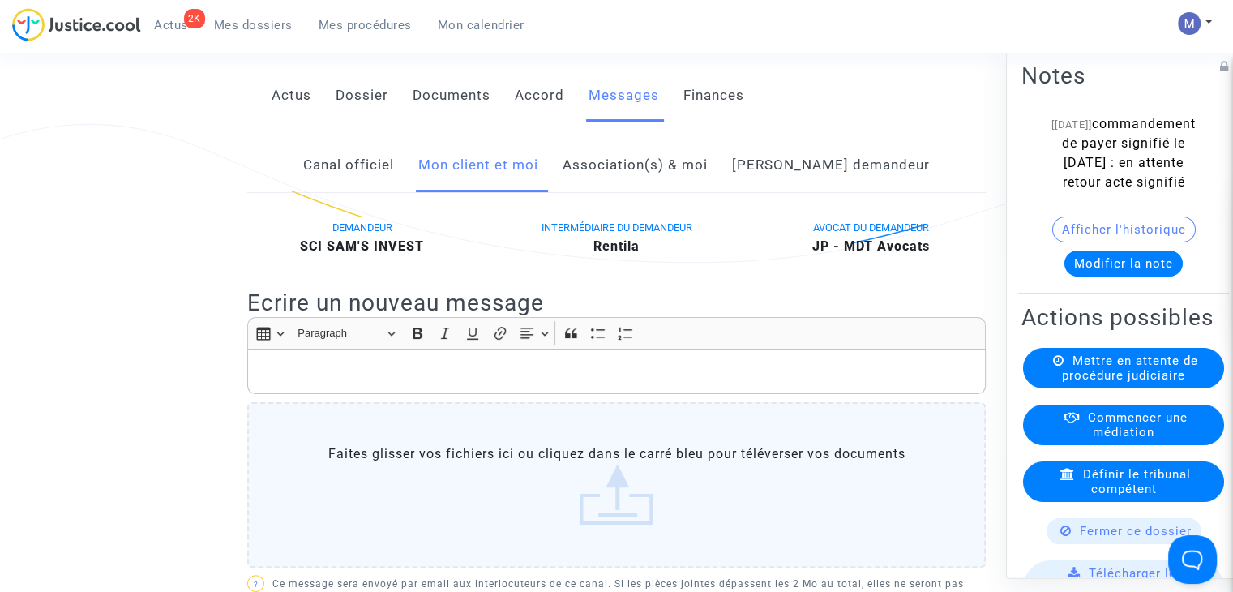
drag, startPoint x: 254, startPoint y: 27, endPoint x: 240, endPoint y: 54, distance: 30.1
click at [254, 27] on span "Mes dossiers" at bounding box center [253, 25] width 79 height 15
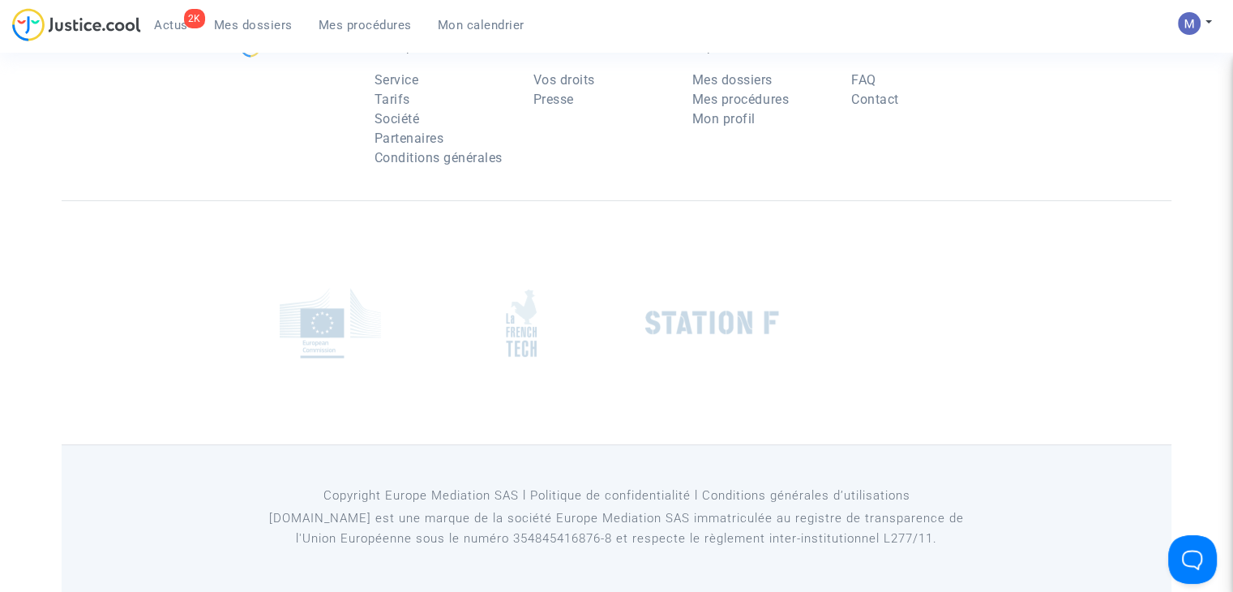
scroll to position [162, 0]
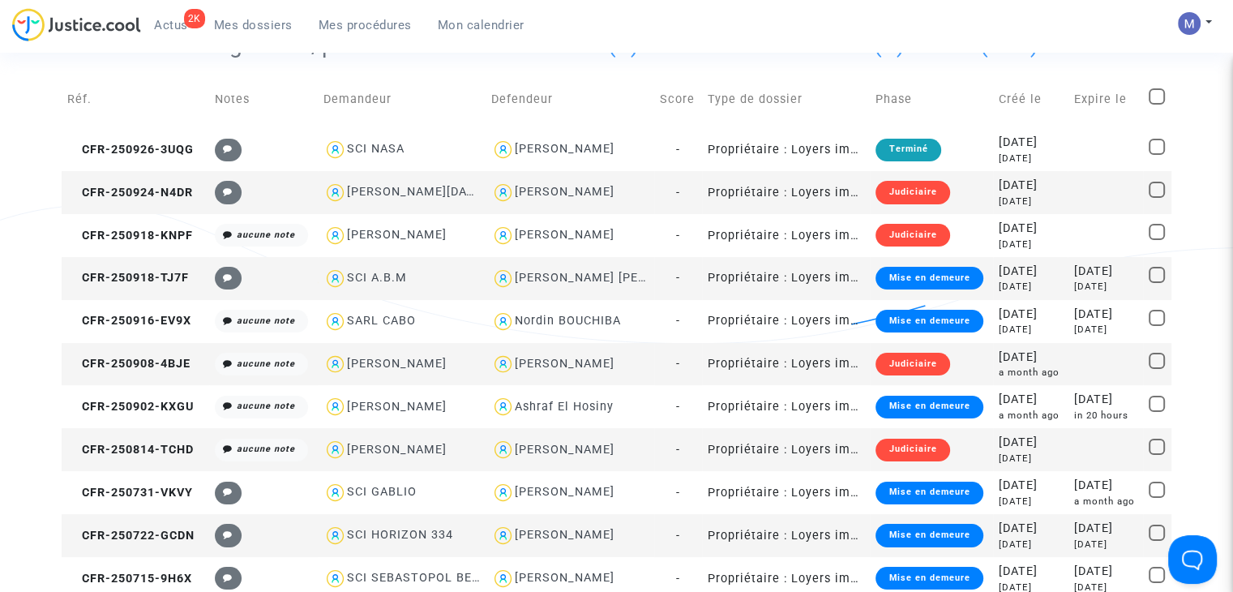
paste textarea "CFR-250215-W2EB"
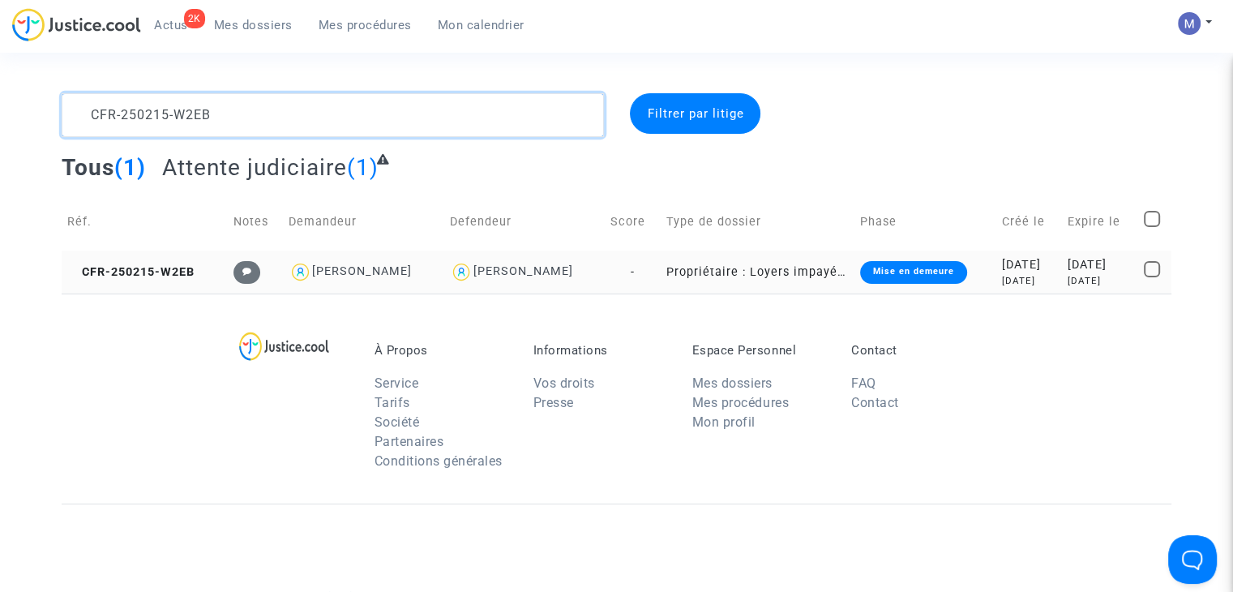
type textarea "CFR-250215-W2EB"
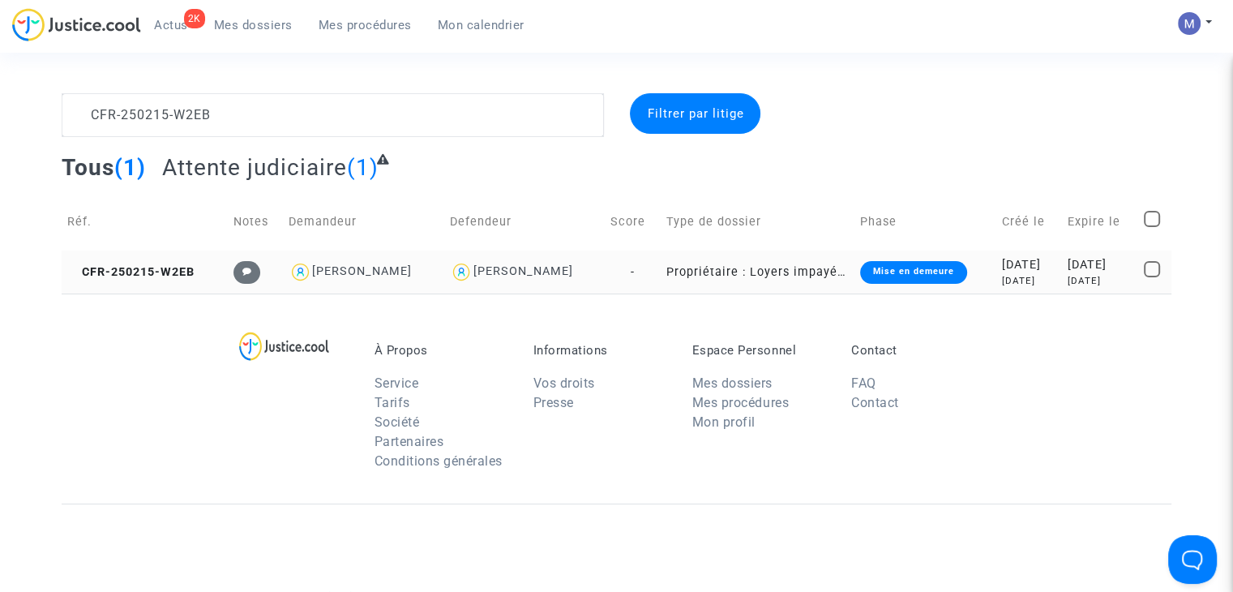
click at [114, 263] on td "CFR-250215-W2EB" at bounding box center [145, 272] width 166 height 43
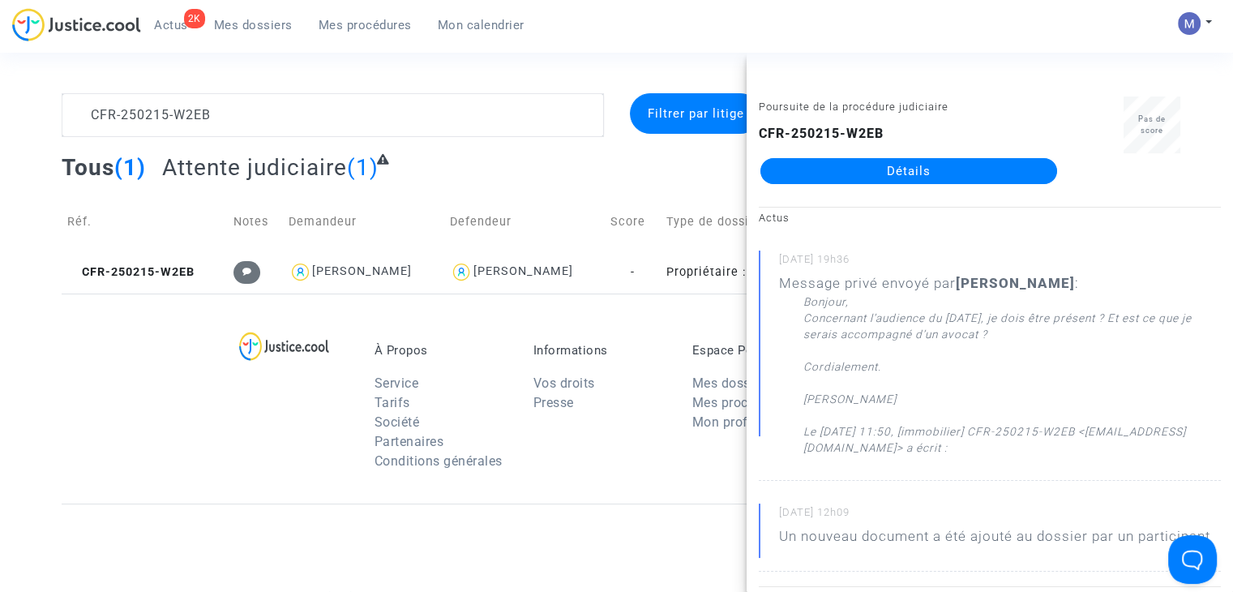
click at [838, 161] on link "Détails" at bounding box center [909, 171] width 297 height 26
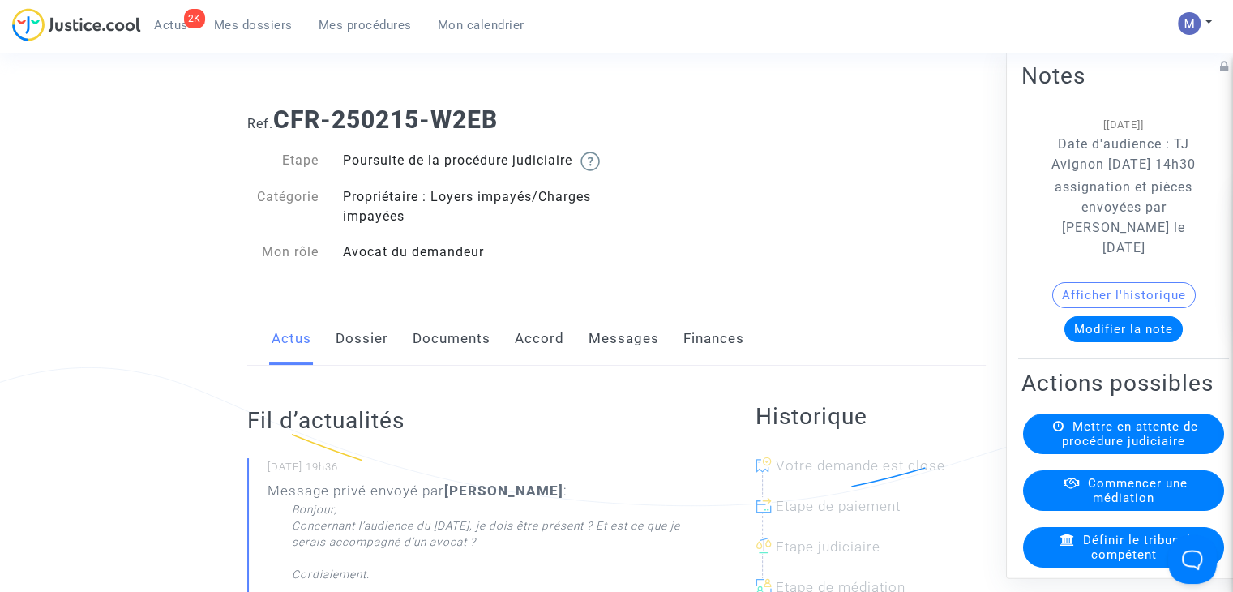
click at [614, 348] on link "Messages" at bounding box center [624, 339] width 71 height 54
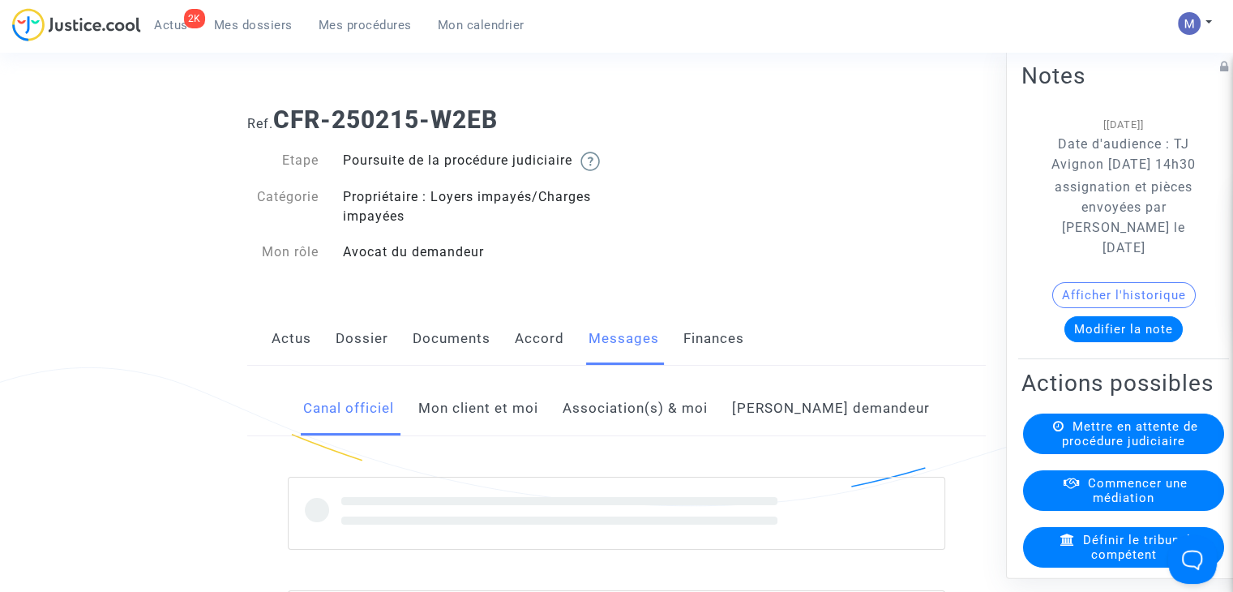
click at [513, 426] on link "Mon client et moi" at bounding box center [478, 409] width 120 height 54
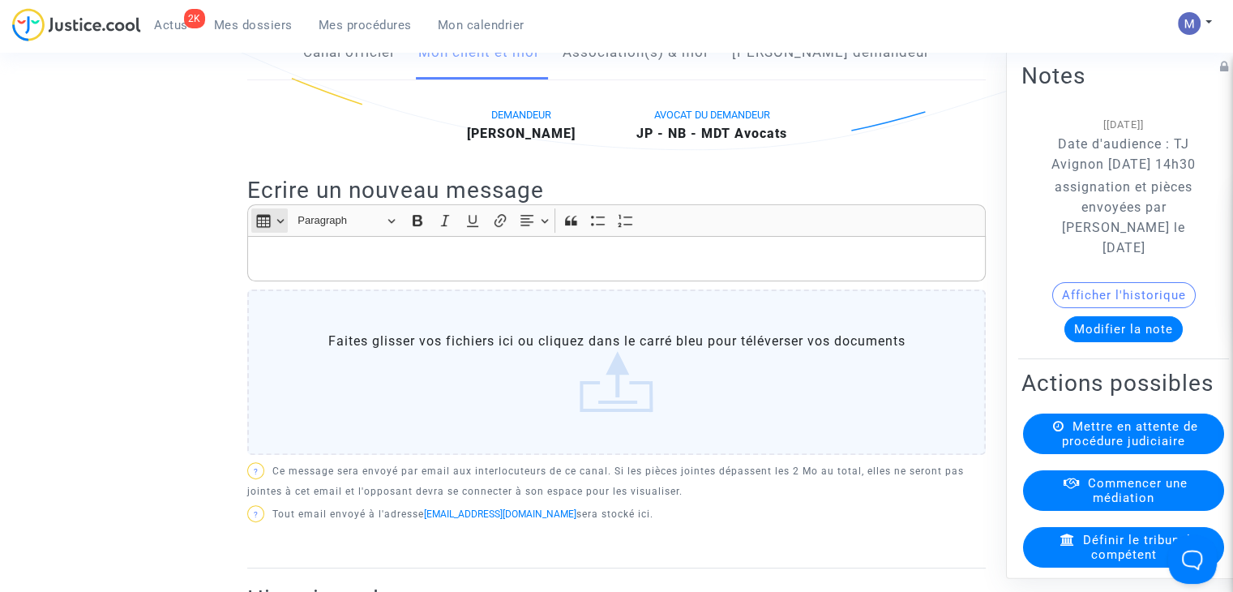
scroll to position [324, 0]
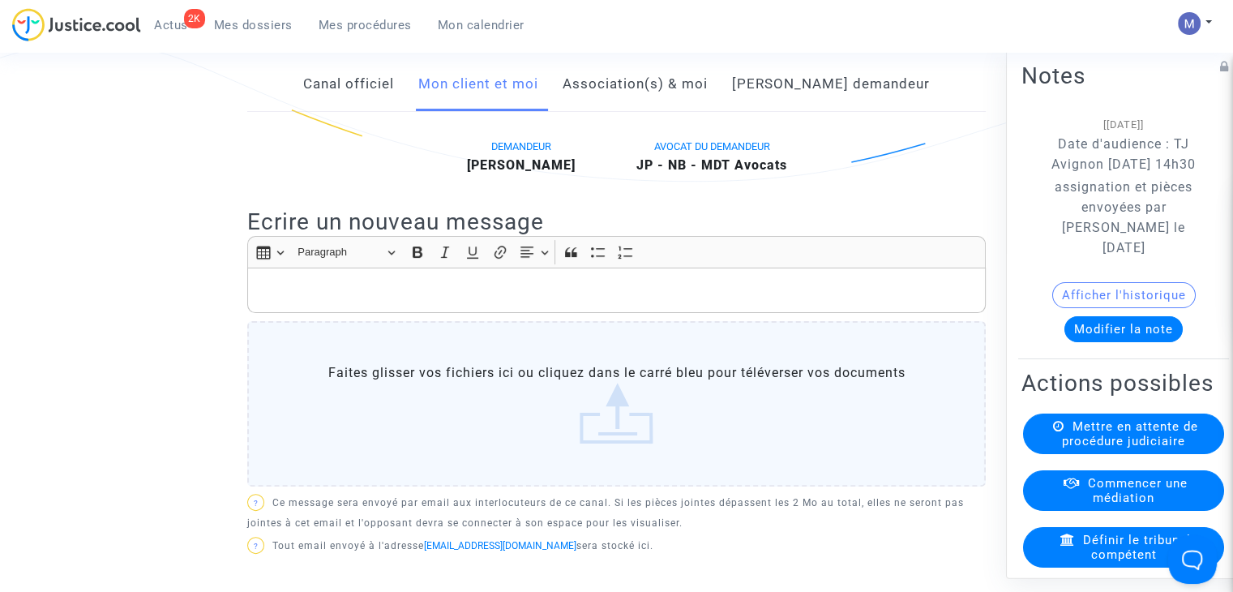
click at [287, 301] on p "Rich Text Editor, main" at bounding box center [617, 291] width 722 height 20
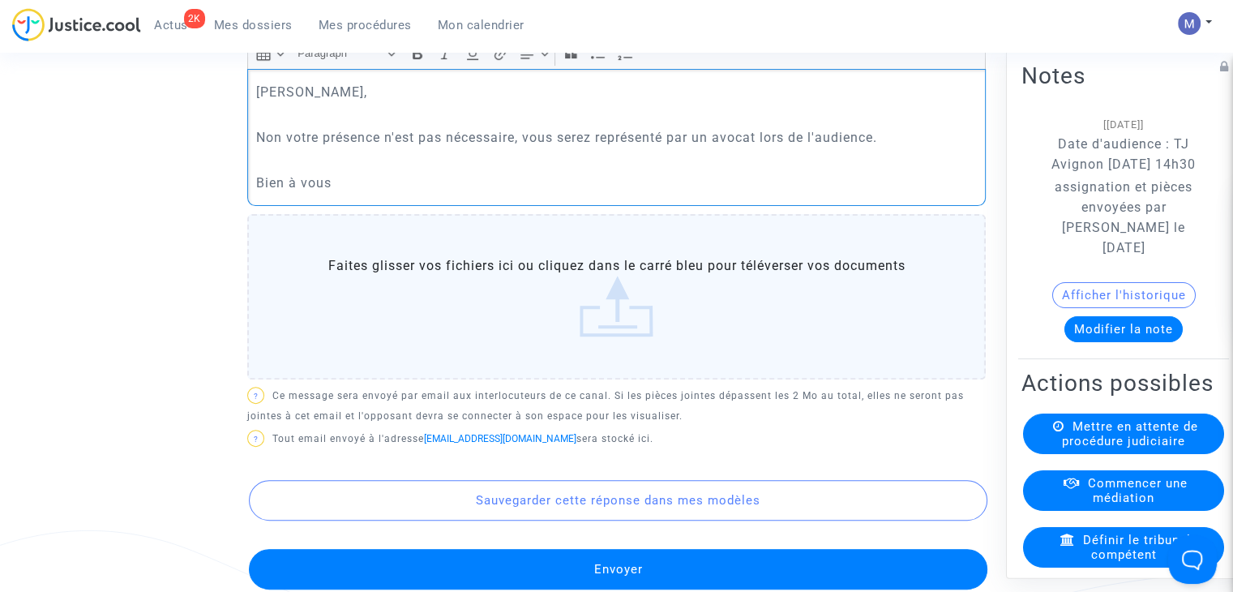
scroll to position [973, 0]
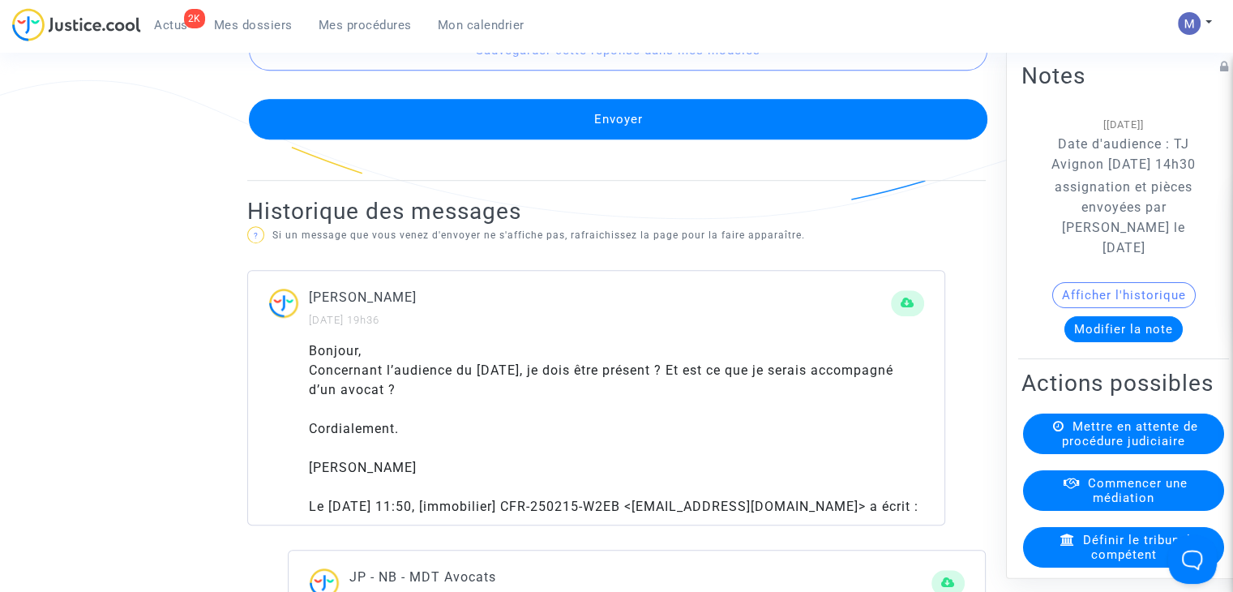
click at [590, 139] on button "Envoyer" at bounding box center [618, 119] width 739 height 41
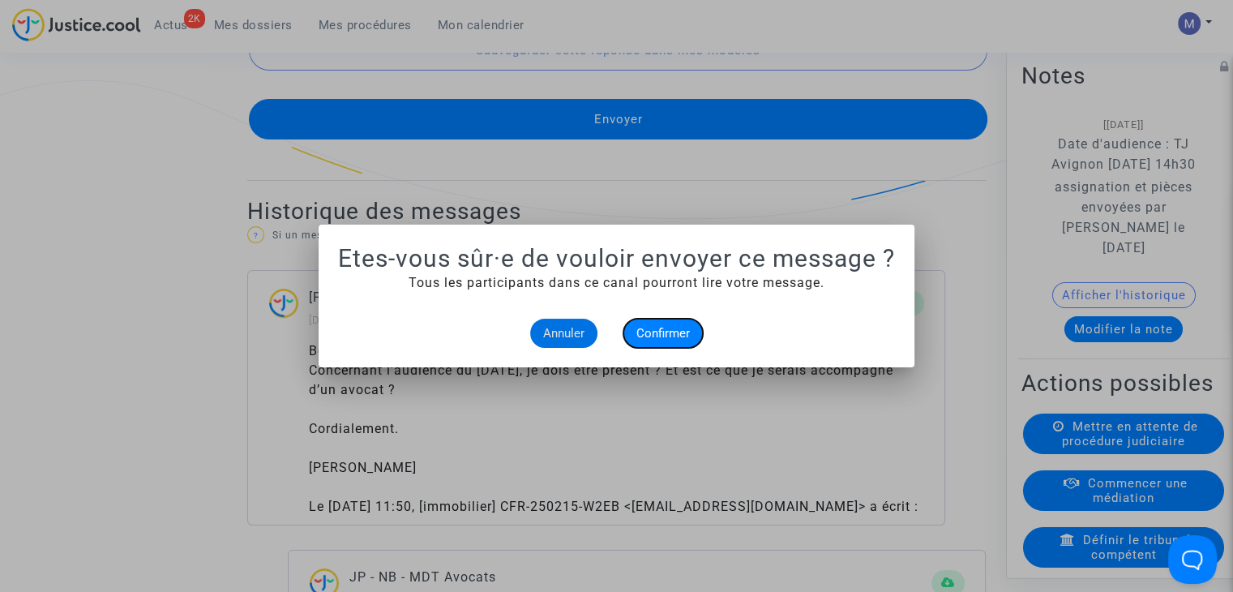
click at [646, 323] on button "Confirmer" at bounding box center [663, 333] width 79 height 29
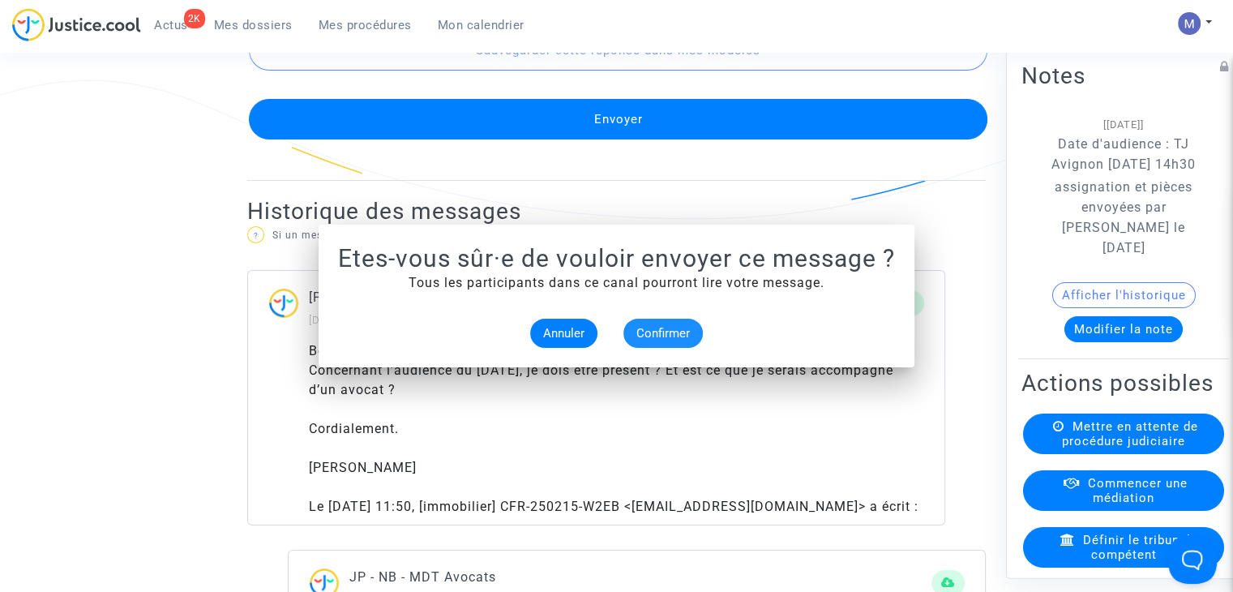
scroll to position [973, 0]
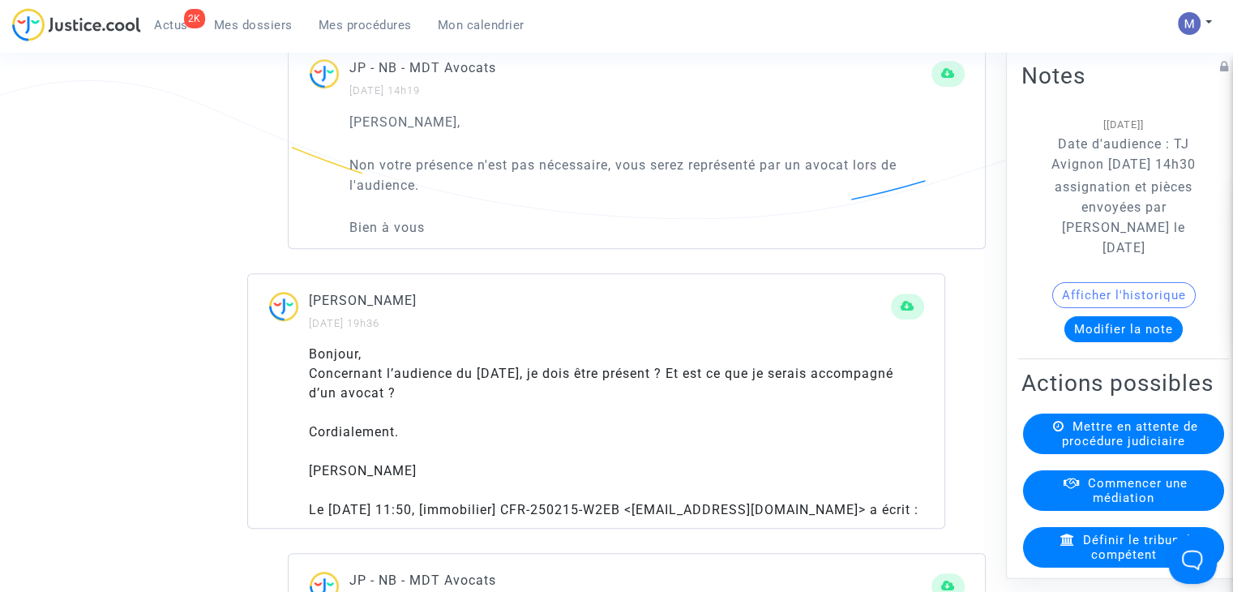
drag, startPoint x: 251, startPoint y: 19, endPoint x: 208, endPoint y: 1, distance: 46.5
click at [251, 19] on span "Mes dossiers" at bounding box center [253, 25] width 79 height 15
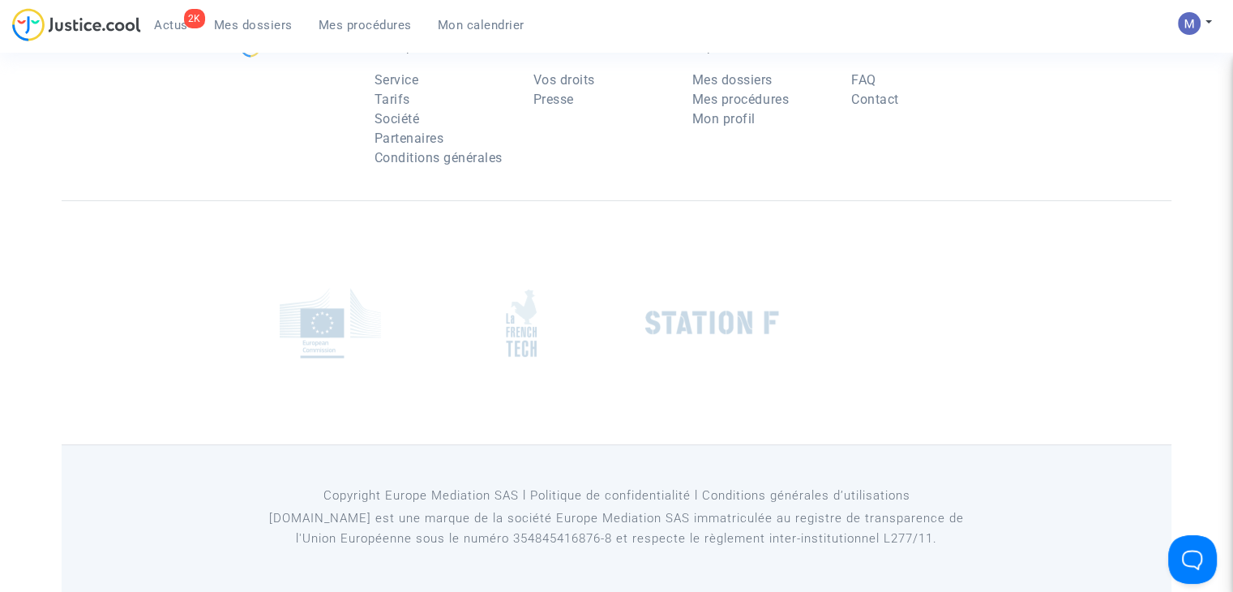
scroll to position [162, 0]
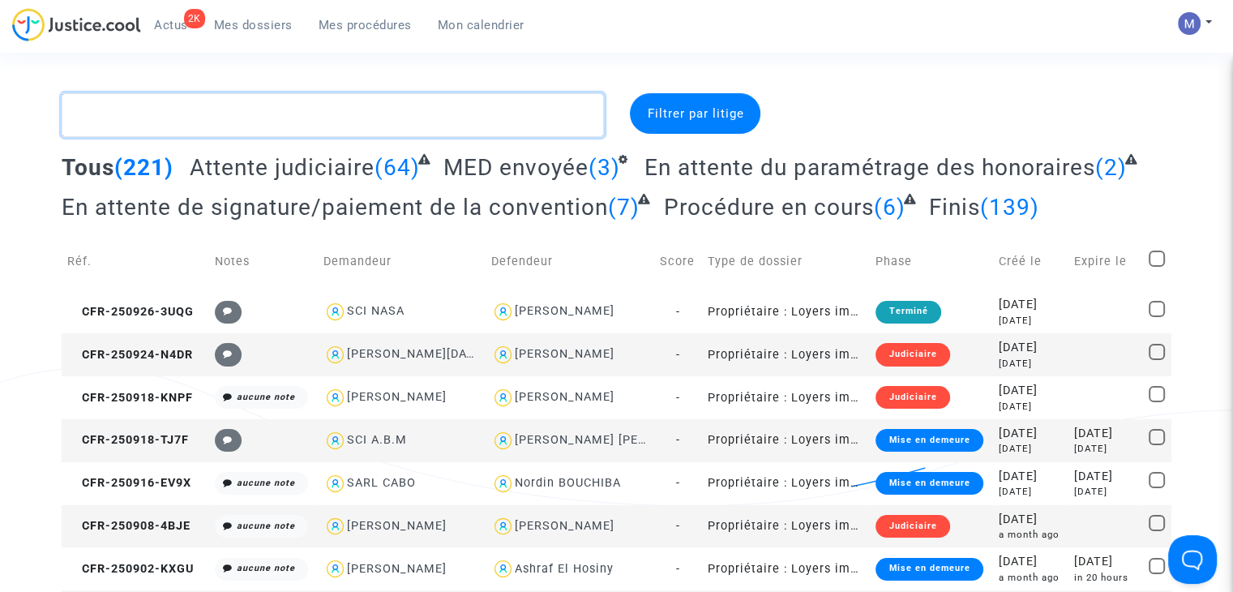
click at [191, 123] on textarea at bounding box center [333, 115] width 542 height 44
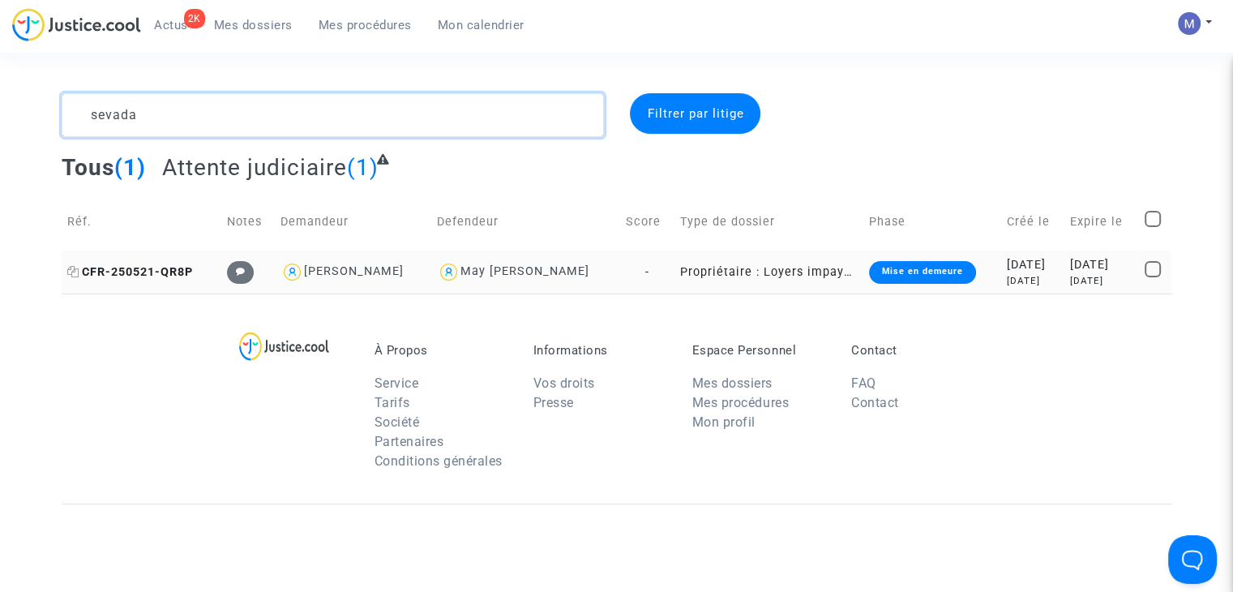
type textarea "sevada"
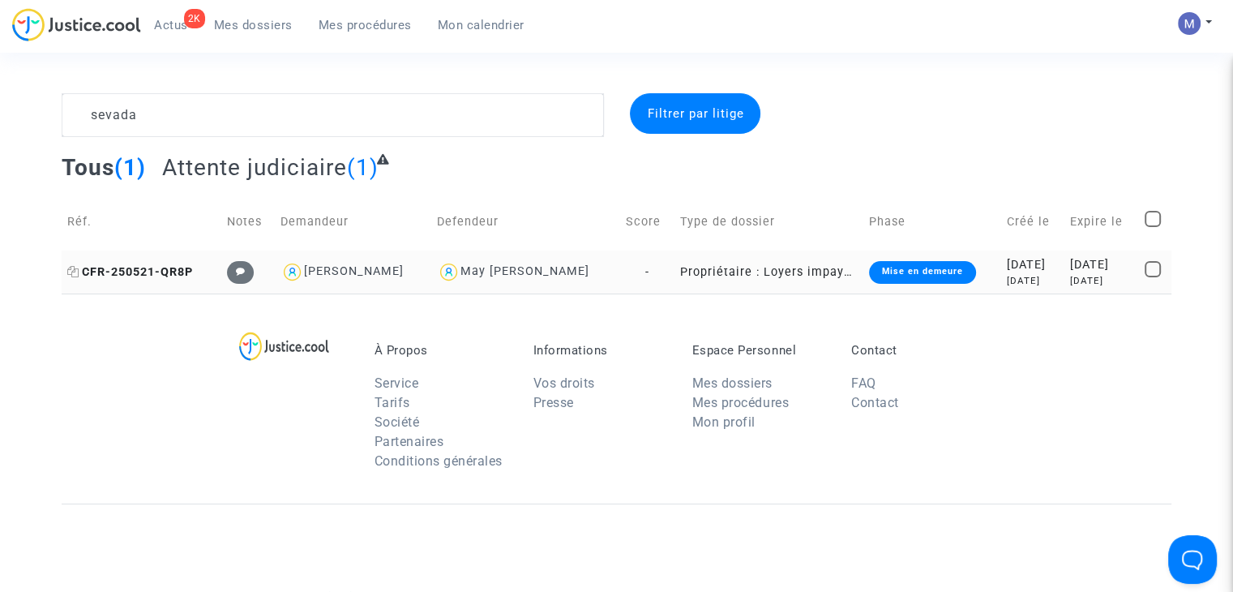
click at [152, 272] on span "CFR-250521-QR8P" at bounding box center [130, 272] width 126 height 14
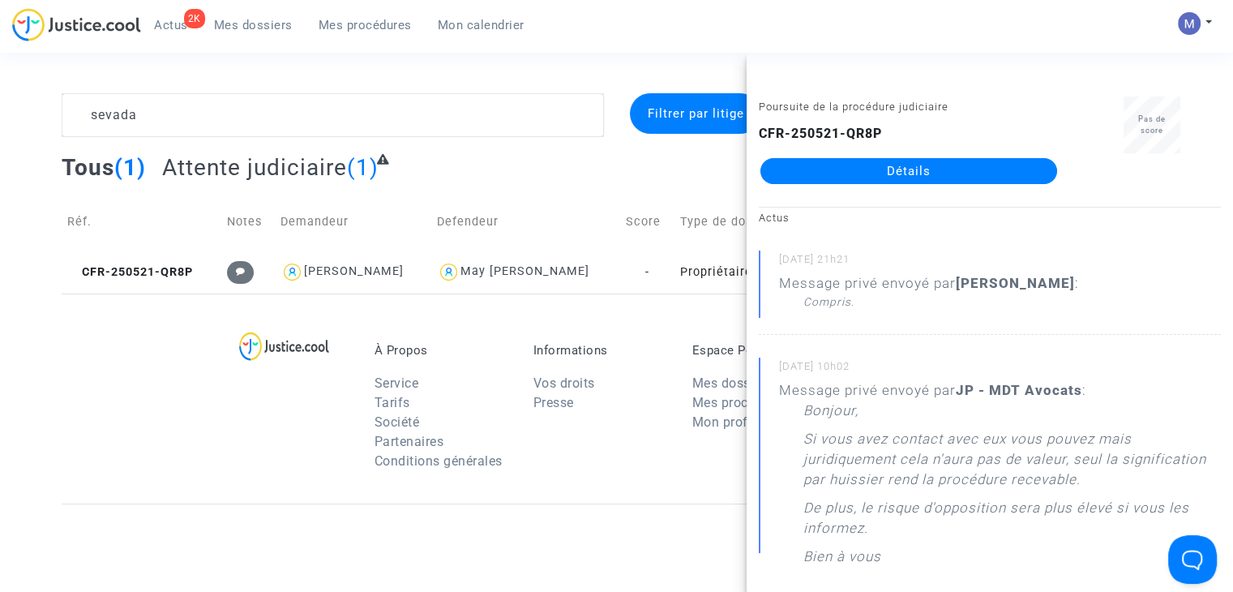
click at [244, 18] on span "Mes dossiers" at bounding box center [253, 25] width 79 height 15
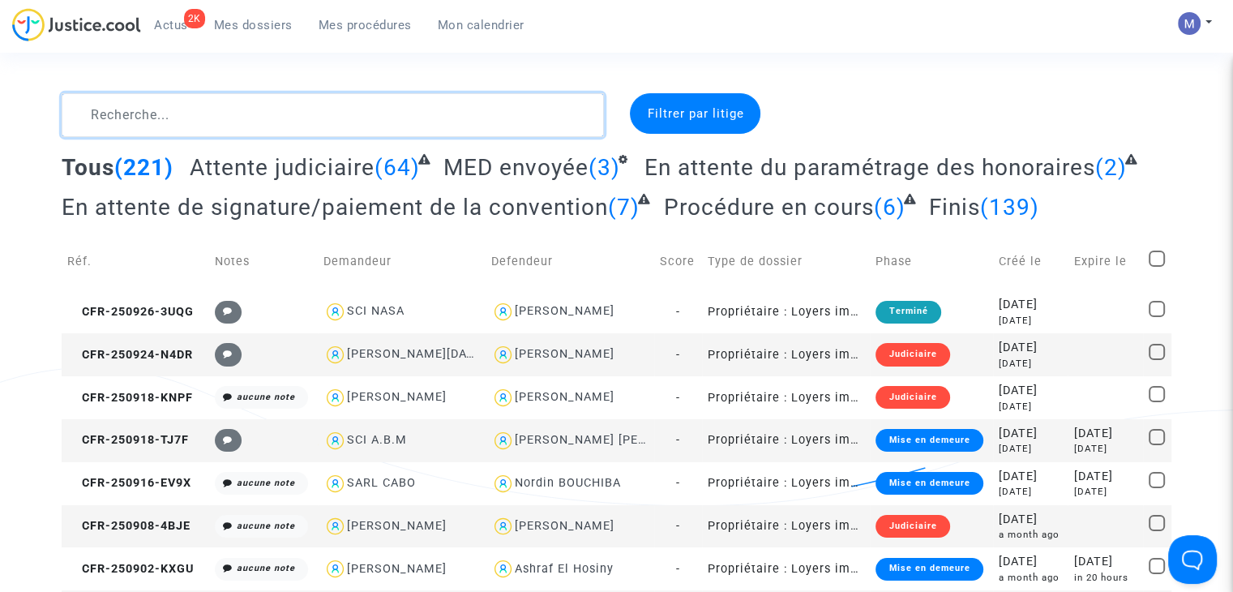
click at [207, 108] on textarea at bounding box center [333, 115] width 542 height 44
paste textarea "CFR-250109-UKKG"
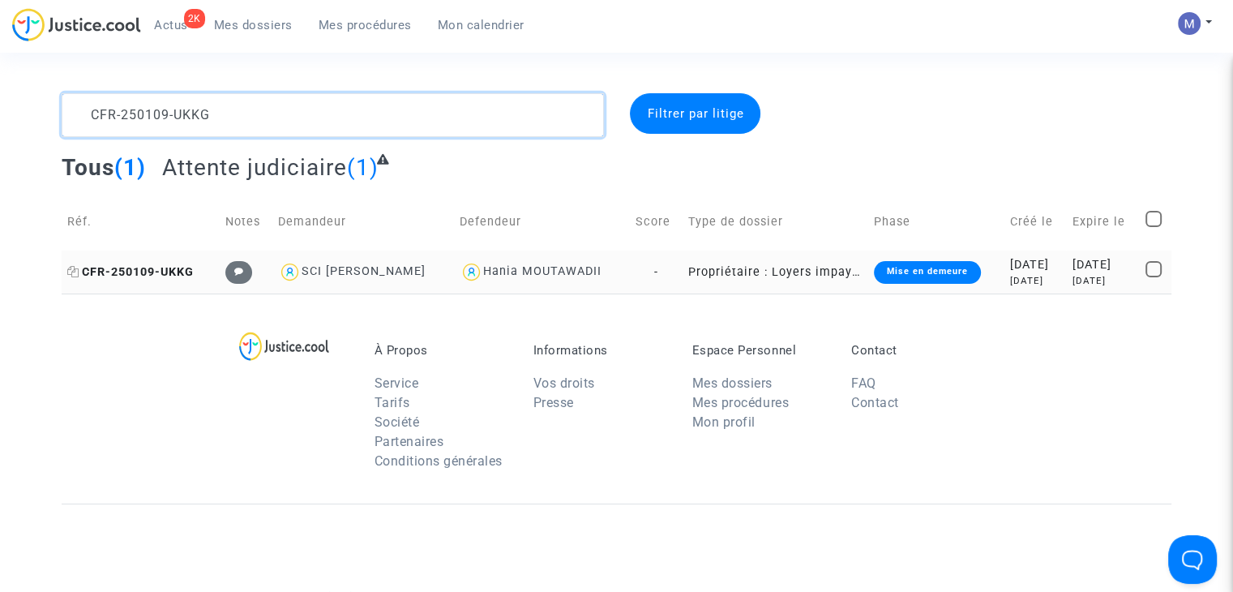
type textarea "CFR-250109-UKKG"
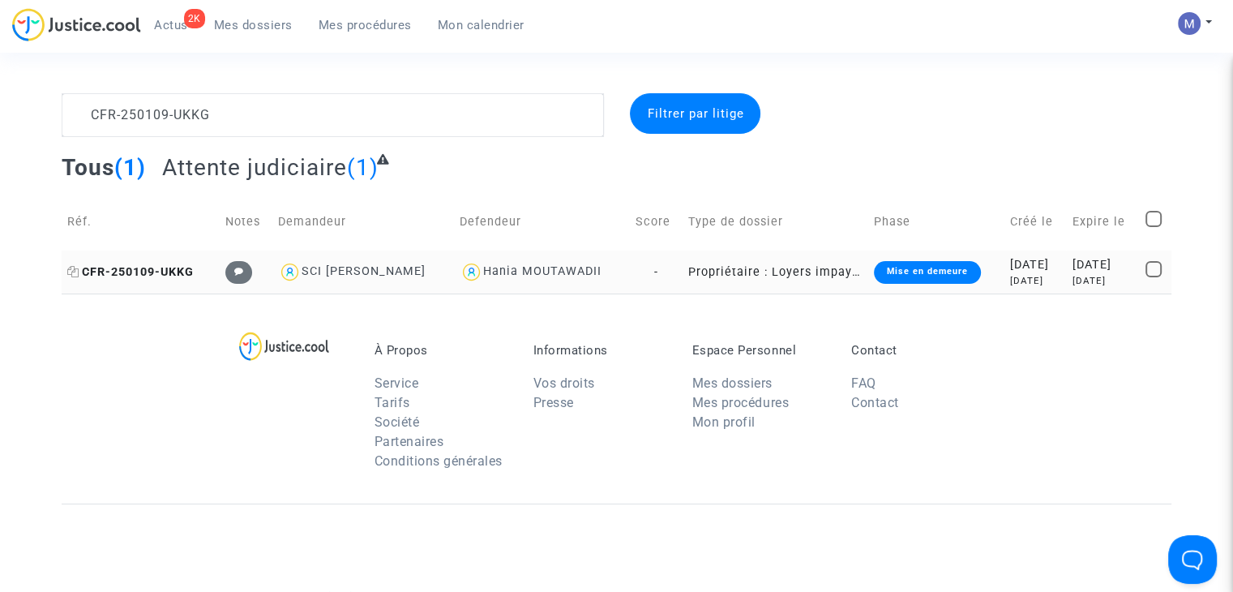
click at [152, 265] on span "CFR-250109-UKKG" at bounding box center [130, 272] width 126 height 14
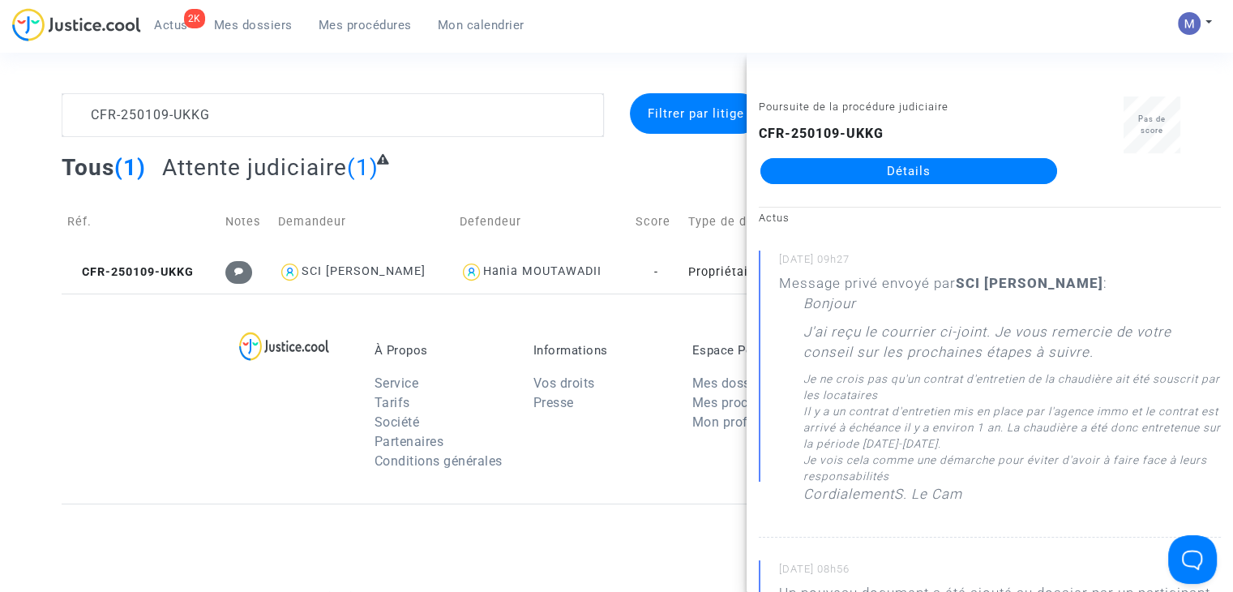
click at [931, 165] on link "Détails" at bounding box center [909, 171] width 297 height 26
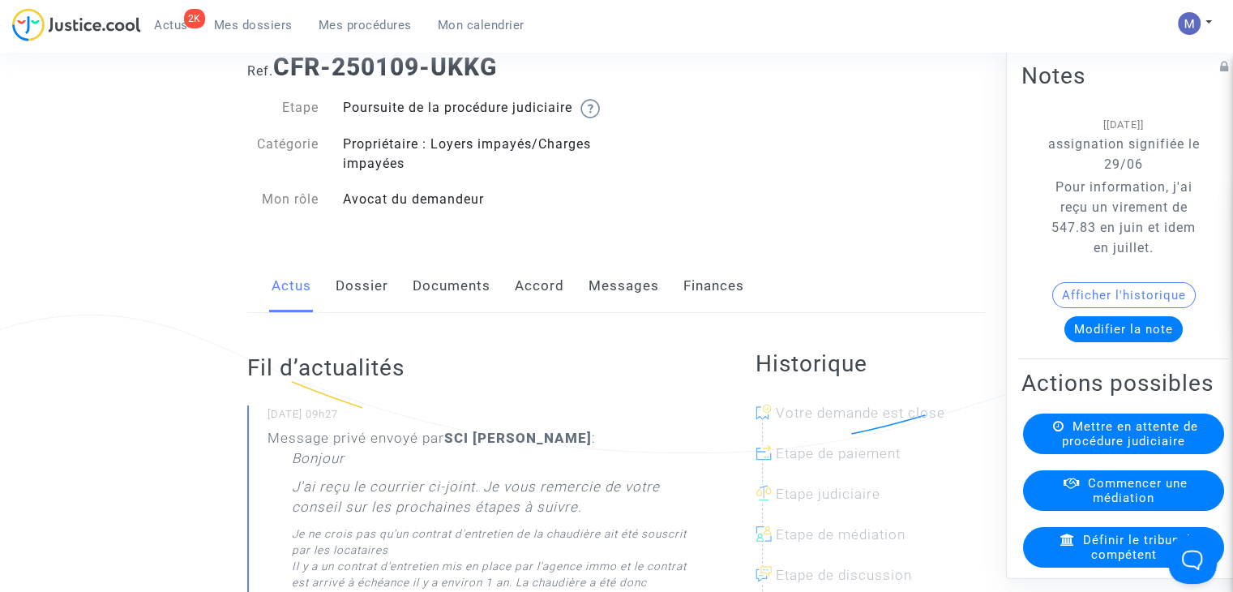
scroll to position [81, 0]
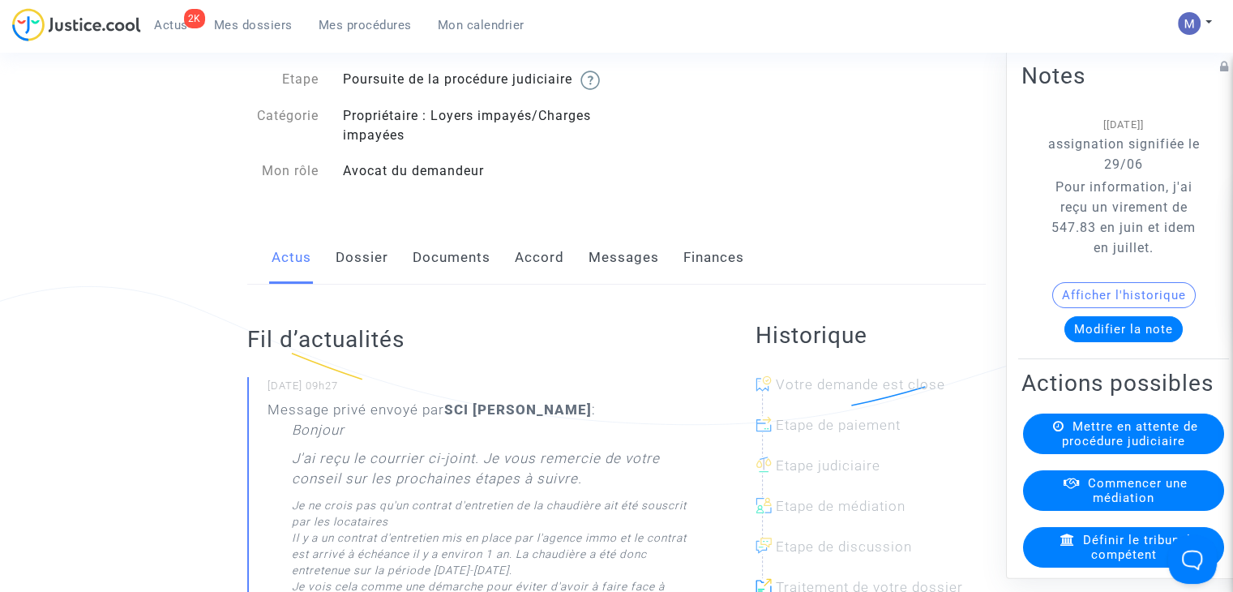
click at [614, 285] on link "Messages" at bounding box center [624, 258] width 71 height 54
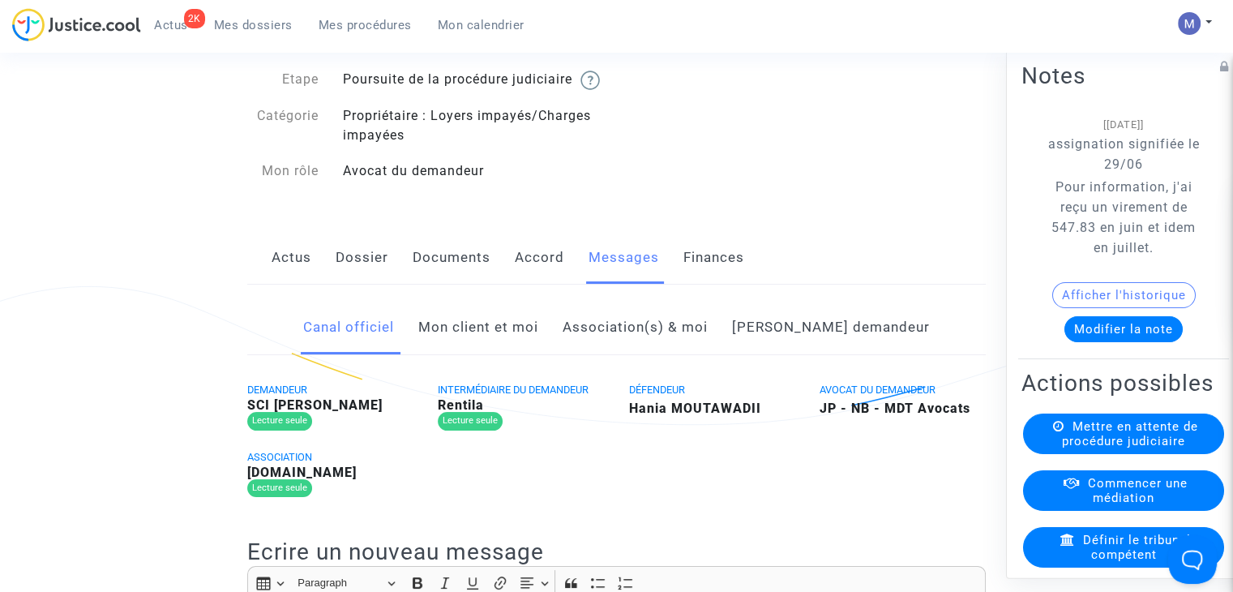
click at [497, 345] on link "Mon client et moi" at bounding box center [478, 328] width 120 height 54
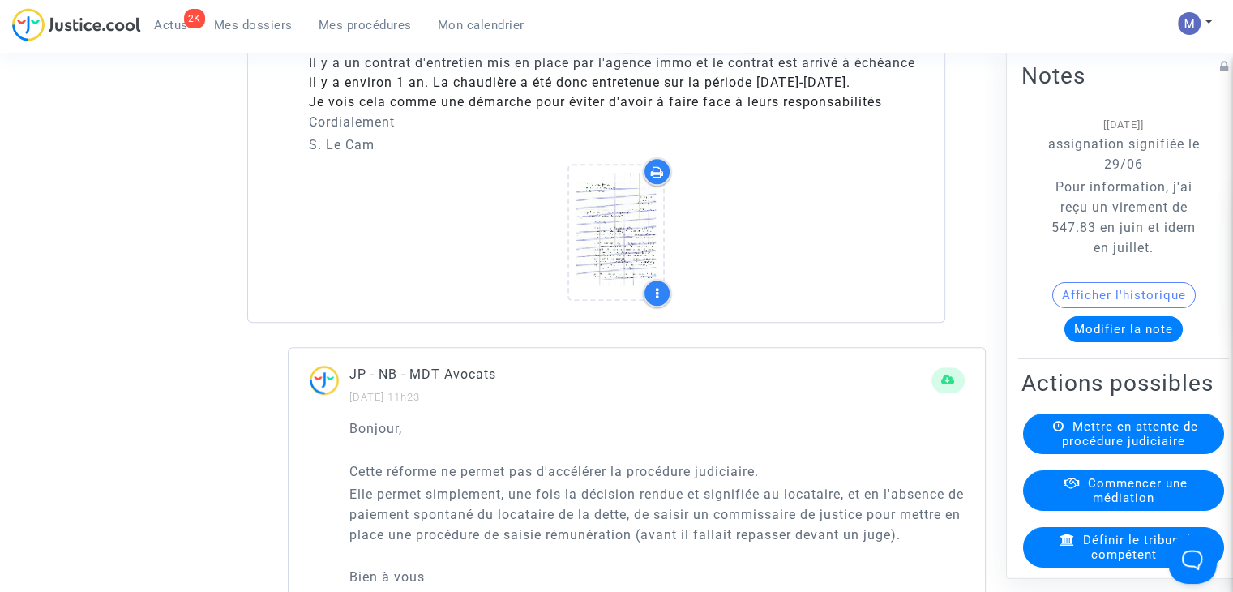
scroll to position [1135, 0]
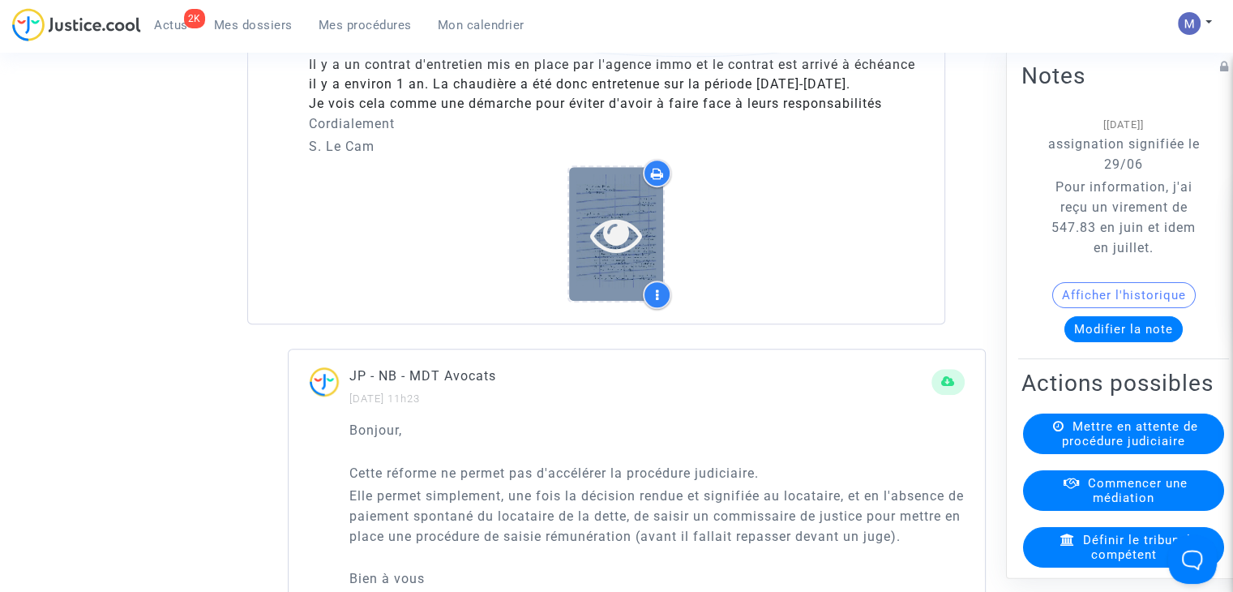
click at [603, 255] on icon at bounding box center [616, 234] width 53 height 52
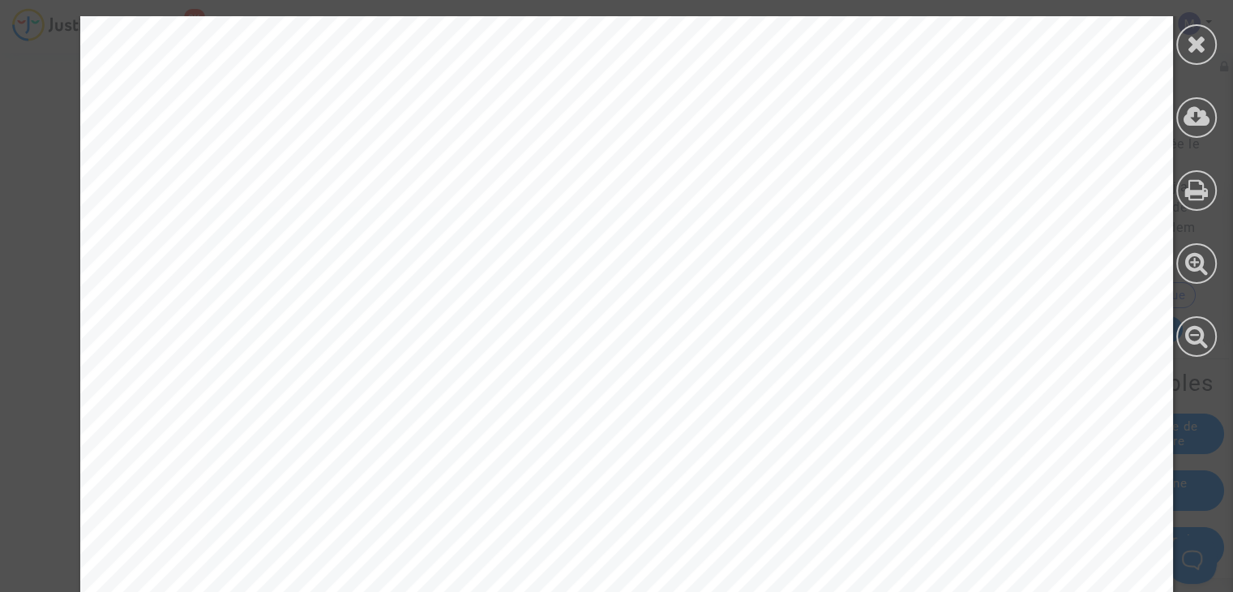
scroll to position [0, 0]
click at [1185, 49] on div at bounding box center [1197, 44] width 41 height 41
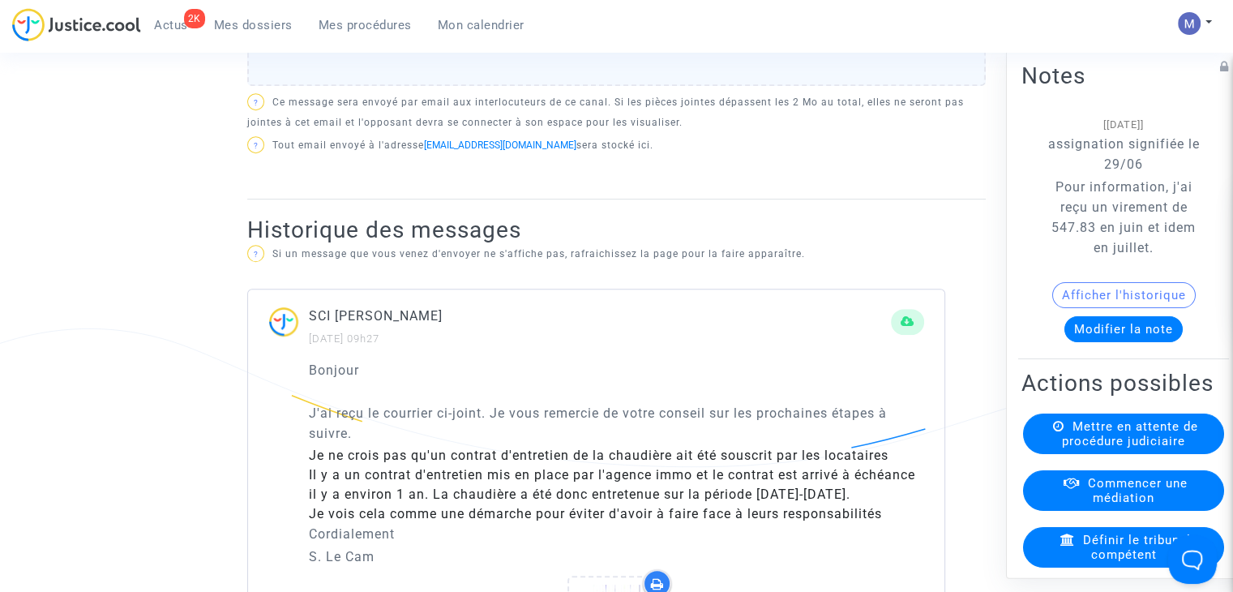
scroll to position [162, 0]
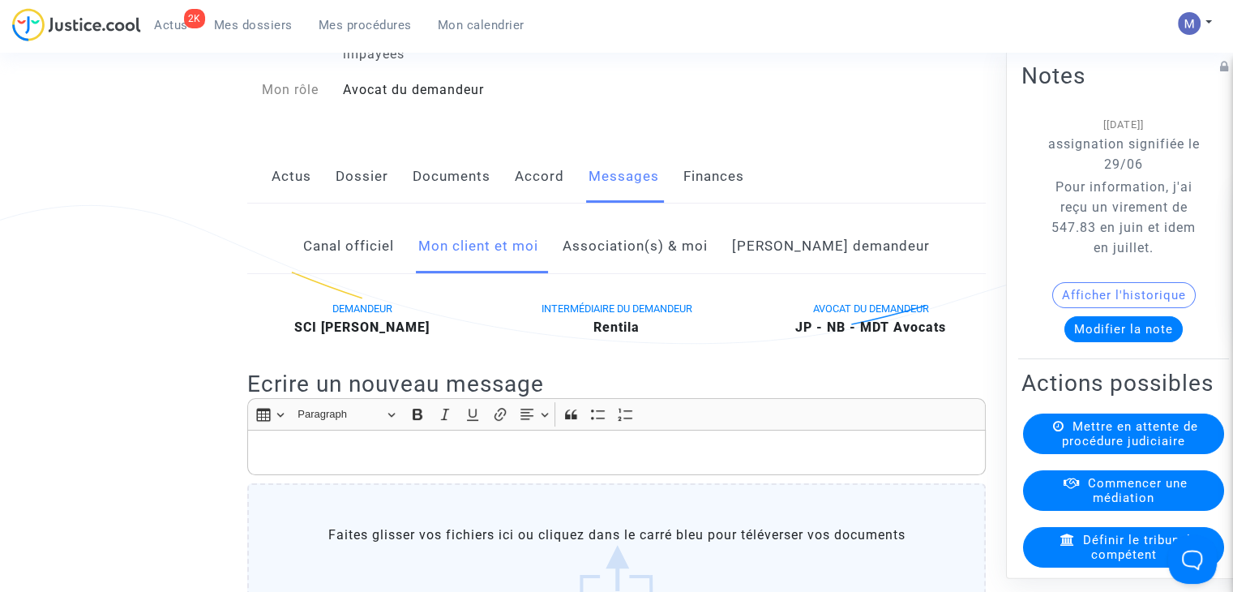
click at [354, 197] on link "Dossier" at bounding box center [362, 177] width 53 height 54
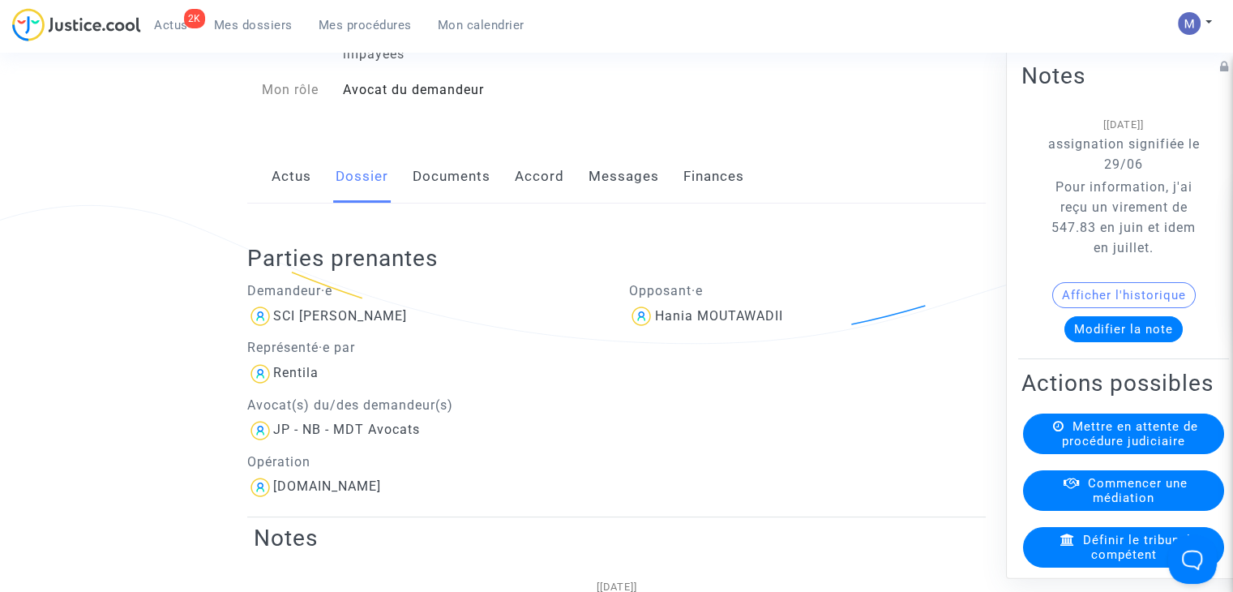
click at [451, 198] on link "Documents" at bounding box center [452, 177] width 78 height 54
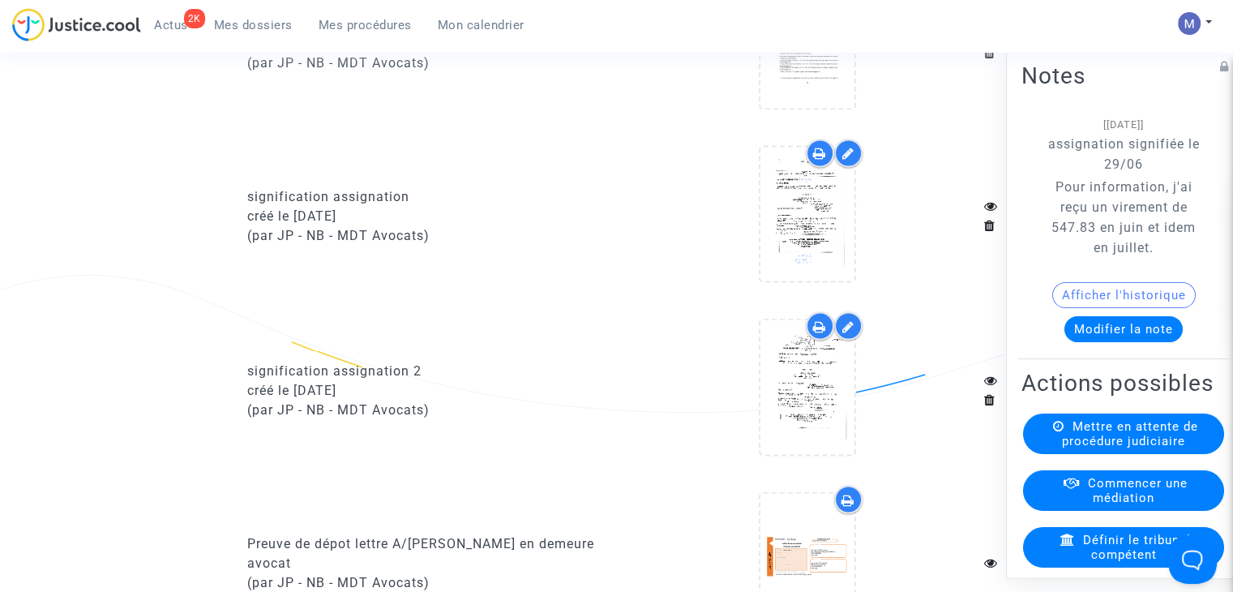
scroll to position [2838, 0]
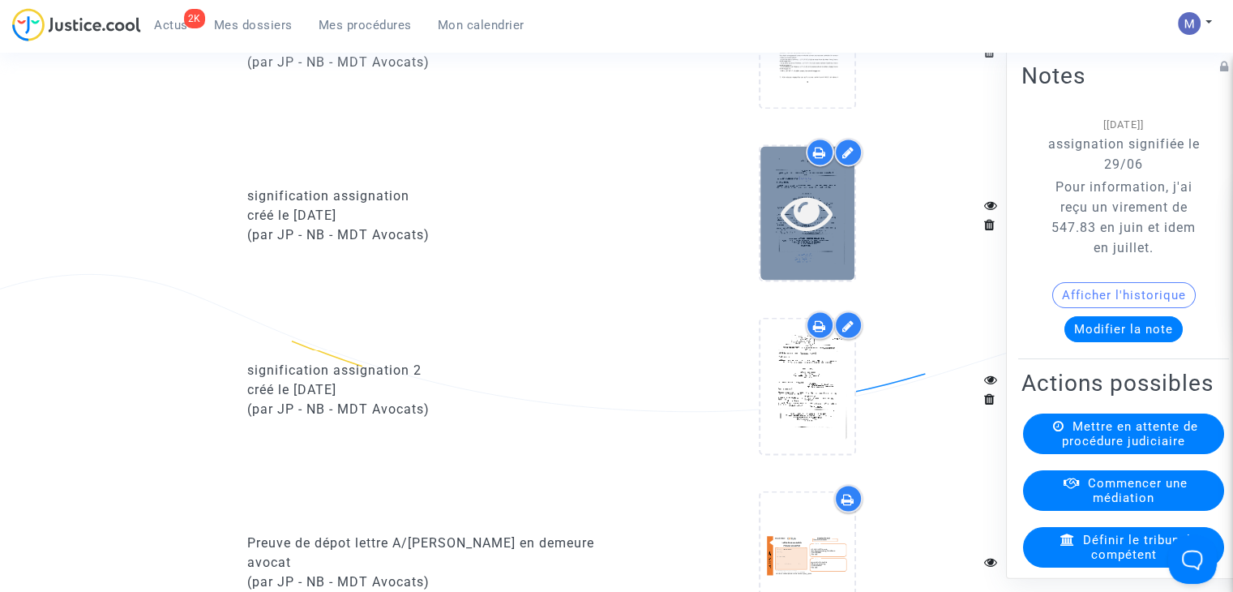
click at [817, 229] on icon at bounding box center [807, 212] width 53 height 52
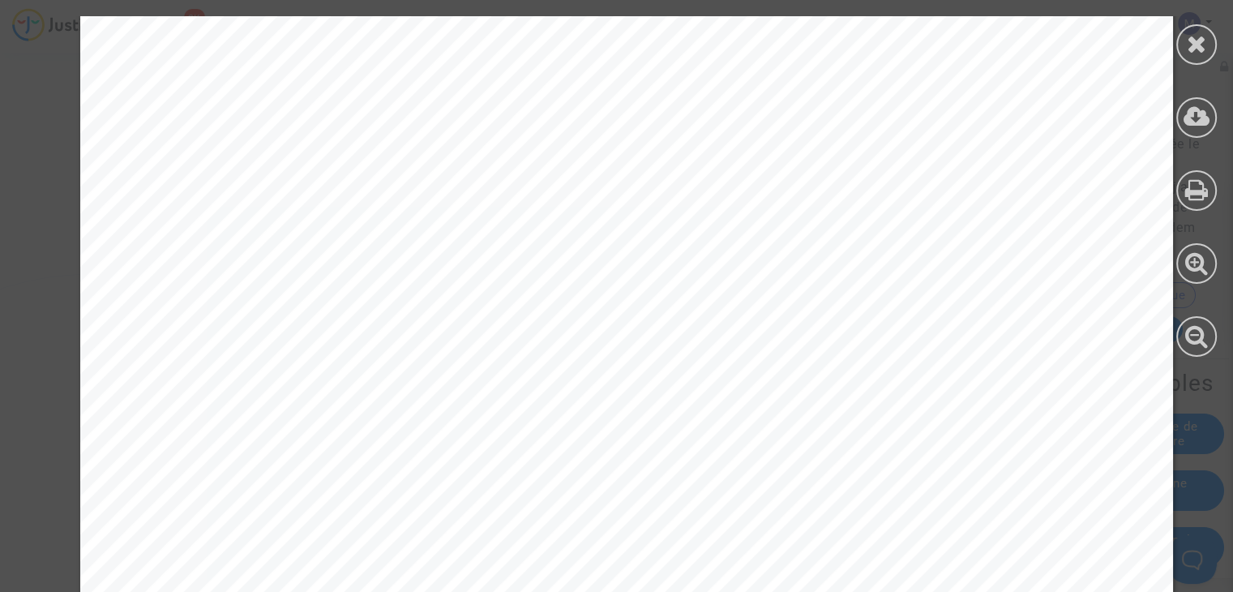
scroll to position [811, 0]
click at [1194, 43] on icon at bounding box center [1197, 44] width 20 height 24
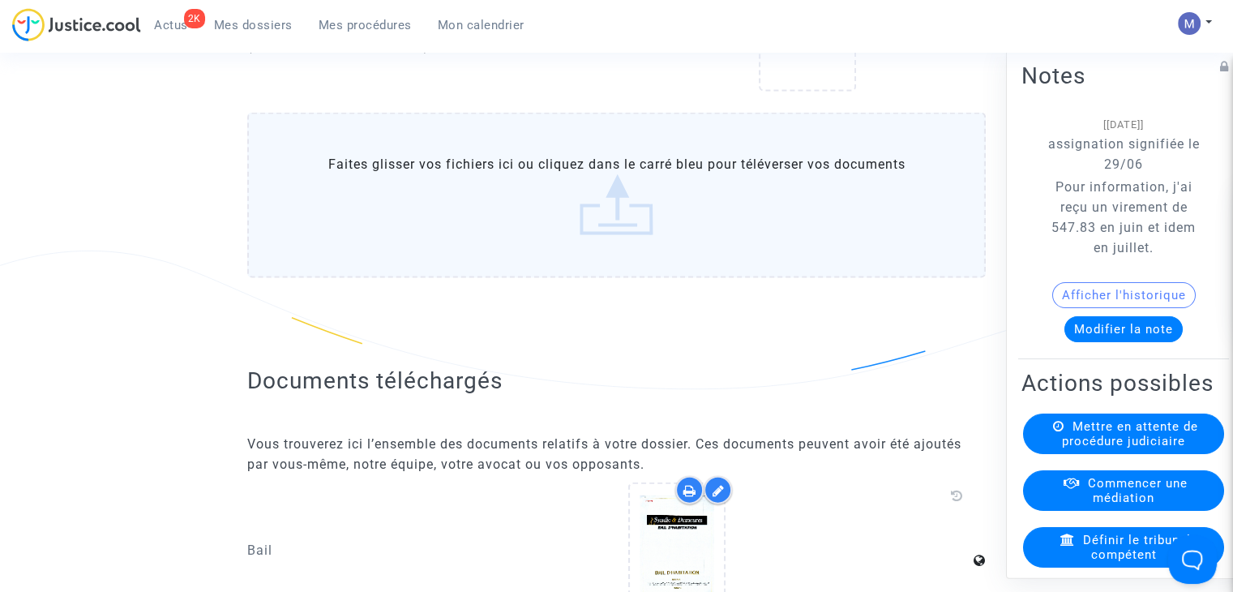
scroll to position [3811, 0]
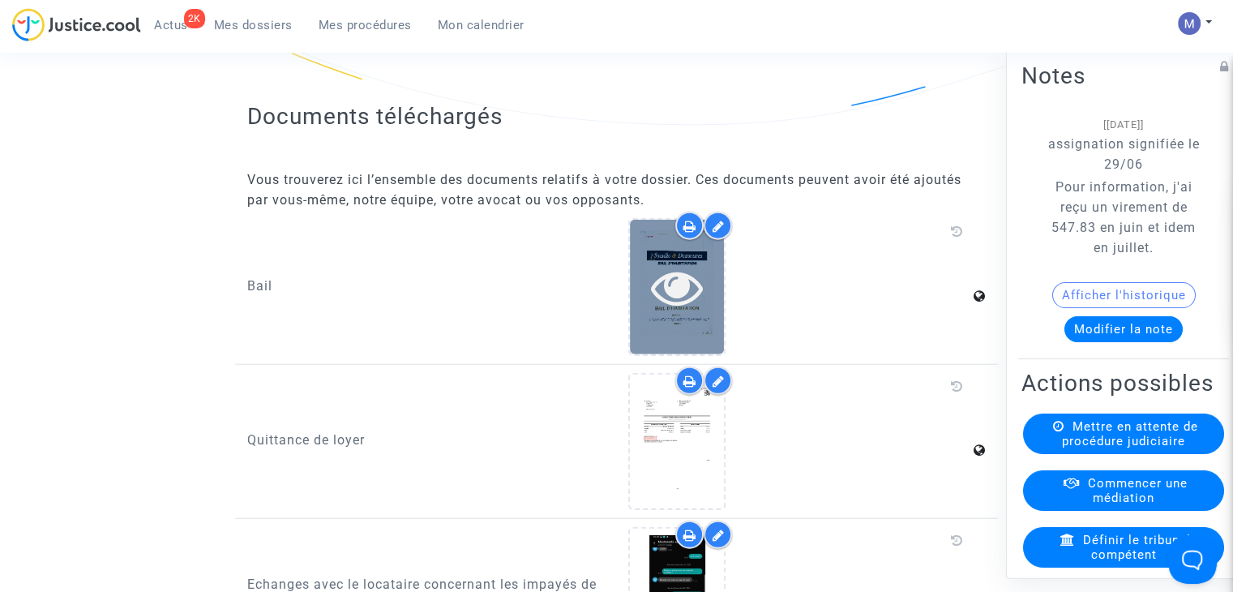
click at [661, 292] on icon at bounding box center [677, 287] width 53 height 52
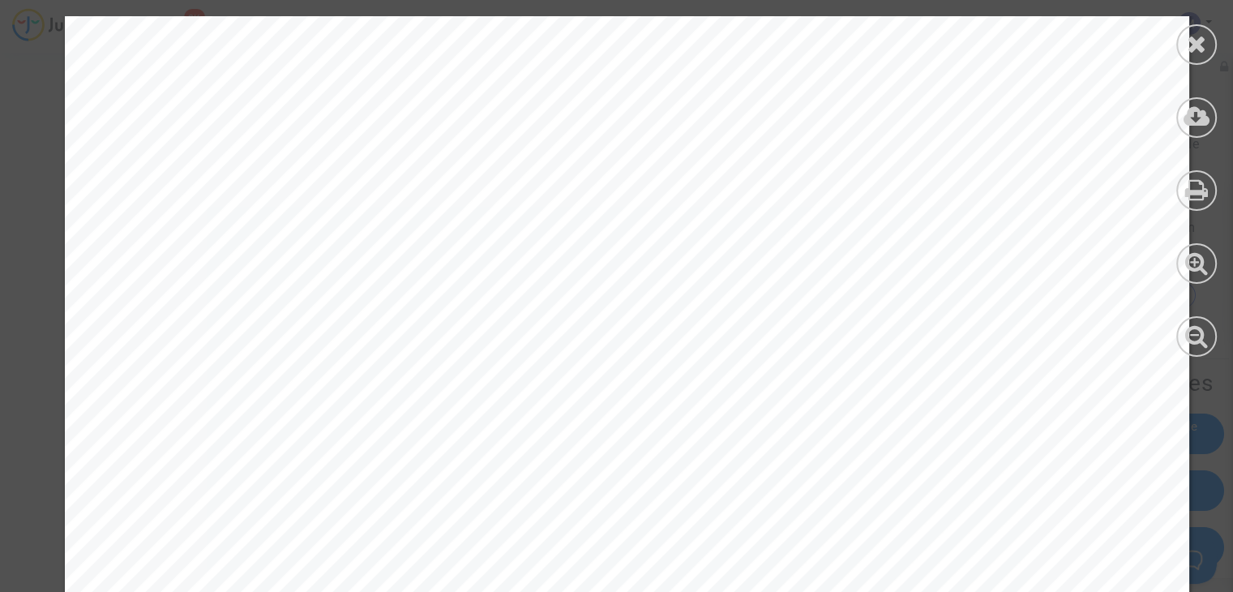
scroll to position [31637, 0]
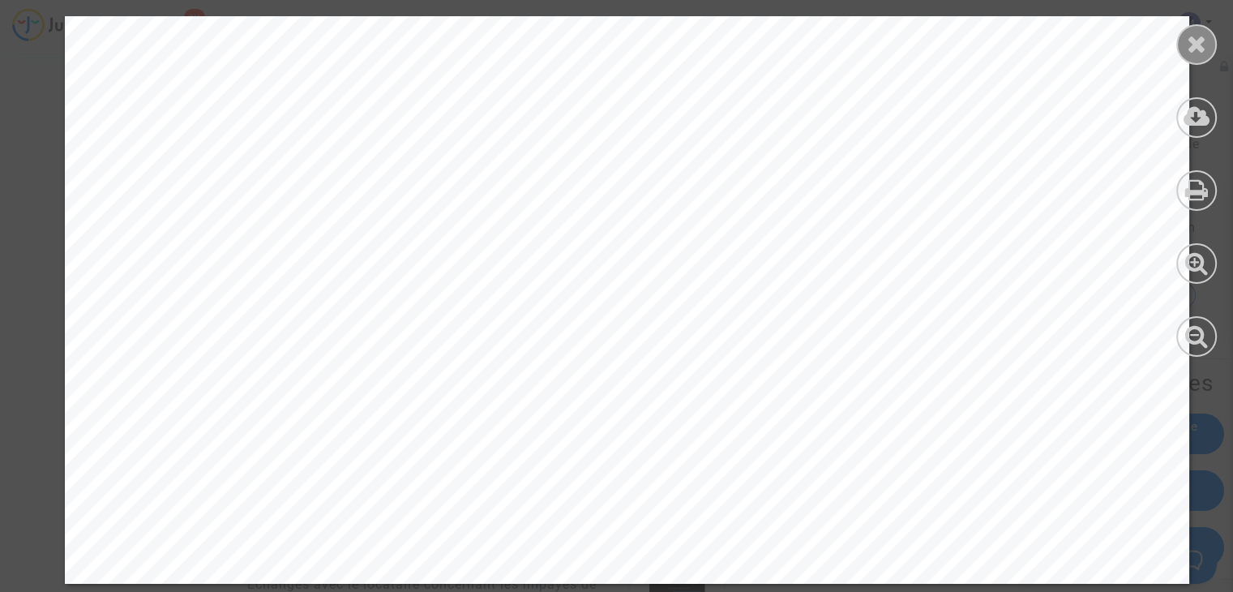
click at [1185, 50] on div at bounding box center [1197, 44] width 41 height 41
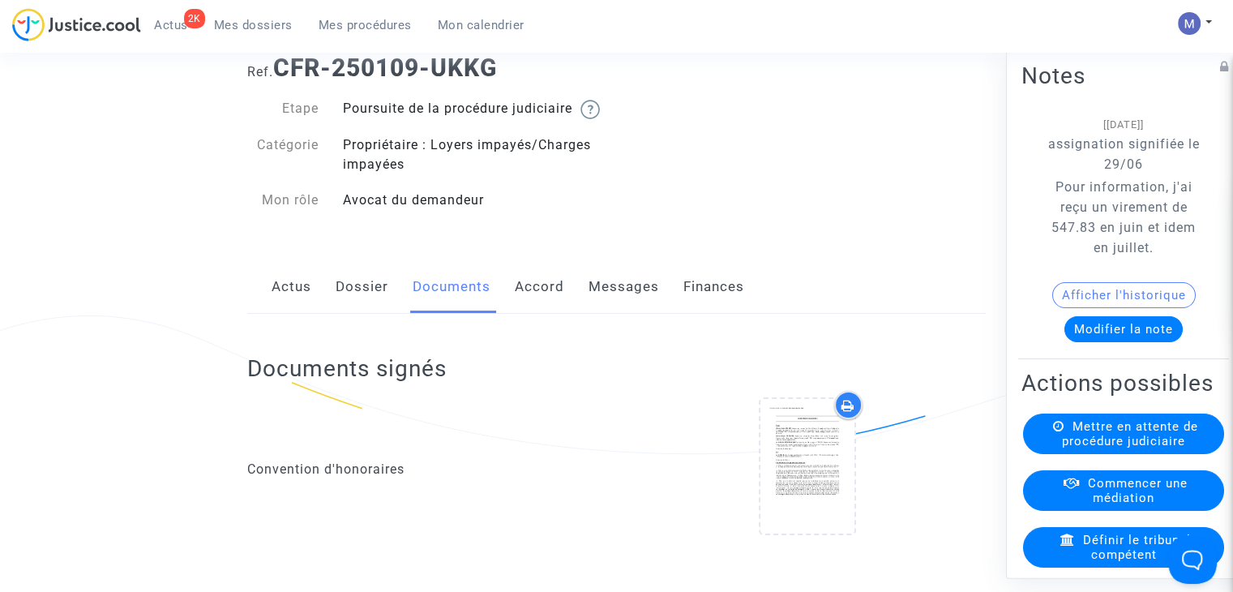
scroll to position [0, 0]
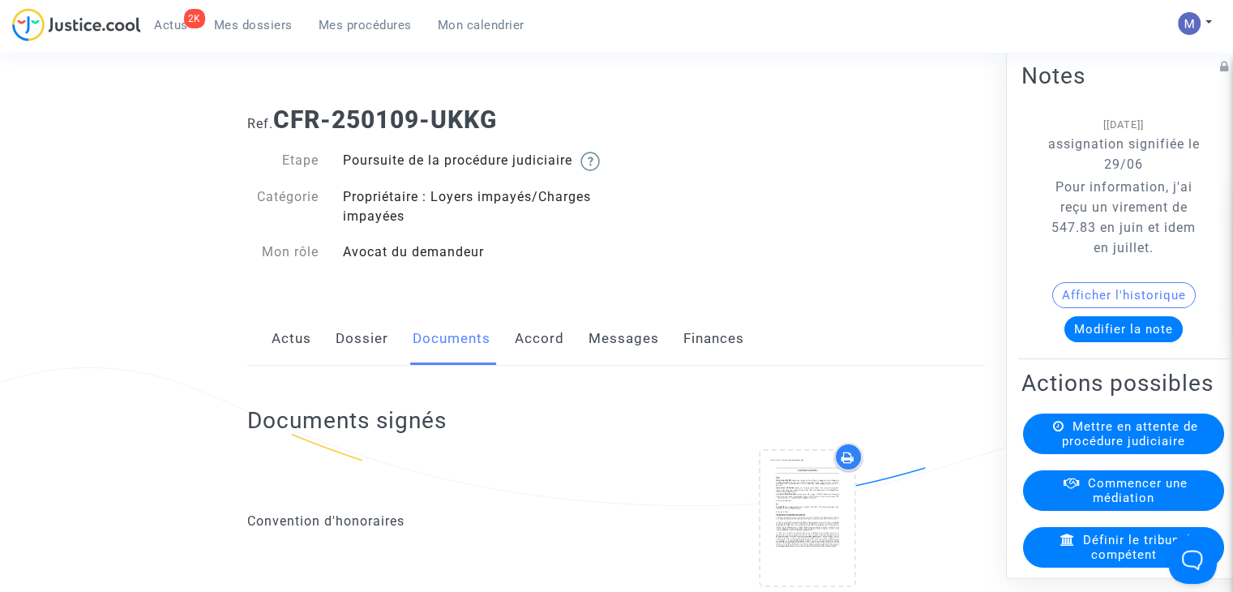
click at [601, 357] on link "Messages" at bounding box center [624, 339] width 71 height 54
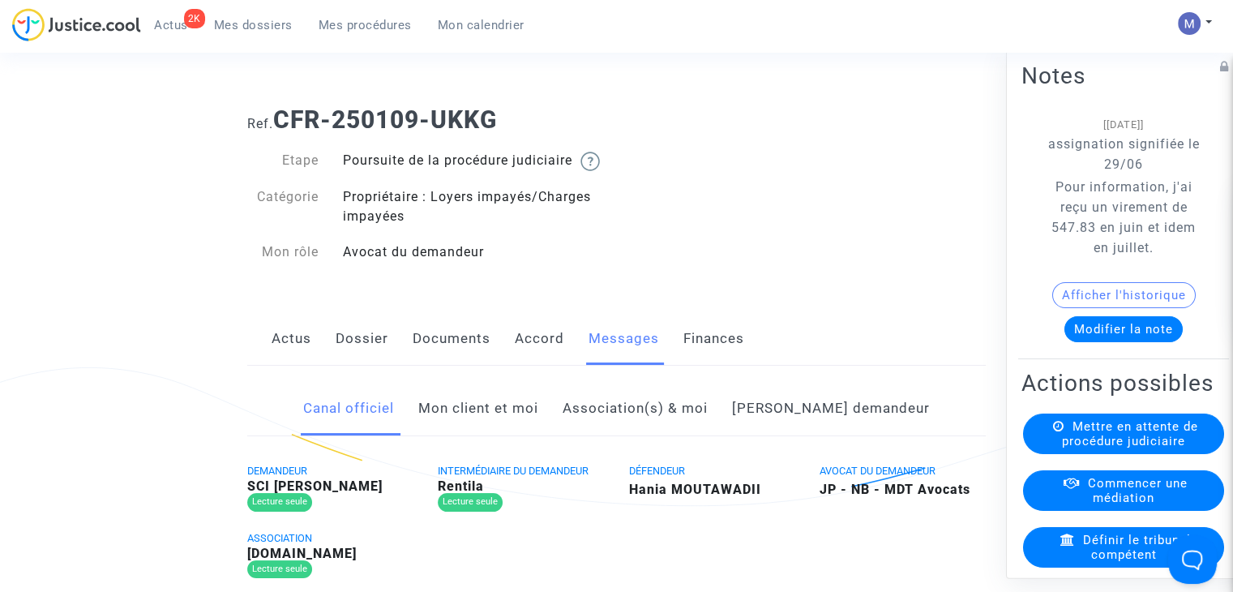
click at [538, 435] on link "Mon client et moi" at bounding box center [478, 409] width 120 height 54
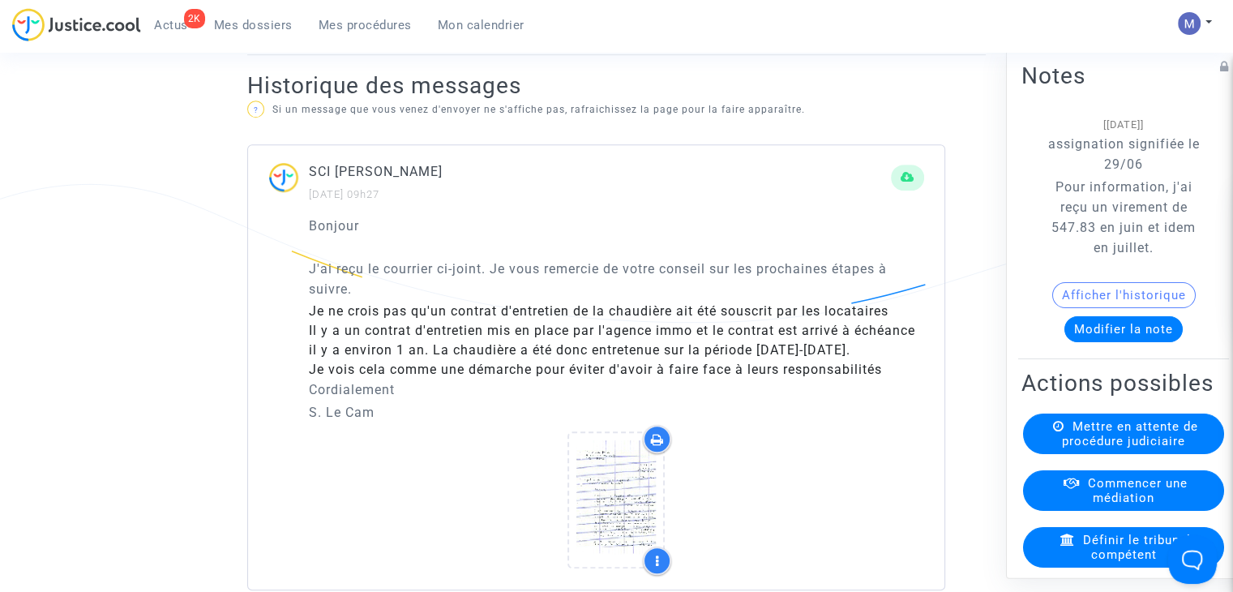
scroll to position [892, 0]
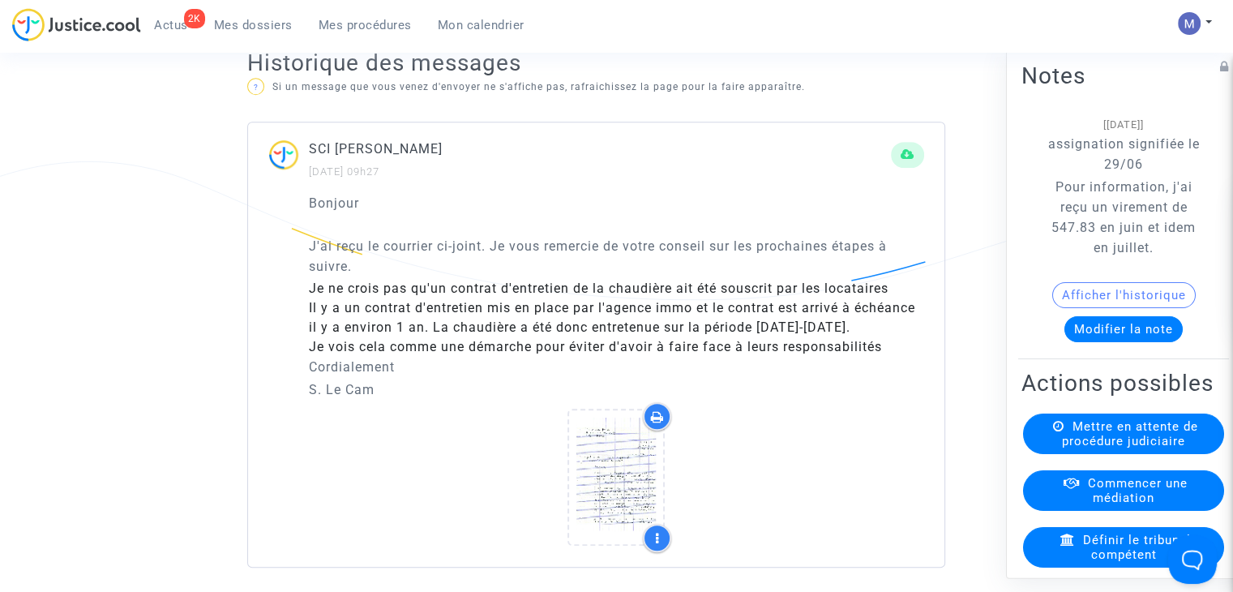
drag, startPoint x: 449, startPoint y: 345, endPoint x: 452, endPoint y: 370, distance: 24.5
click at [790, 337] on li "Il y a un contrat d'entretien mis en place par l'agence immo et le contrat est …" at bounding box center [616, 317] width 615 height 39
drag, startPoint x: 400, startPoint y: 370, endPoint x: 418, endPoint y: 356, distance: 22.5
click at [740, 357] on li "Je vois cela comme une démarche pour éviter d'avoir à faire face à leurs respon…" at bounding box center [616, 346] width 615 height 19
click at [344, 377] on p "Cordialement" at bounding box center [616, 367] width 615 height 20
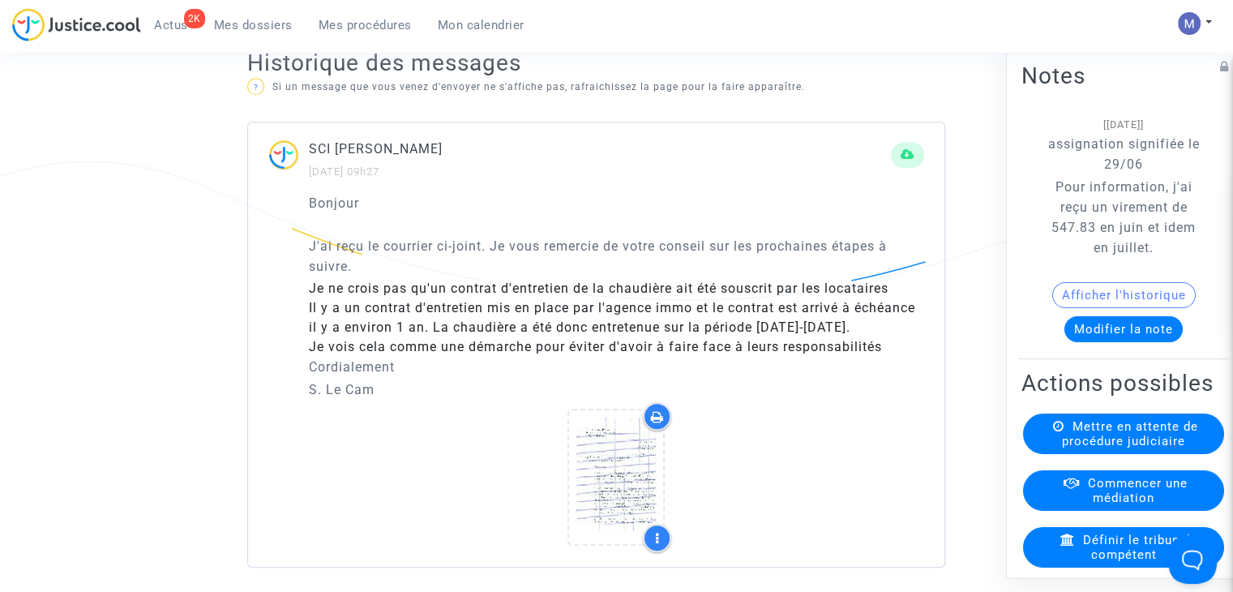
drag, startPoint x: 401, startPoint y: 321, endPoint x: 542, endPoint y: 321, distance: 141.9
click at [542, 321] on li "Il y a un contrat d'entretien mis en place par l'agence immo et le contrat est …" at bounding box center [616, 317] width 615 height 39
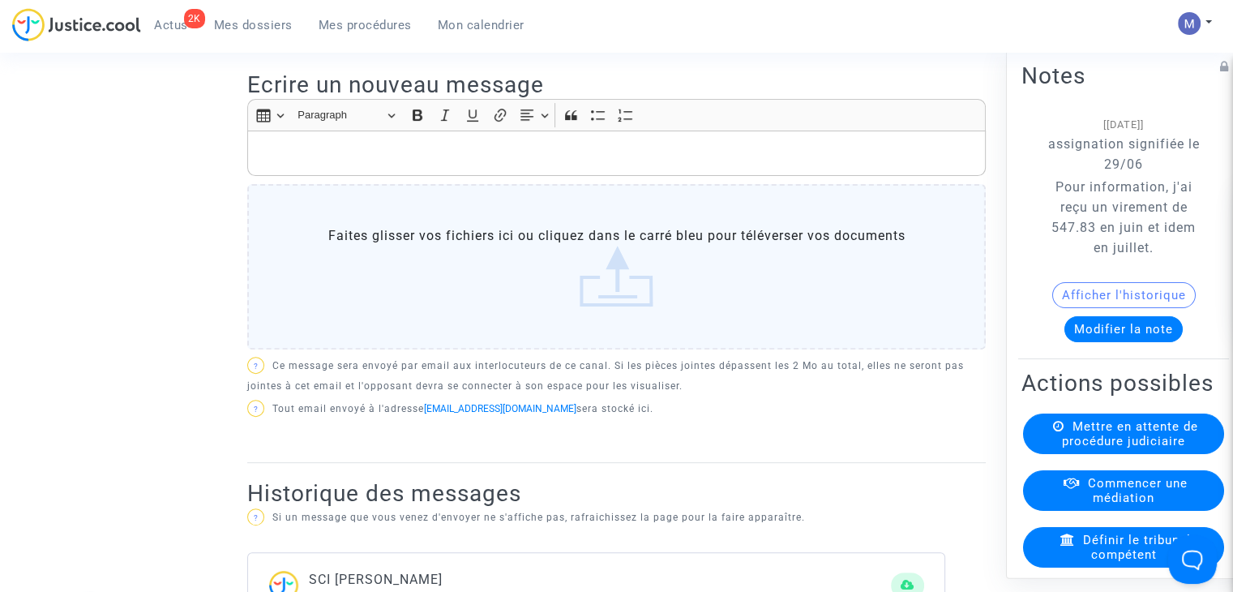
scroll to position [405, 0]
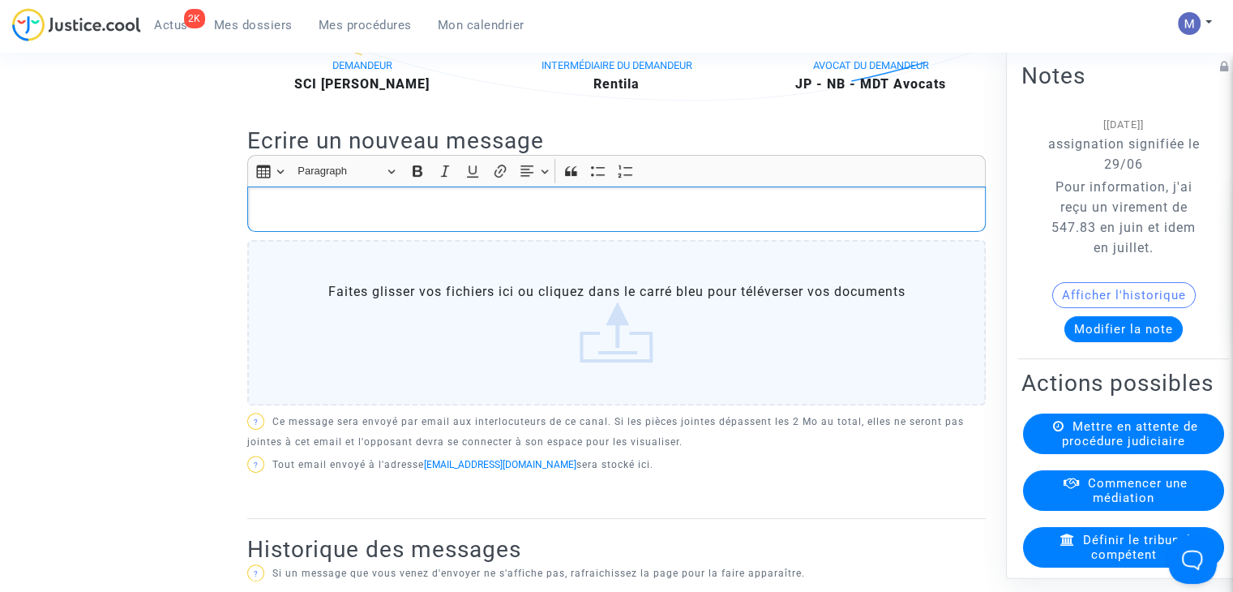
click at [358, 220] on p "Rich Text Editor, main" at bounding box center [617, 209] width 722 height 20
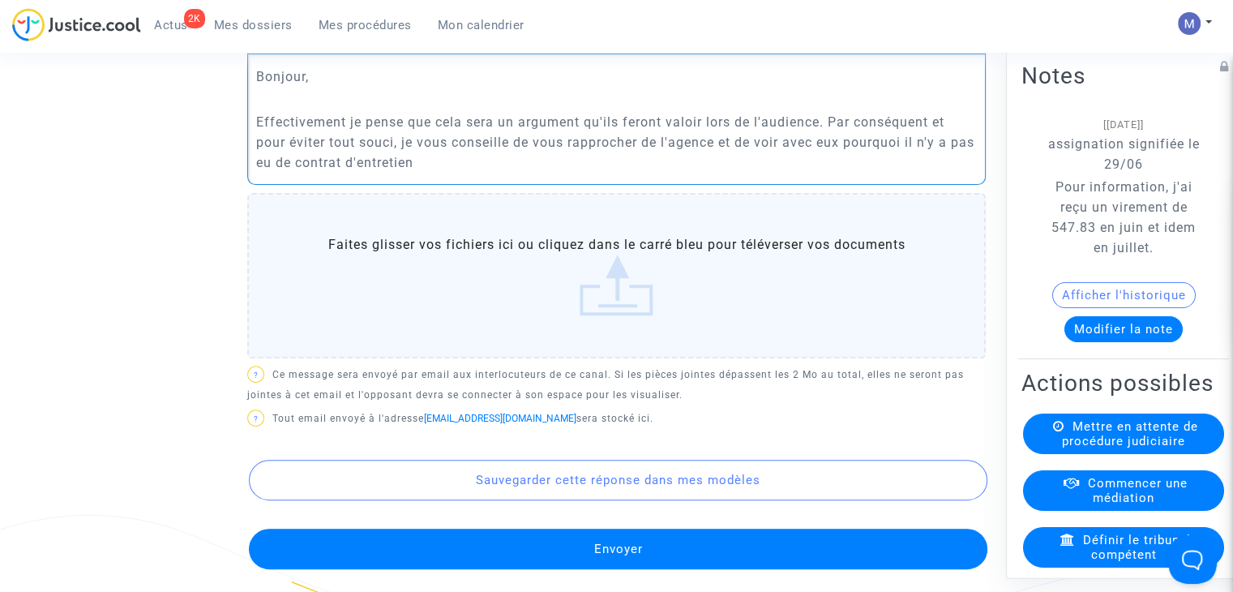
scroll to position [487, 0]
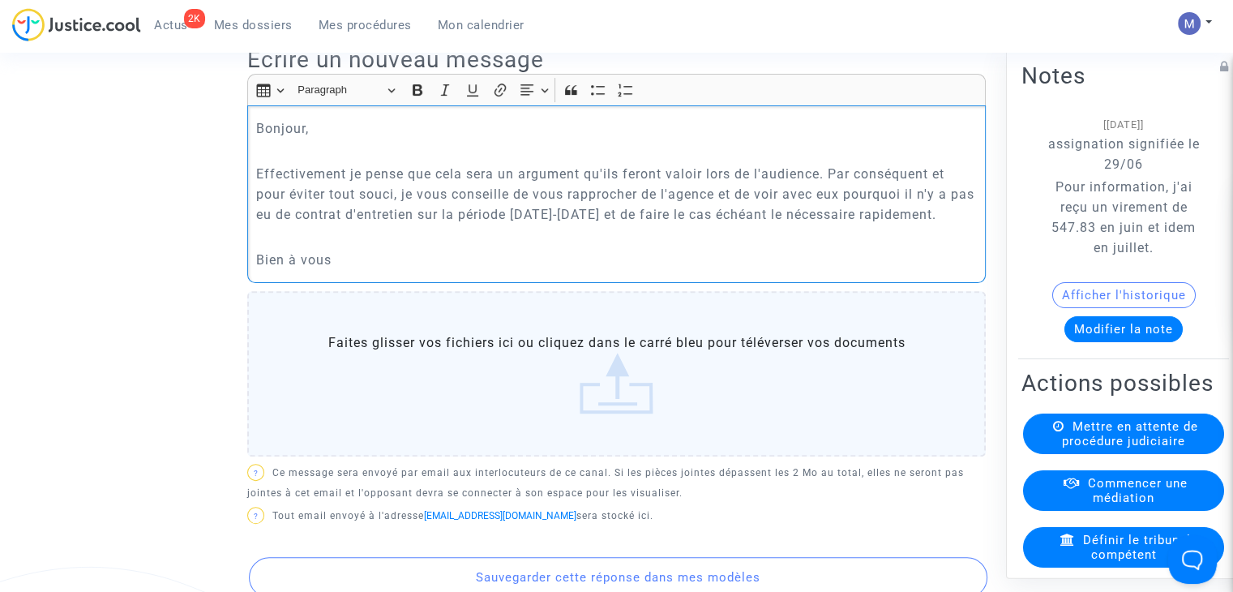
click at [822, 191] on p "Effectivement je pense que cela sera un argument qu'ils feront valoir lors de l…" at bounding box center [617, 194] width 722 height 61
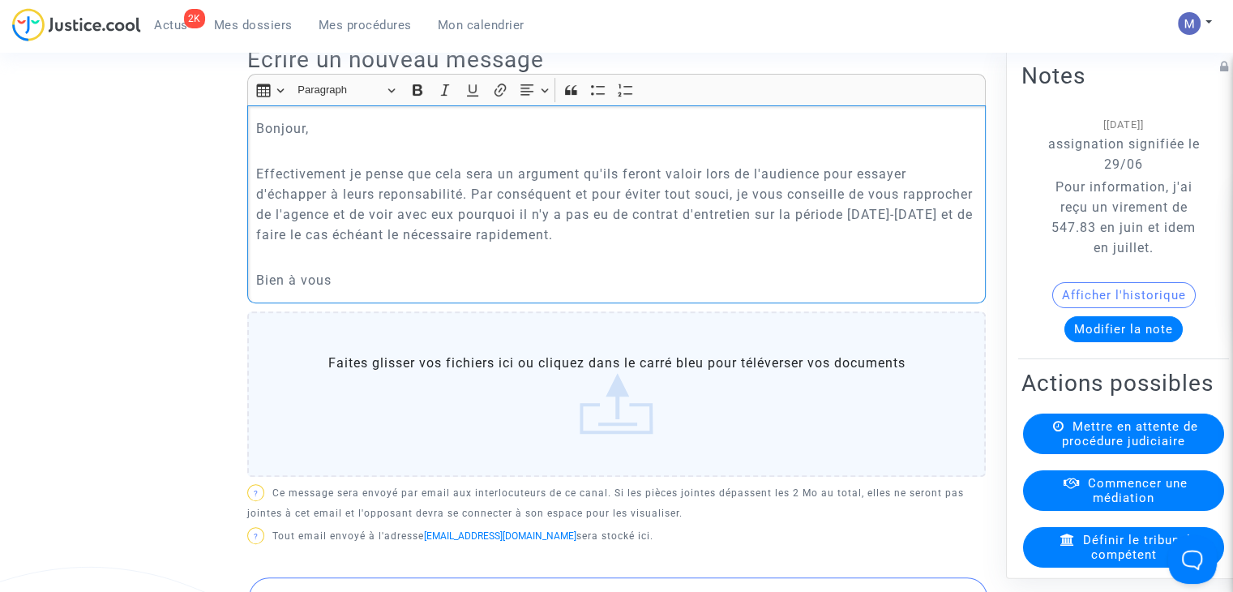
drag, startPoint x: 623, startPoint y: 211, endPoint x: 475, endPoint y: 211, distance: 147.6
click at [475, 211] on p "Effectivement je pense que cela sera un argument qu'ils feront valoir lors de l…" at bounding box center [617, 204] width 722 height 81
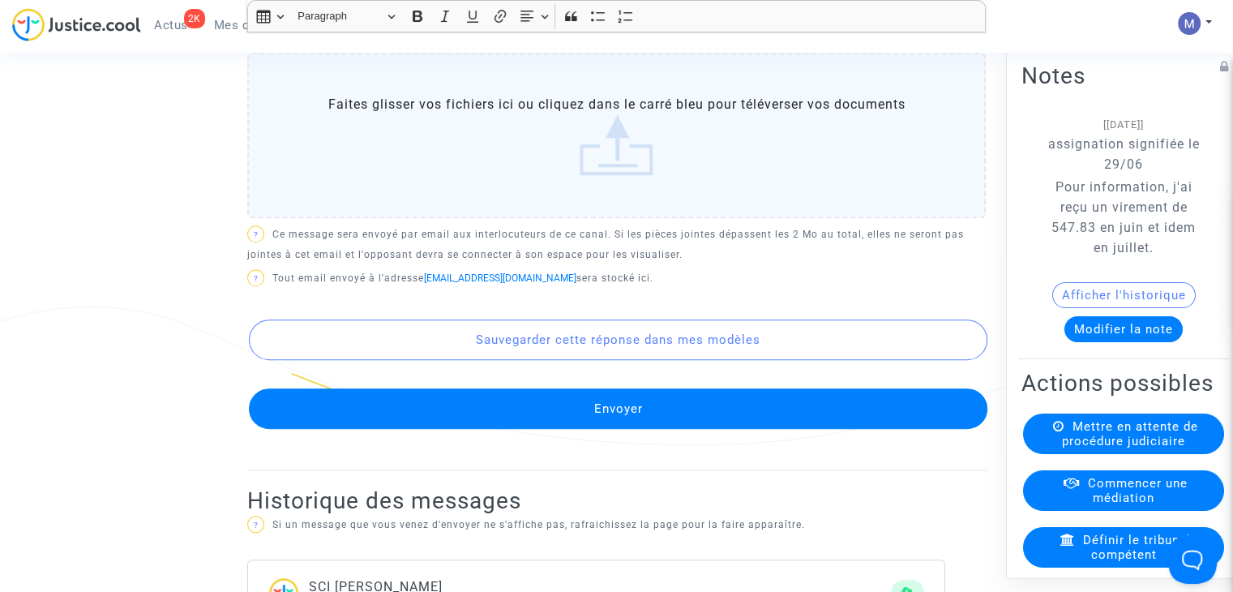
scroll to position [568, 0]
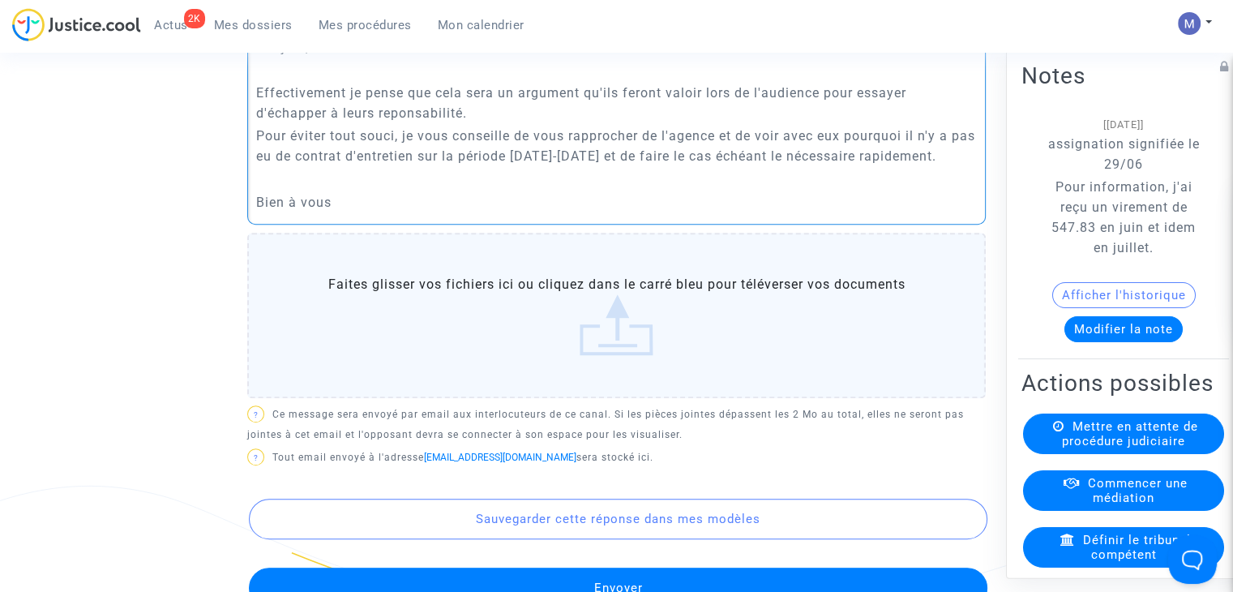
click at [461, 123] on p "Effectivement je pense que cela sera un argument qu'ils feront valoir lors de l…" at bounding box center [617, 103] width 722 height 41
click at [418, 123] on p "Effectivement je pense que cela sera un argument qu'ils feront valoir lors de l…" at bounding box center [617, 103] width 722 height 41
click at [390, 123] on p "Effectivement je pense que cela sera un argument qu'ils feront valoir lors de l…" at bounding box center [617, 103] width 722 height 41
click at [485, 158] on p "Pour éviter tout souci, je vous conseille de vous rapprocher de l'agence et de …" at bounding box center [617, 146] width 722 height 41
drag, startPoint x: 607, startPoint y: 174, endPoint x: 618, endPoint y: 179, distance: 12.4
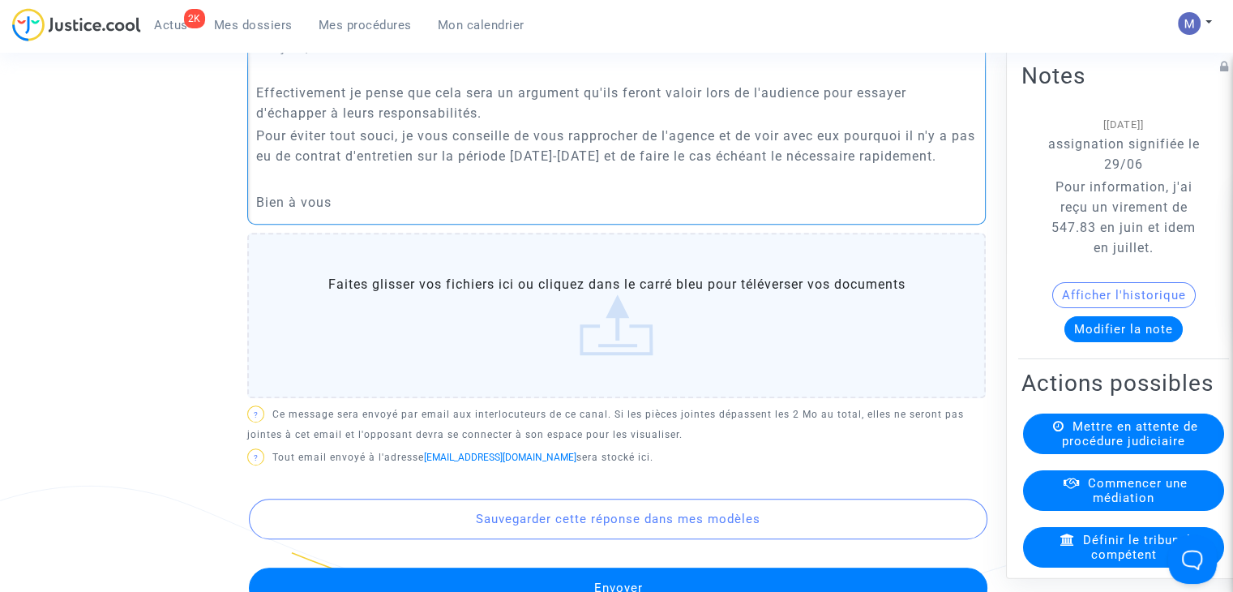
click at [607, 166] on p "Pour éviter tout souci, je vous conseille de vous rapprocher de l'agence et de …" at bounding box center [617, 146] width 722 height 41
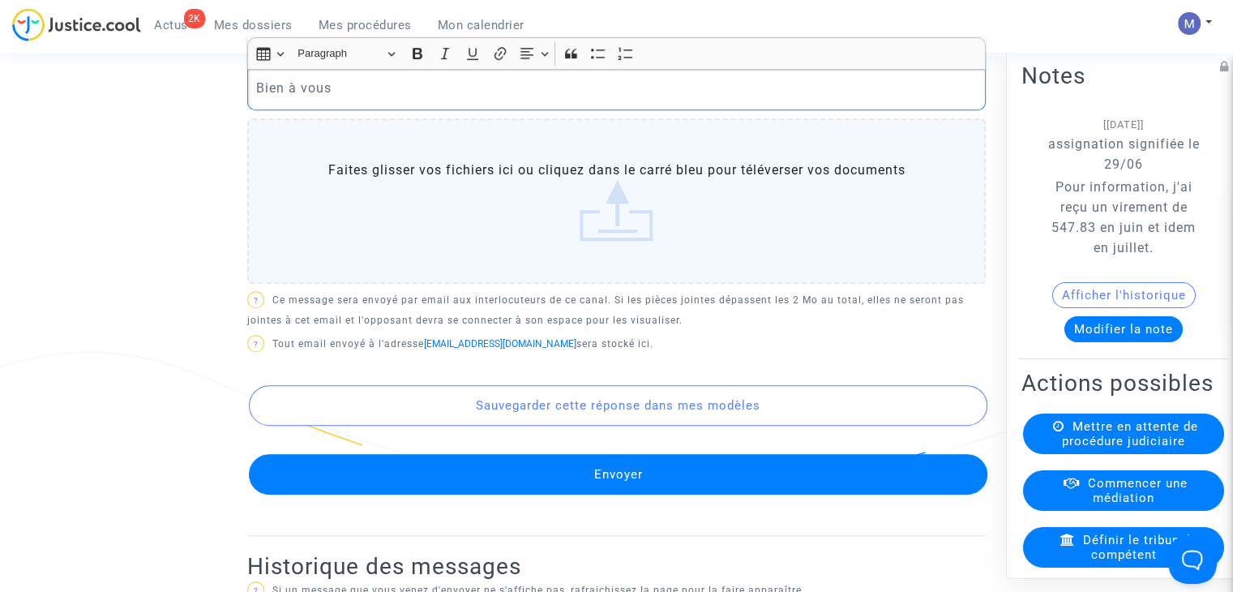
scroll to position [487, 0]
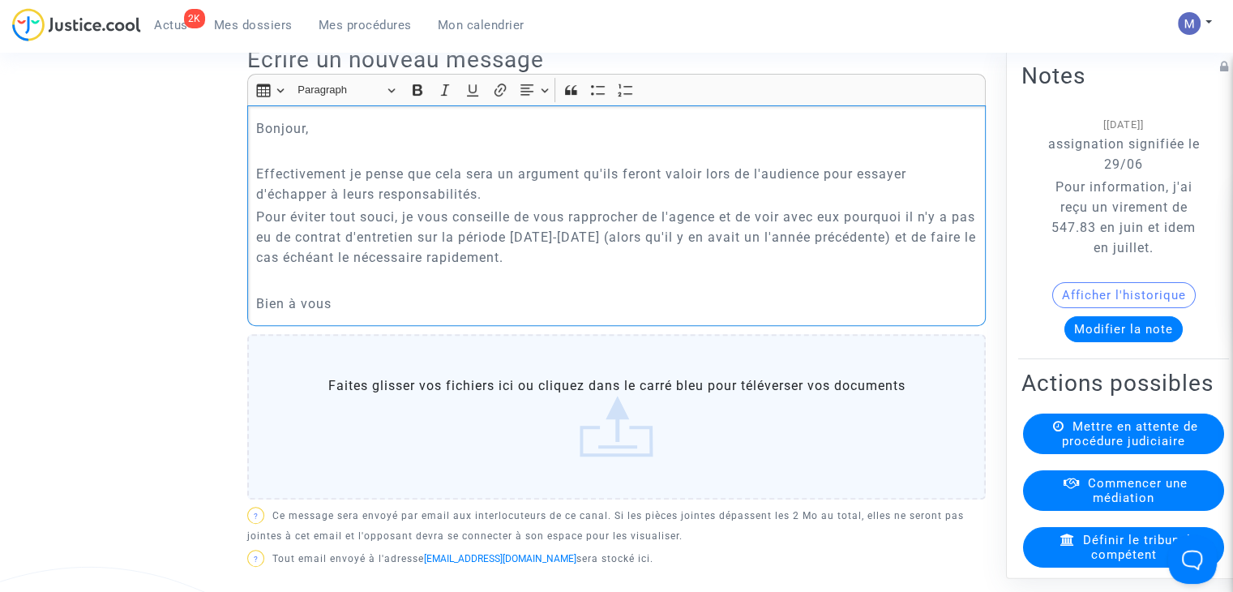
click at [557, 268] on p "Pour éviter tout souci, je vous conseille de vous rapprocher de l'agence et de …" at bounding box center [617, 237] width 722 height 61
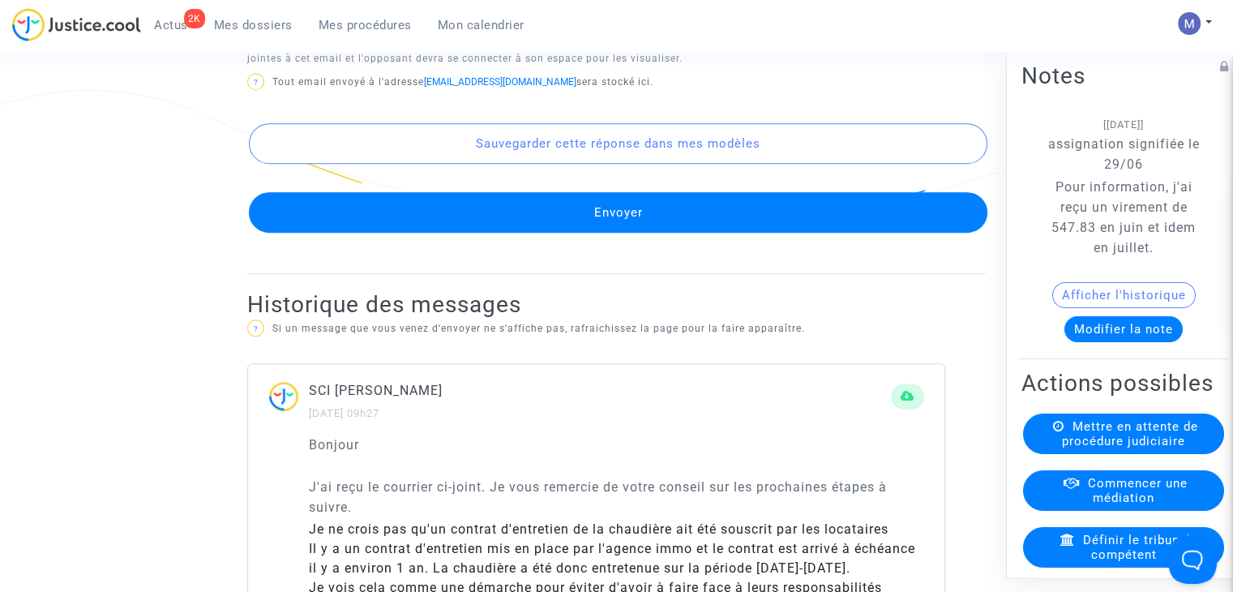
scroll to position [973, 0]
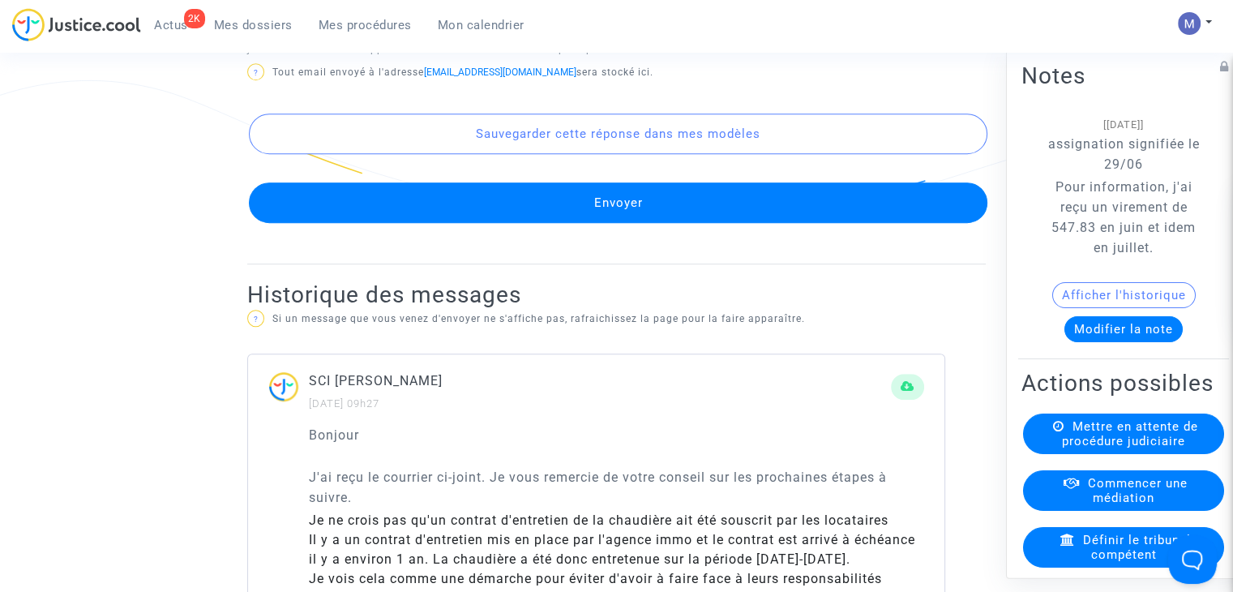
click at [598, 222] on button "Envoyer" at bounding box center [618, 202] width 739 height 41
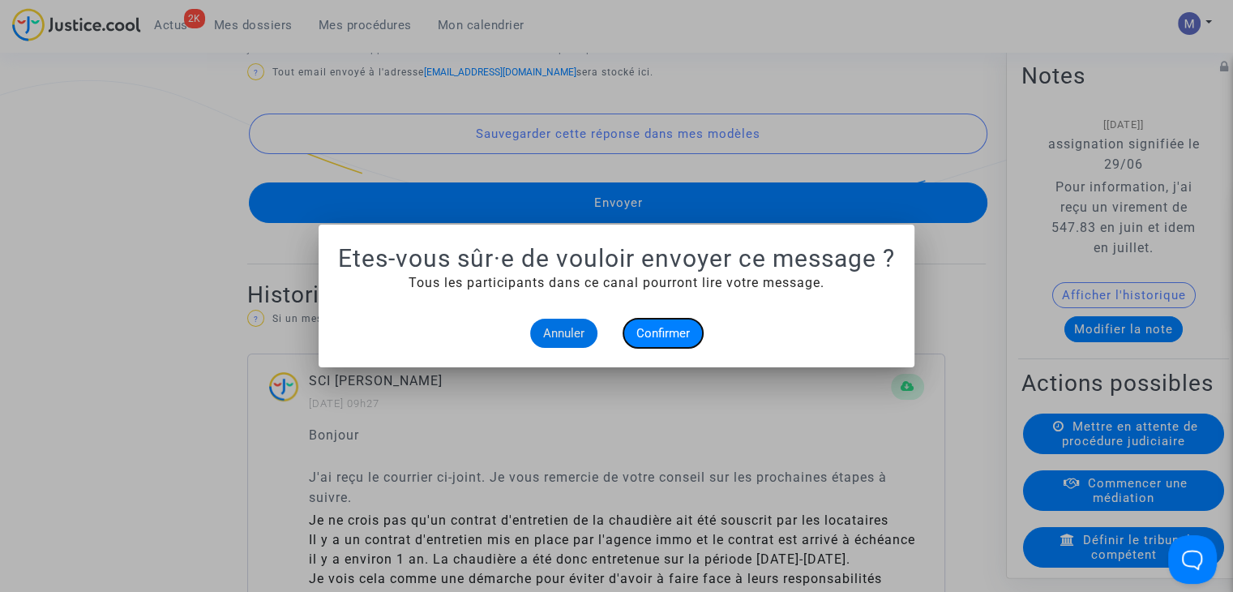
click at [664, 327] on span "Confirmer" at bounding box center [664, 333] width 54 height 15
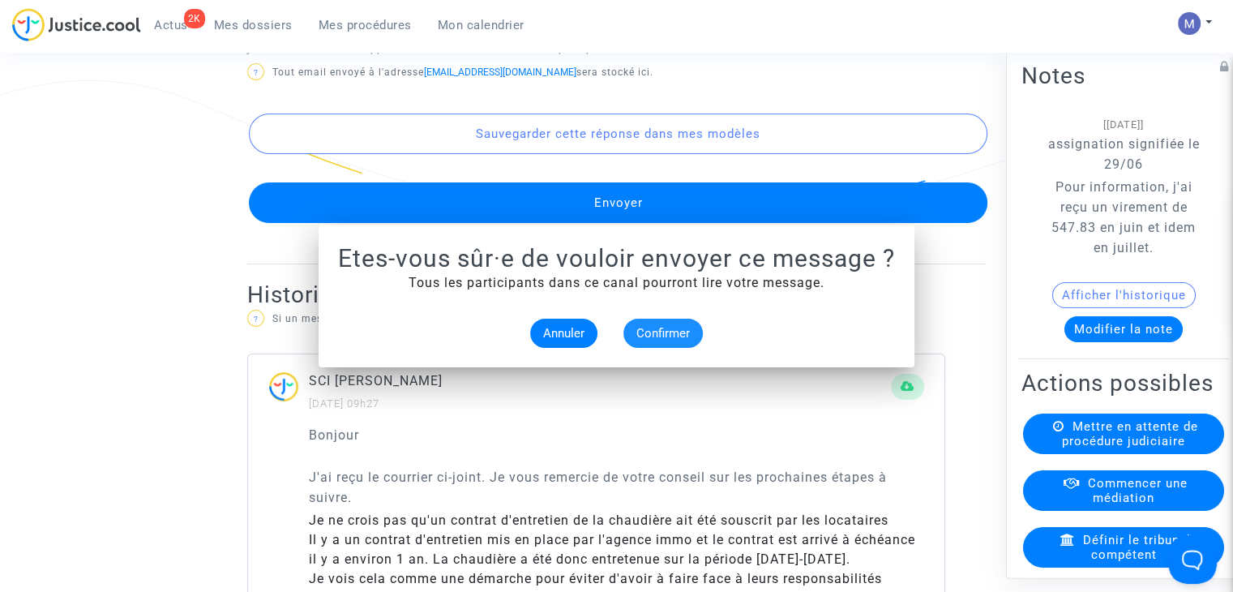
scroll to position [973, 0]
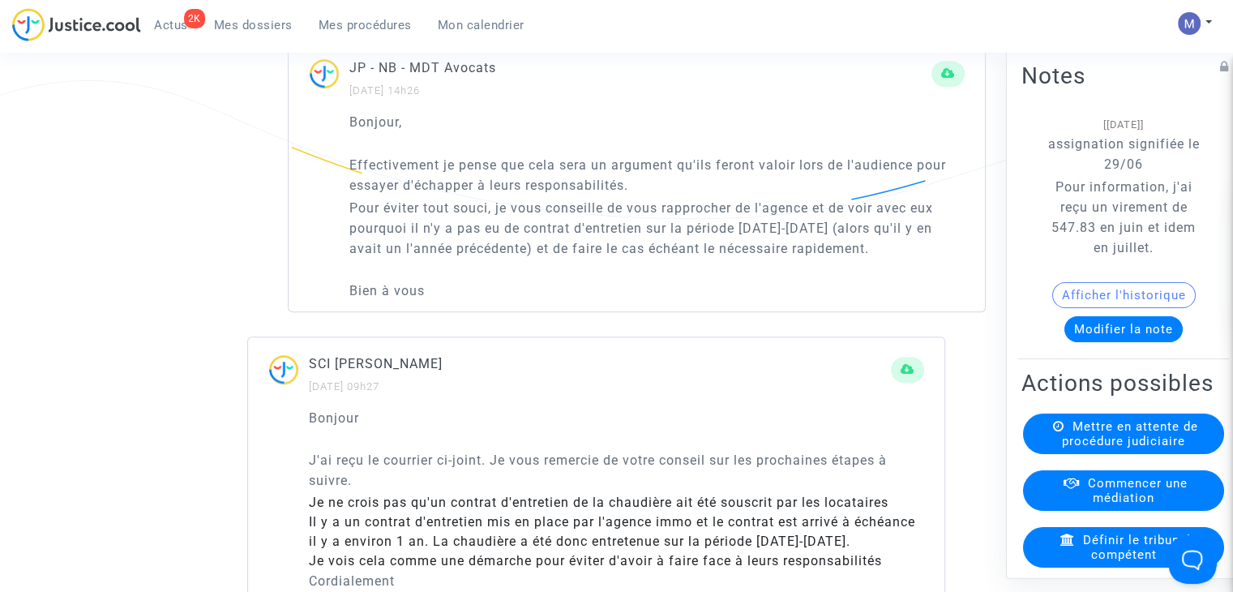
click at [240, 18] on span "Mes dossiers" at bounding box center [253, 25] width 79 height 15
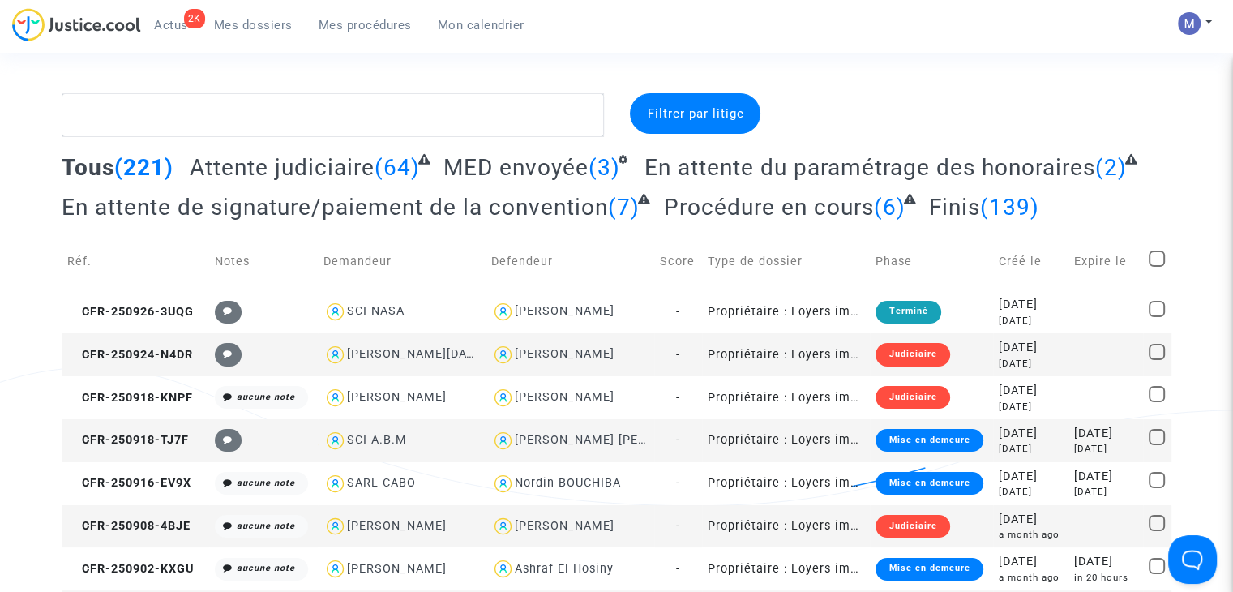
click at [292, 155] on span "Attente judiciaire" at bounding box center [282, 167] width 185 height 27
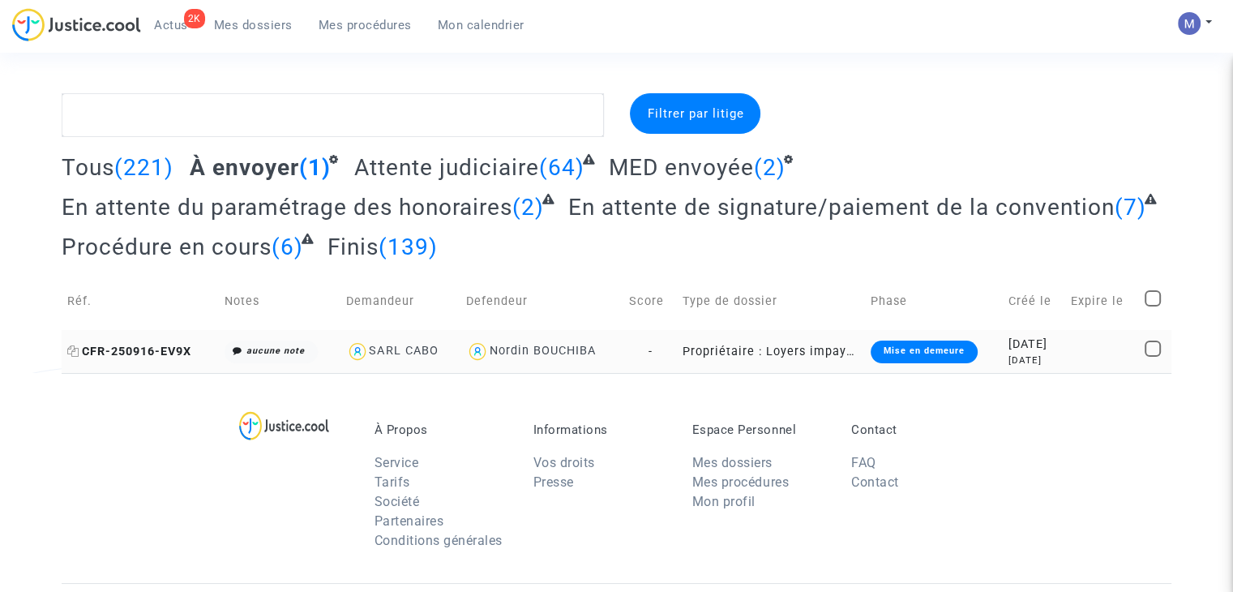
click at [139, 349] on span "CFR-250916-EV9X" at bounding box center [129, 352] width 124 height 14
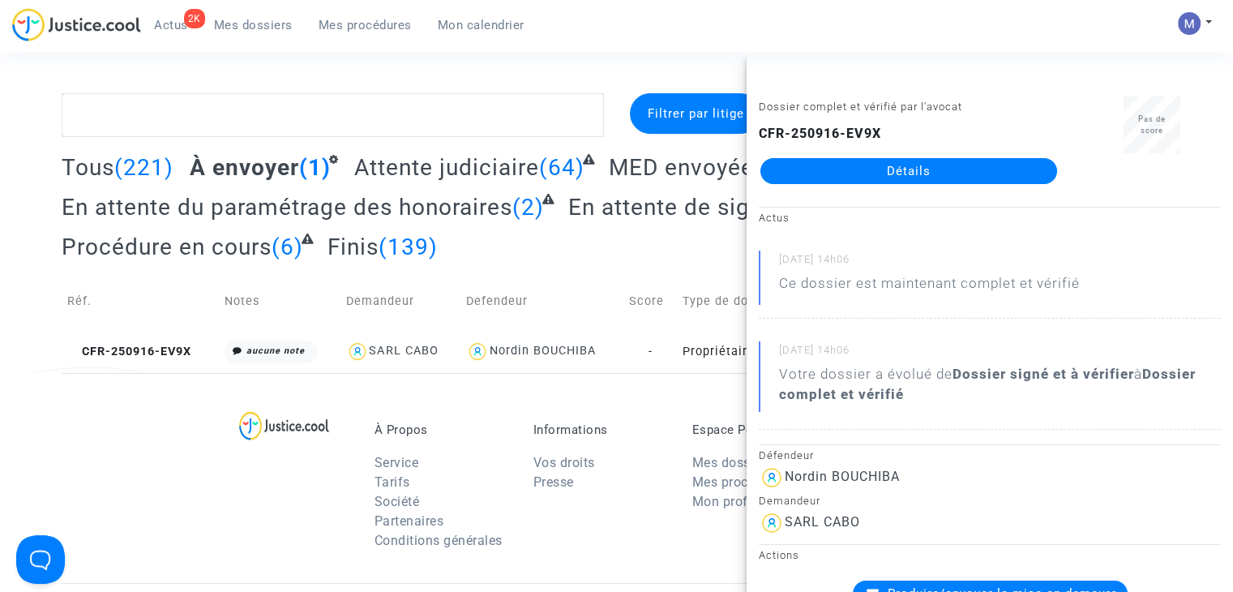
click at [885, 164] on link "Détails" at bounding box center [909, 171] width 297 height 26
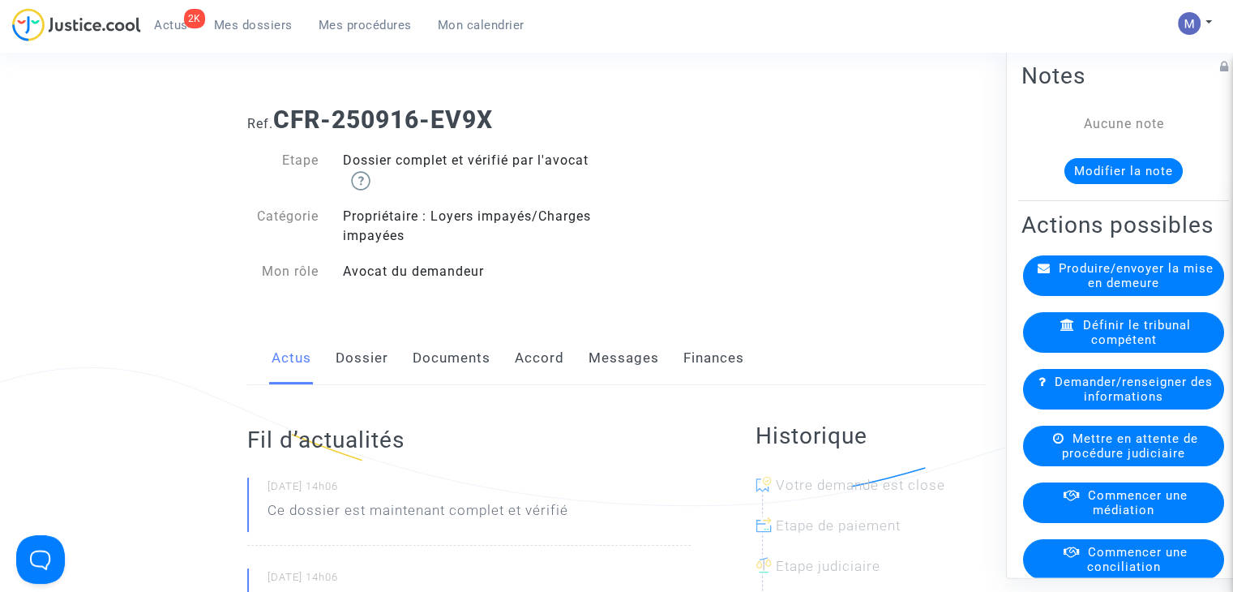
drag, startPoint x: 631, startPoint y: 357, endPoint x: 579, endPoint y: 371, distance: 53.7
click at [630, 357] on link "Messages" at bounding box center [624, 359] width 71 height 54
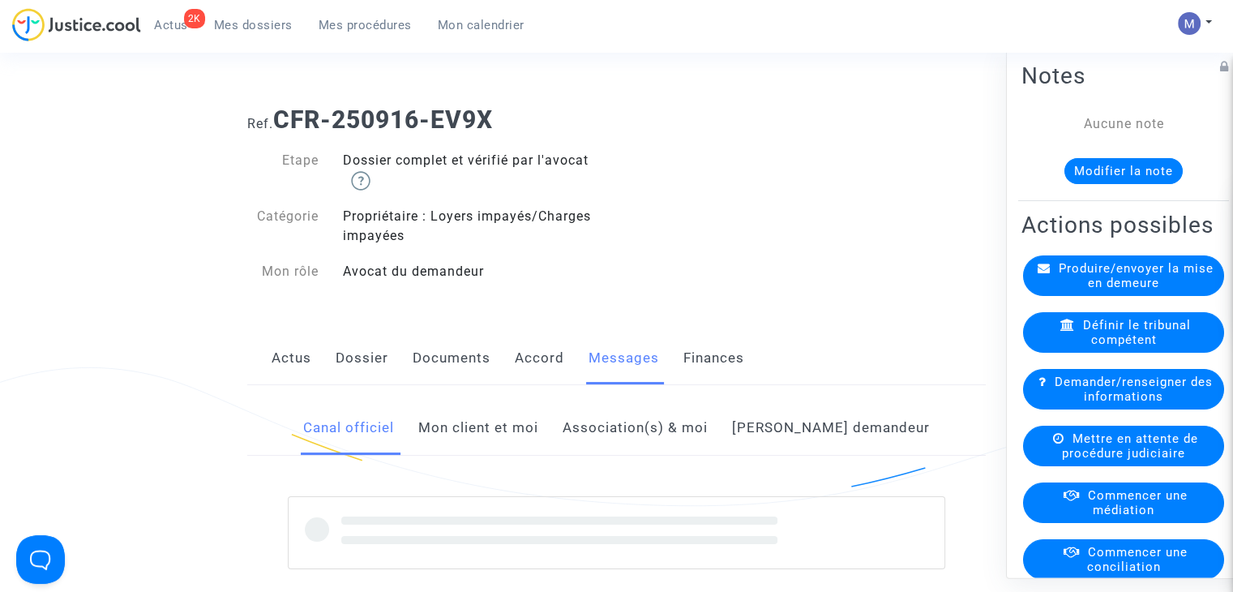
click at [442, 355] on link "Documents" at bounding box center [452, 359] width 78 height 54
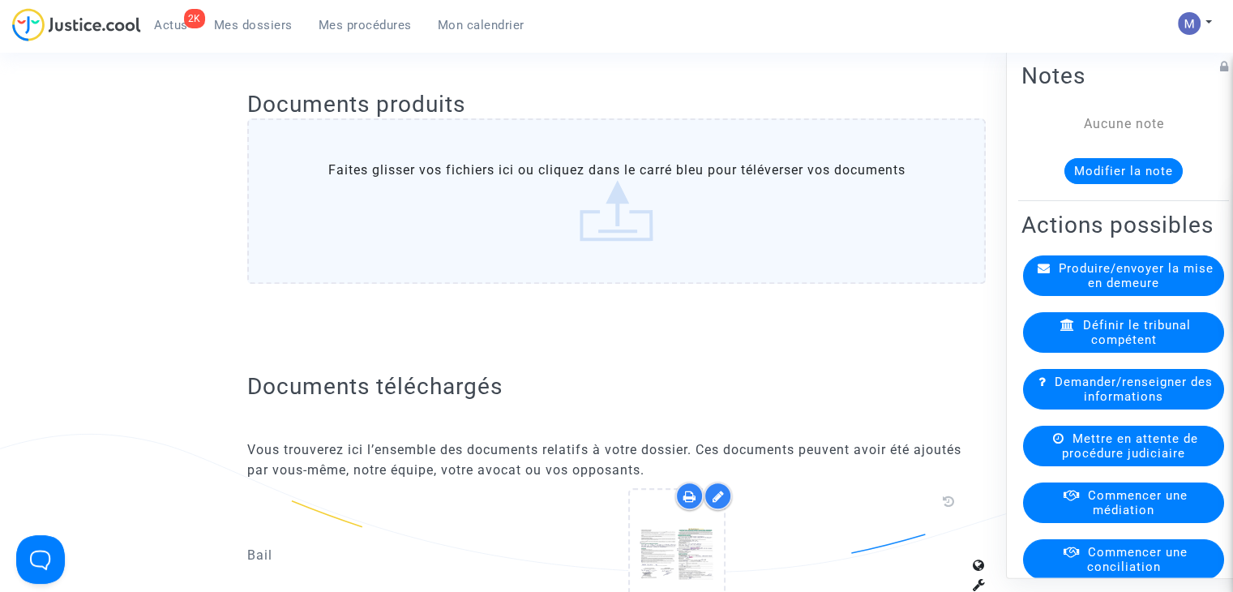
scroll to position [730, 0]
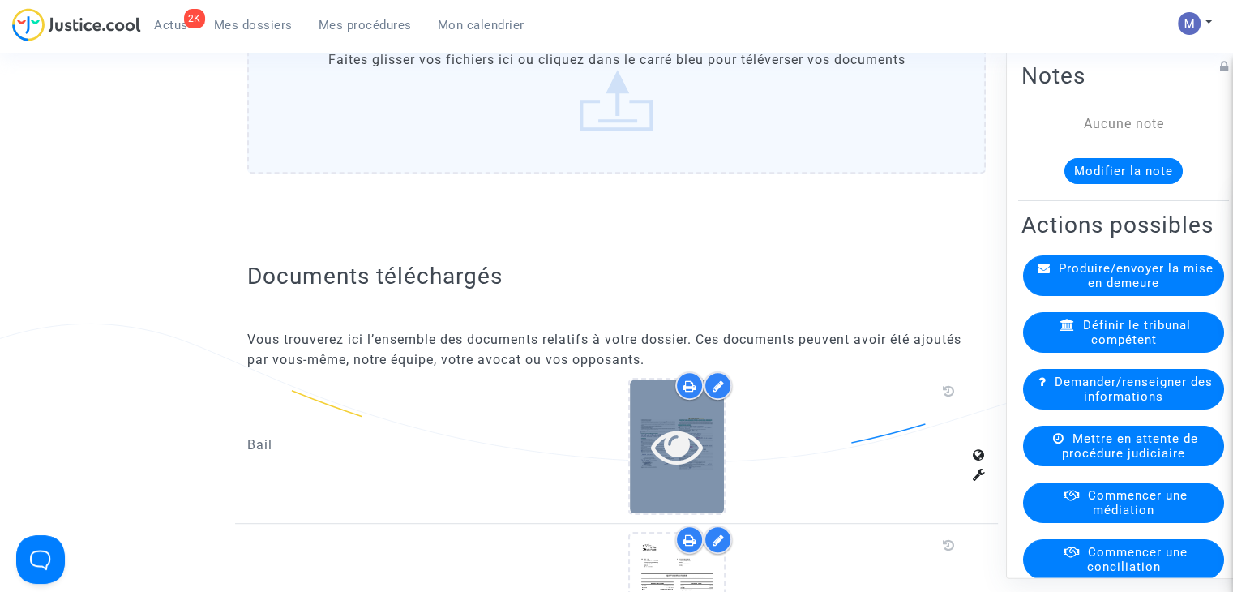
click at [686, 430] on icon at bounding box center [677, 446] width 53 height 52
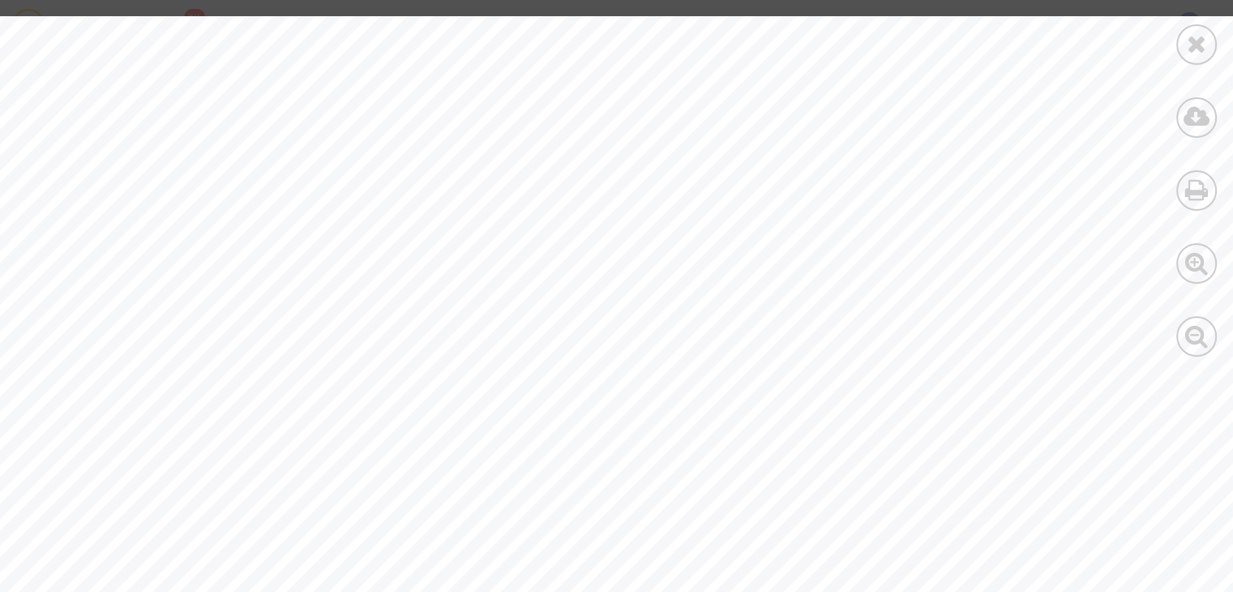
scroll to position [1297, 0]
